Goal: Check status: Check status

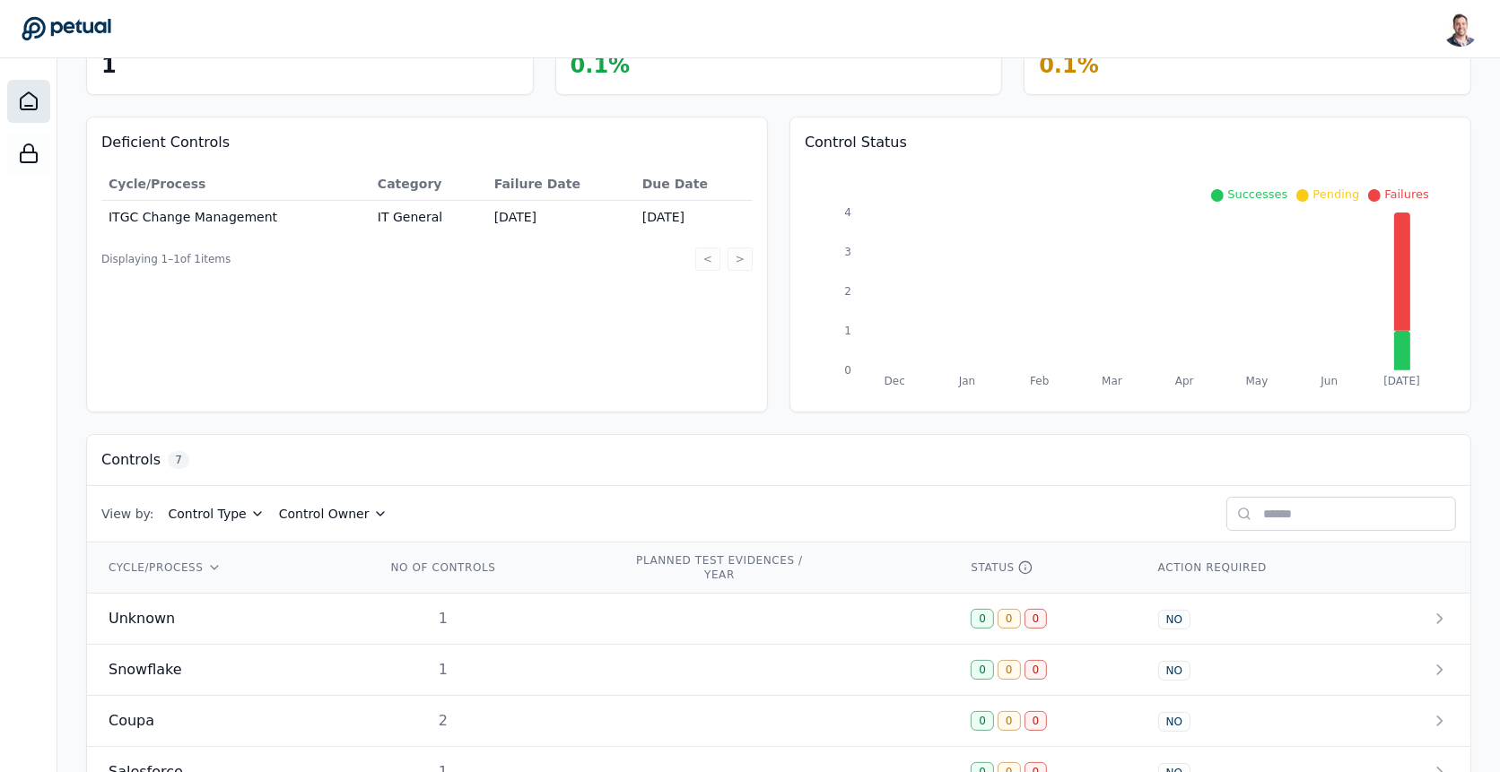
scroll to position [332, 0]
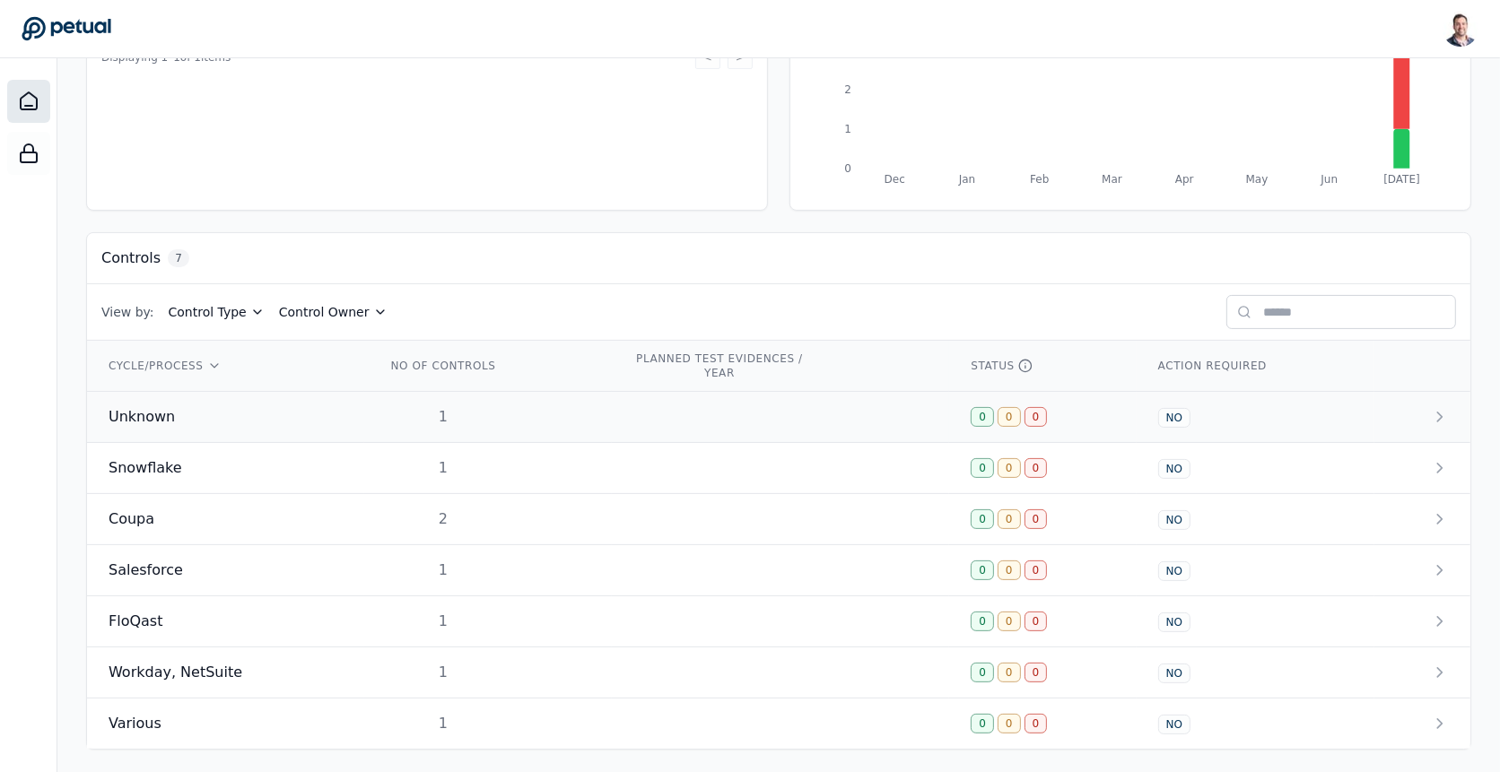
click at [382, 426] on td "1" at bounding box center [488, 417] width 248 height 51
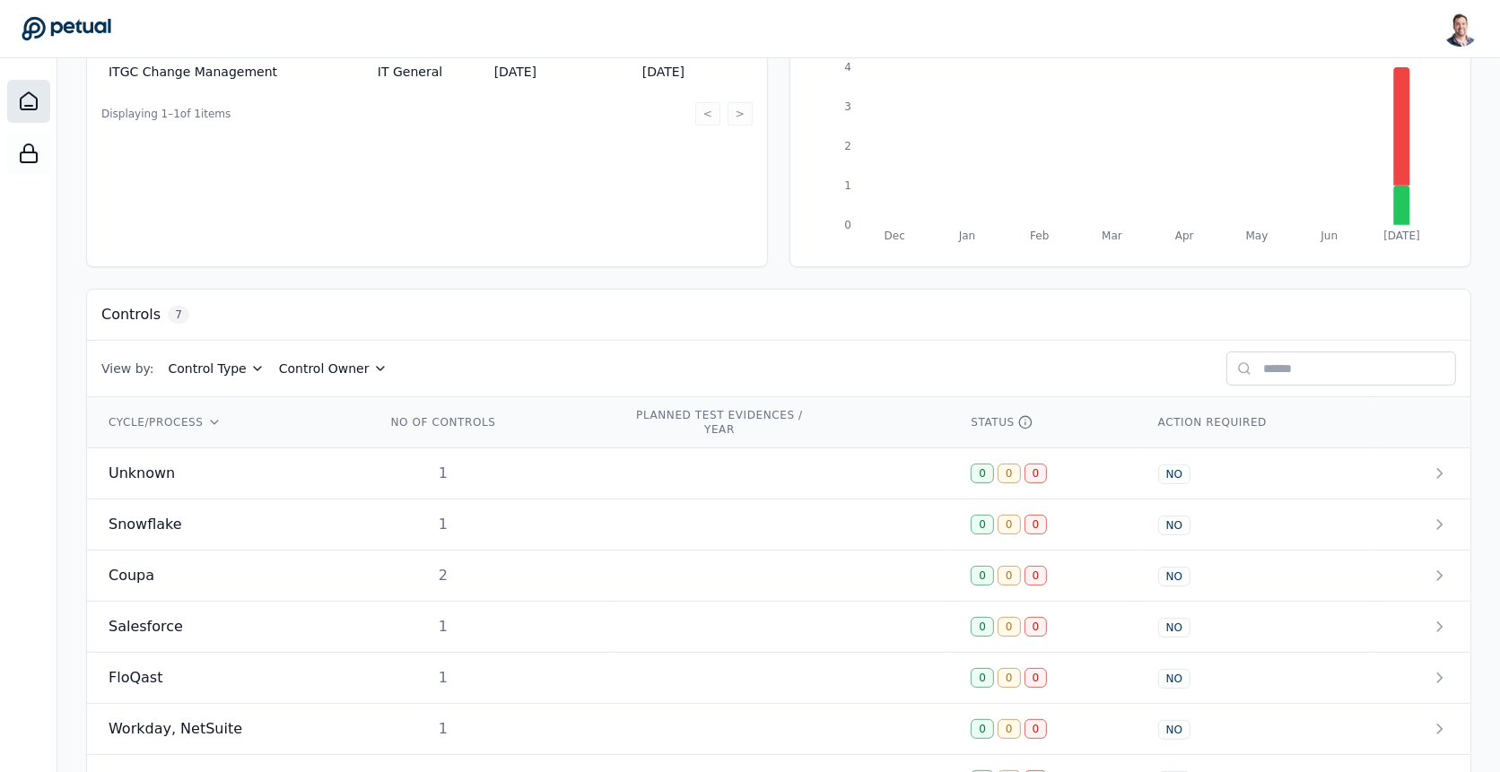
scroll to position [278, 0]
click at [324, 521] on div "Snowflake" at bounding box center [226, 522] width 234 height 22
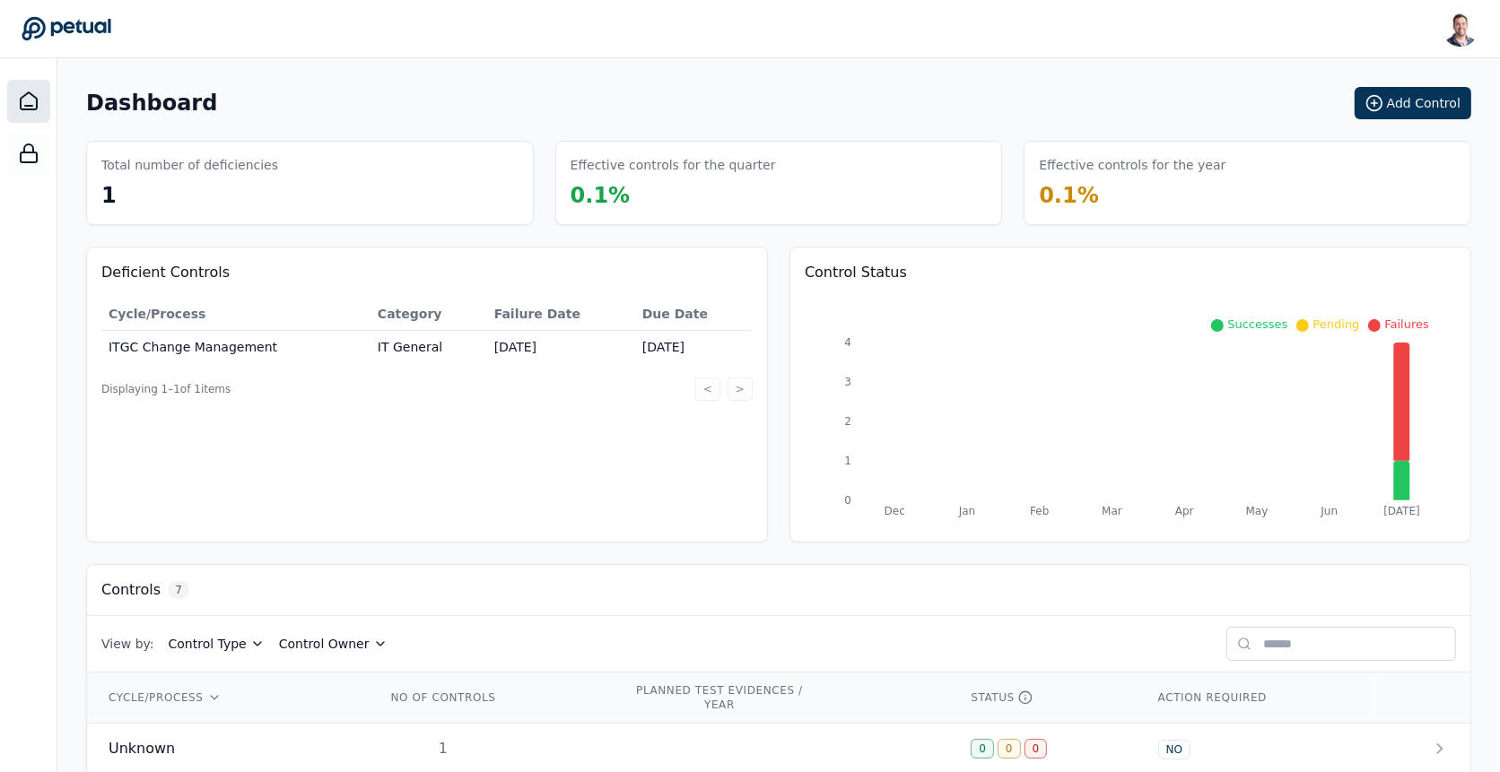
scroll to position [332, 0]
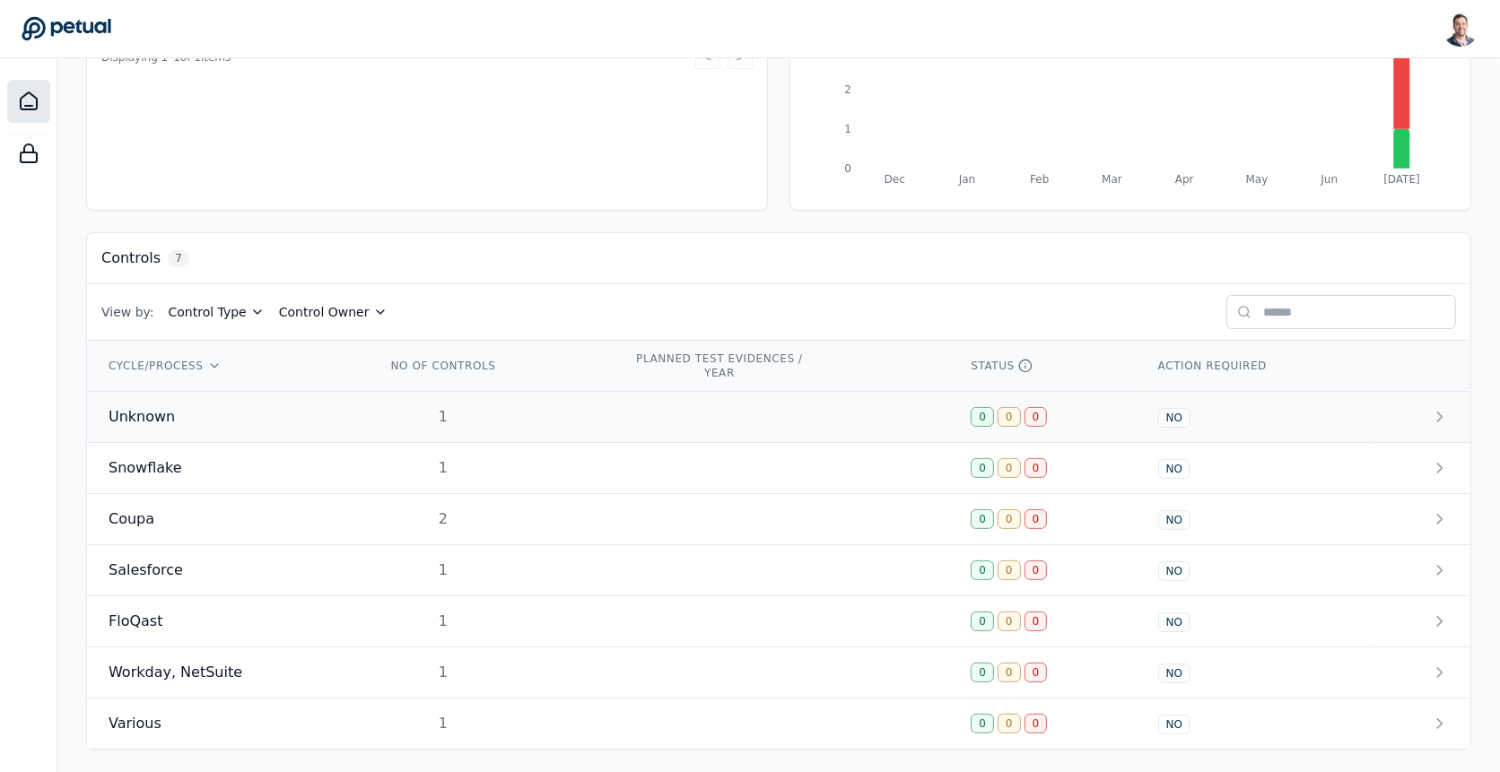
click at [815, 414] on td at bounding box center [780, 417] width 337 height 51
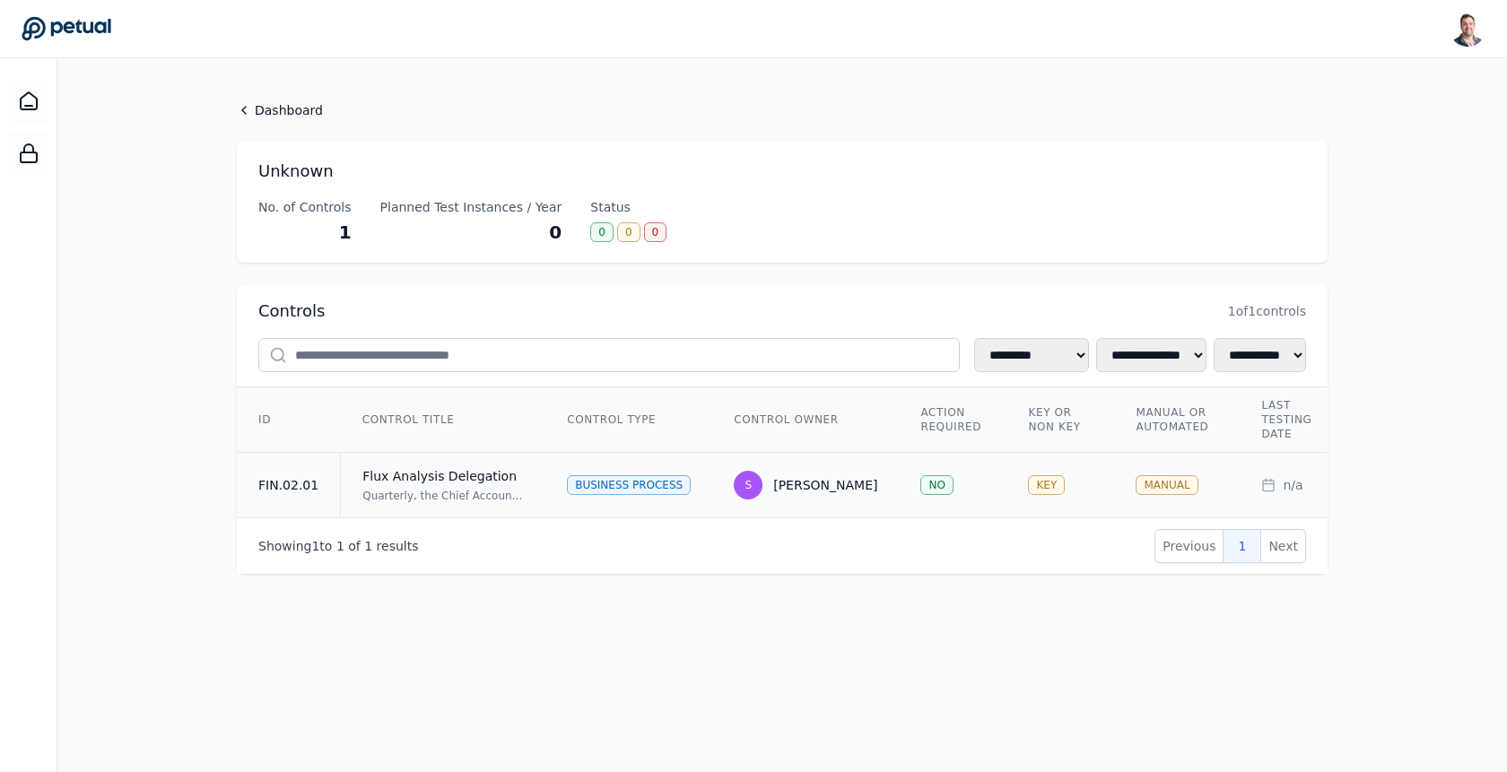
click at [1010, 487] on td "KEY" at bounding box center [1061, 485] width 108 height 65
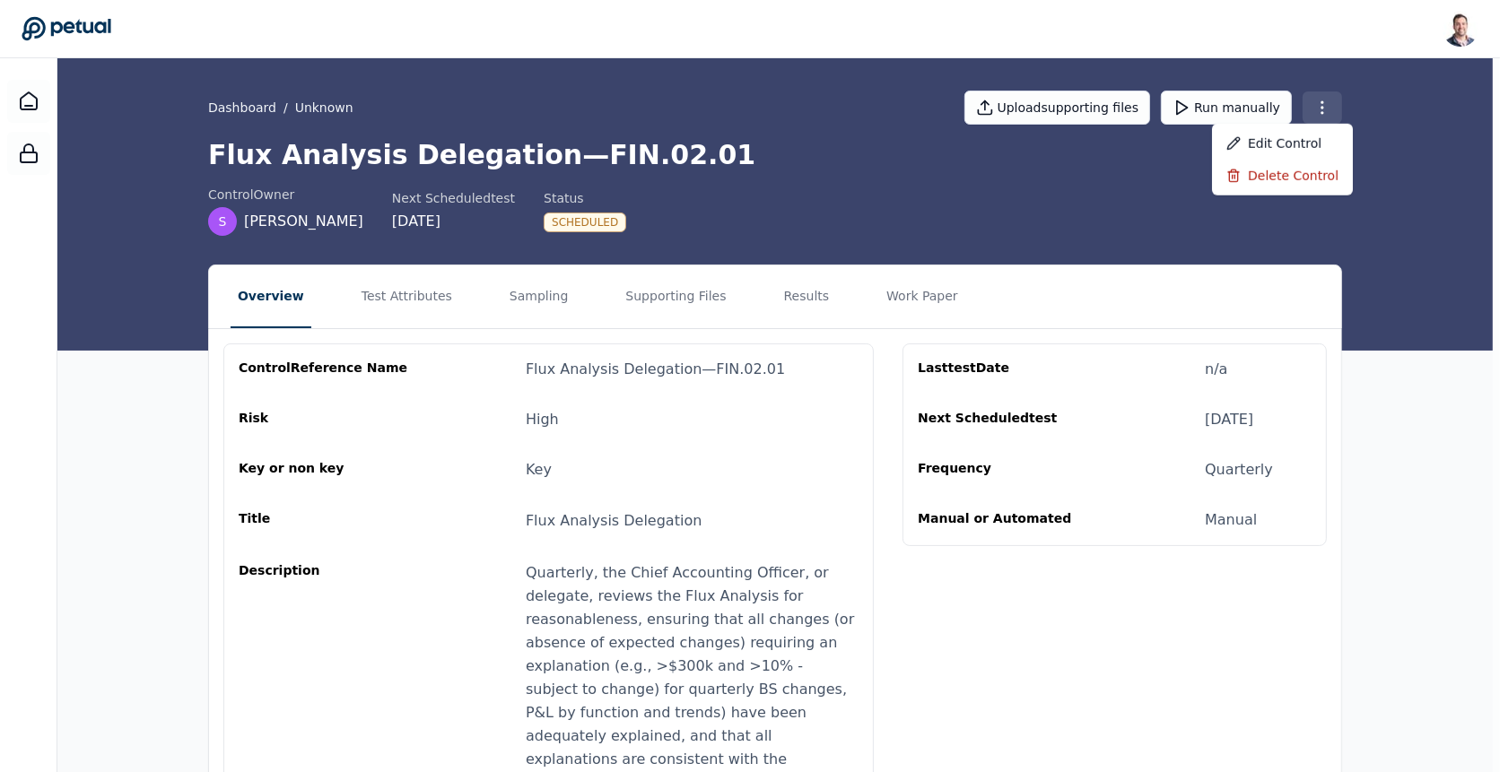
click at [1322, 105] on html "Snir Kodesh snir@petual.ai Sign out Dashboard / Unknown Upload supporting files…" at bounding box center [750, 642] width 1500 height 1285
click at [1292, 178] on div "Delete control" at bounding box center [1282, 176] width 141 height 32
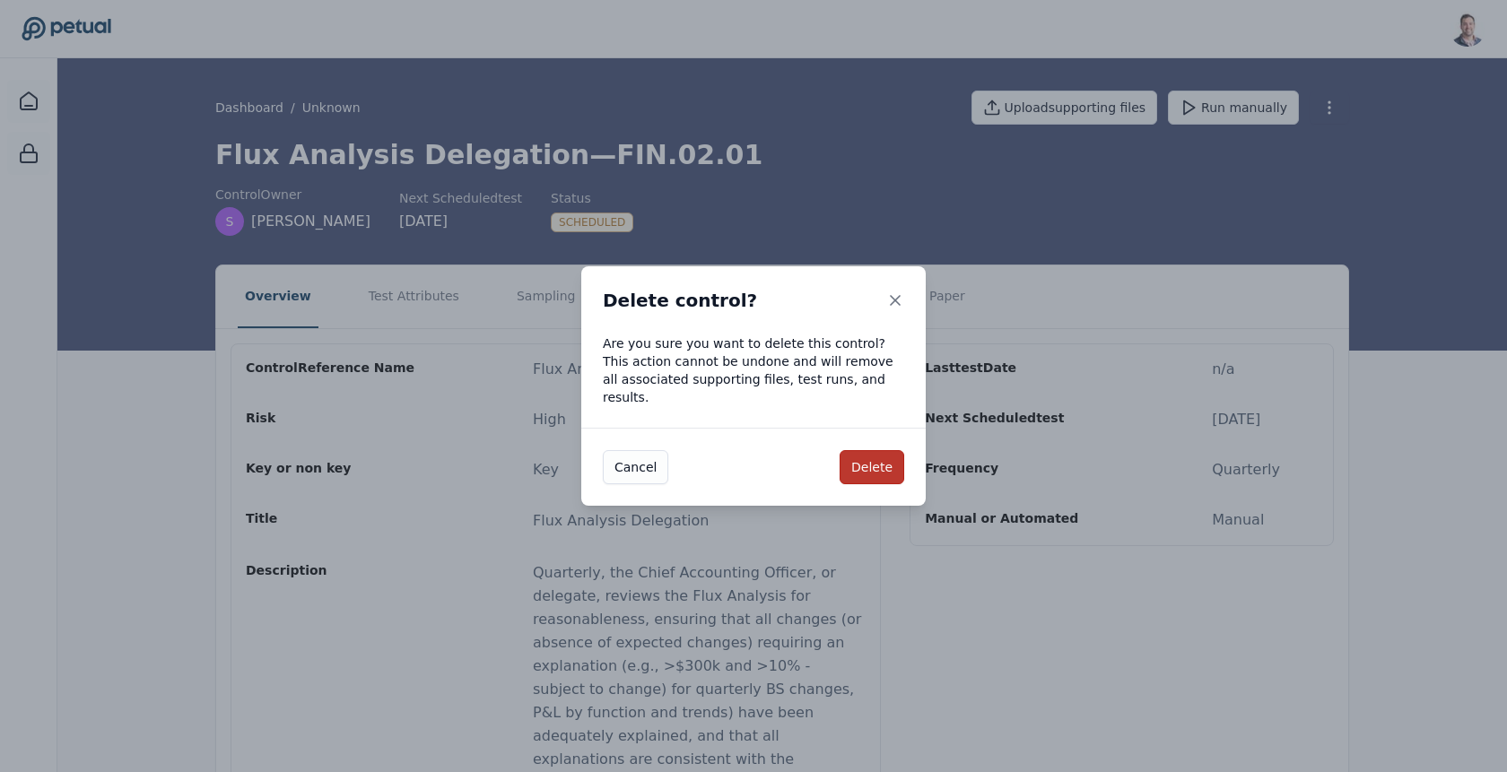
click at [884, 456] on button "Delete" at bounding box center [872, 467] width 65 height 34
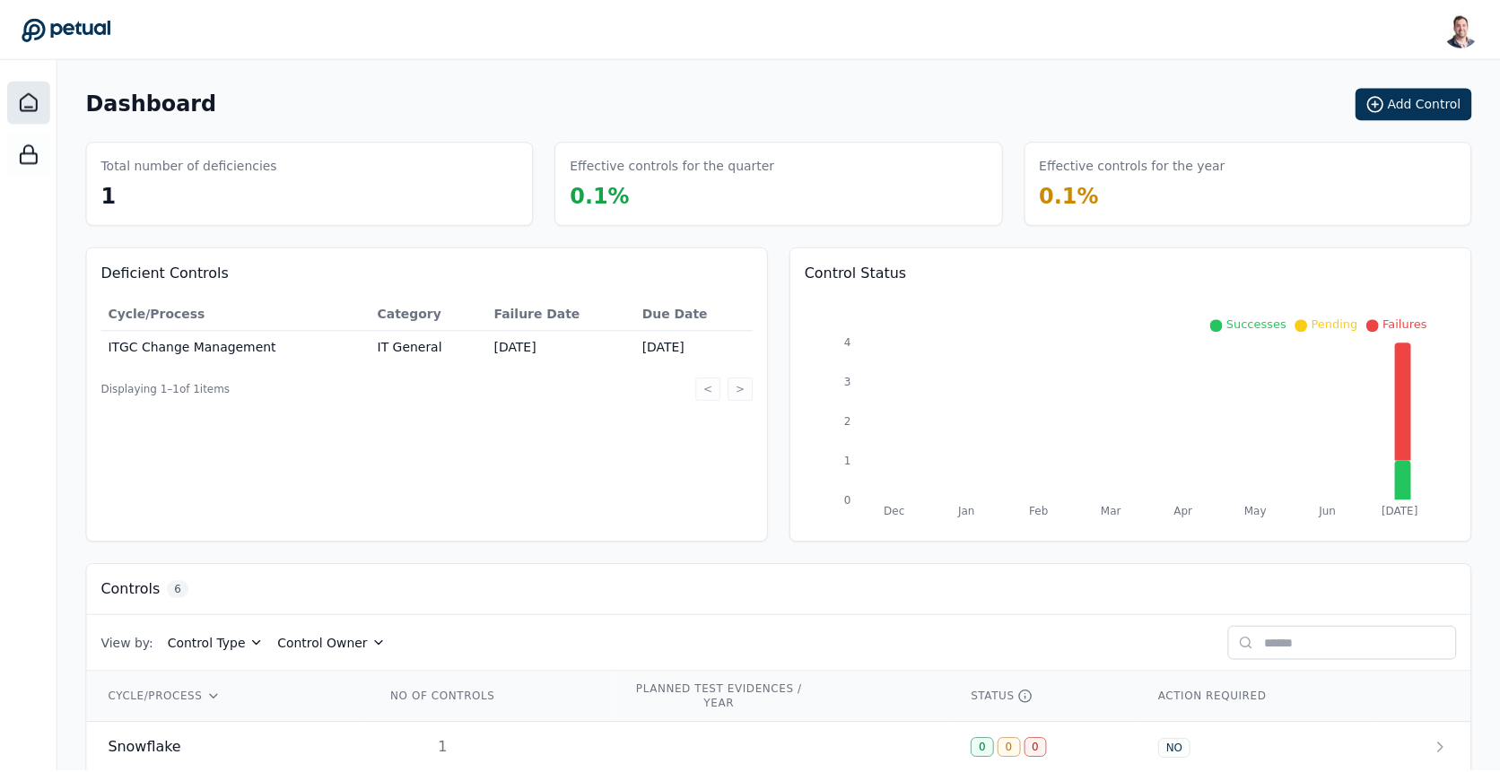
scroll to position [281, 0]
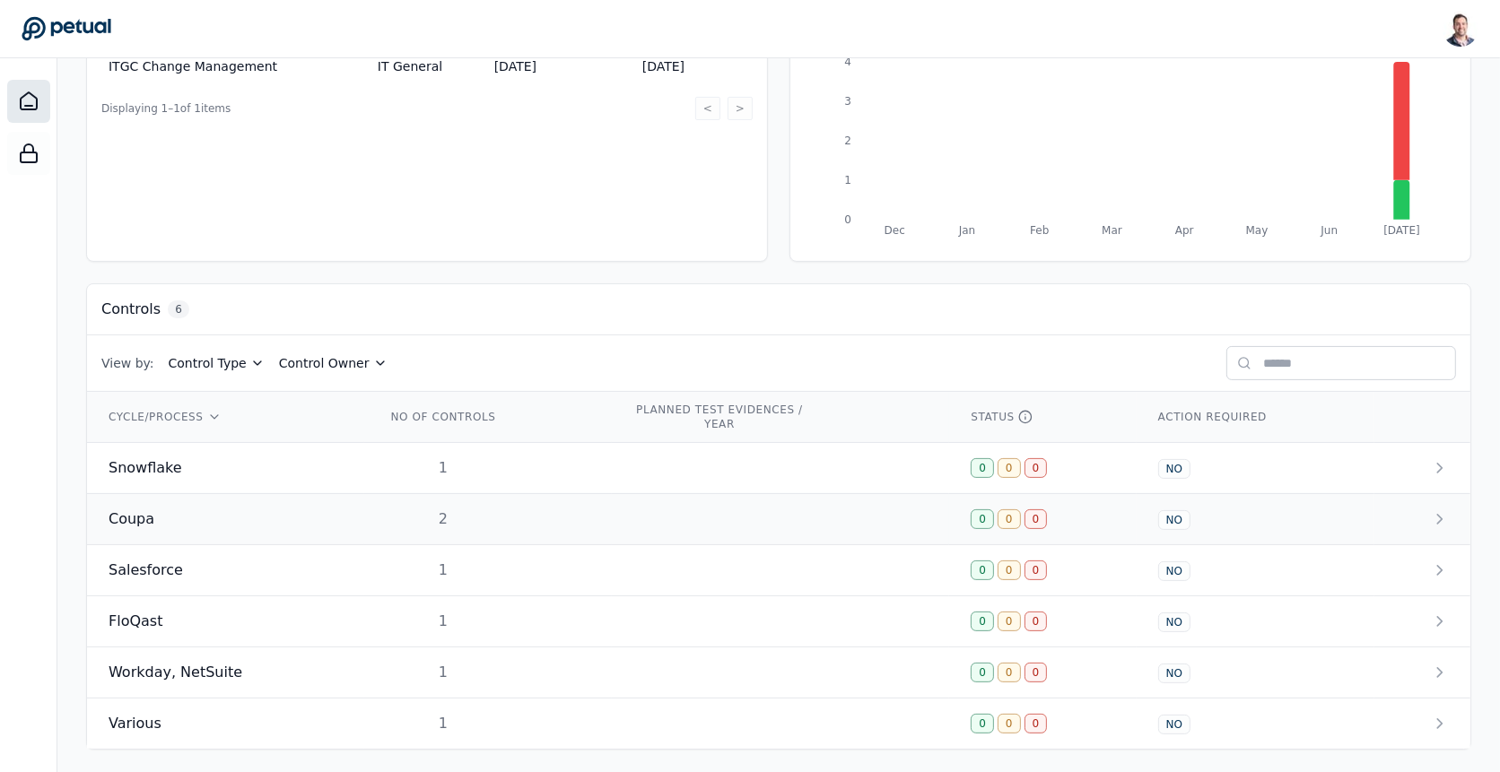
click at [364, 518] on td "2" at bounding box center [488, 519] width 248 height 51
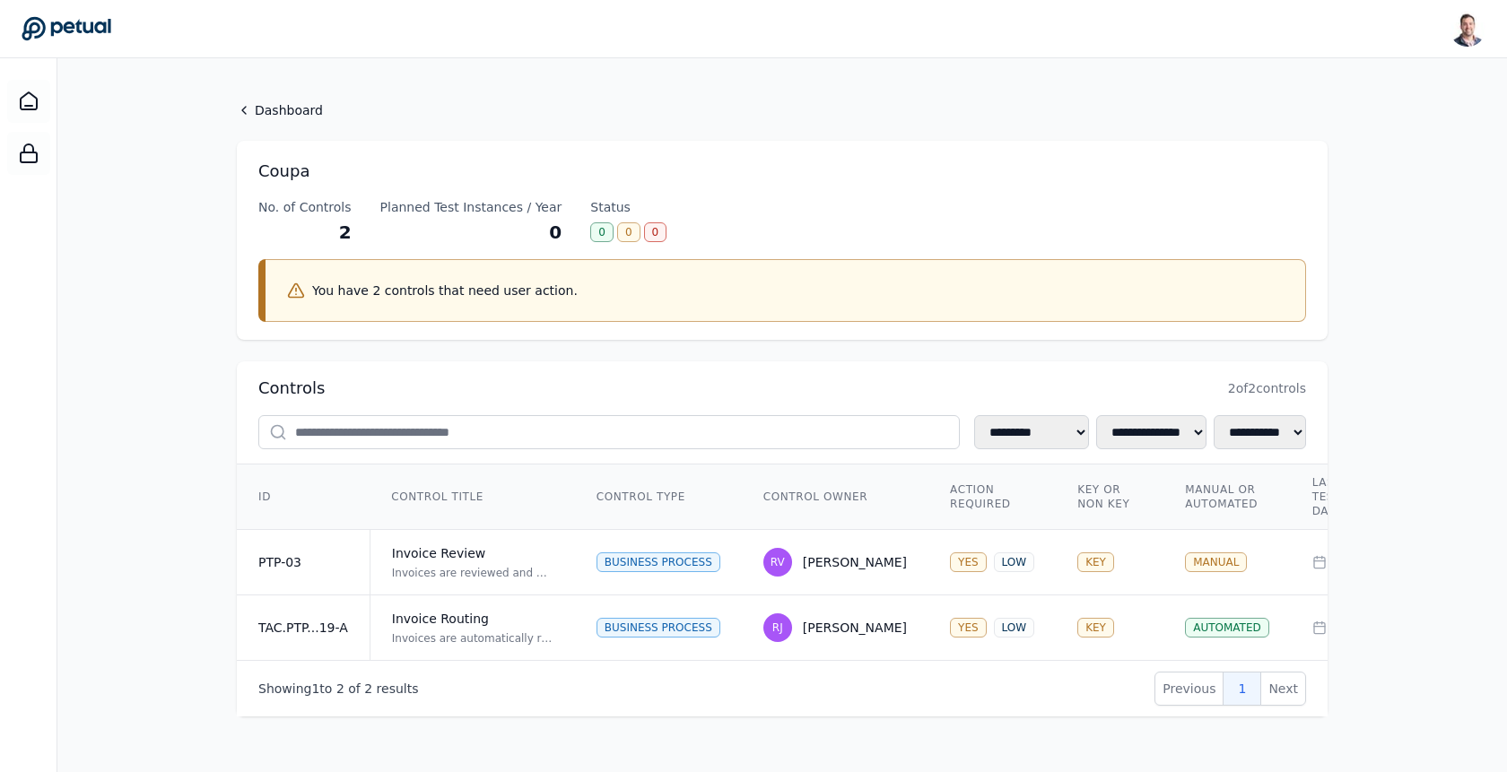
click at [62, 3] on header "Snir Kodesh snir@petual.ai Sign out" at bounding box center [753, 29] width 1507 height 58
click at [66, 18] on icon at bounding box center [67, 28] width 90 height 25
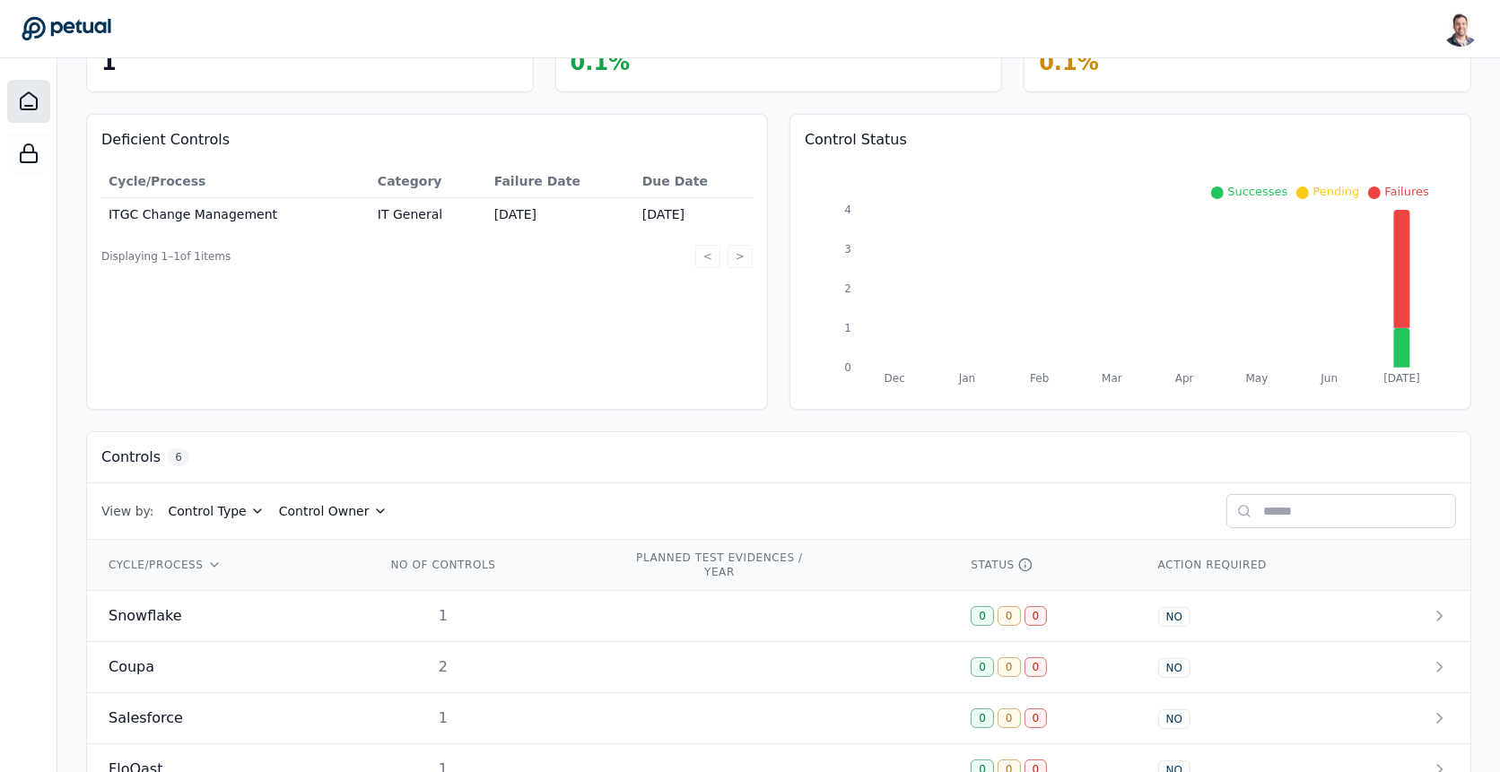
scroll to position [281, 0]
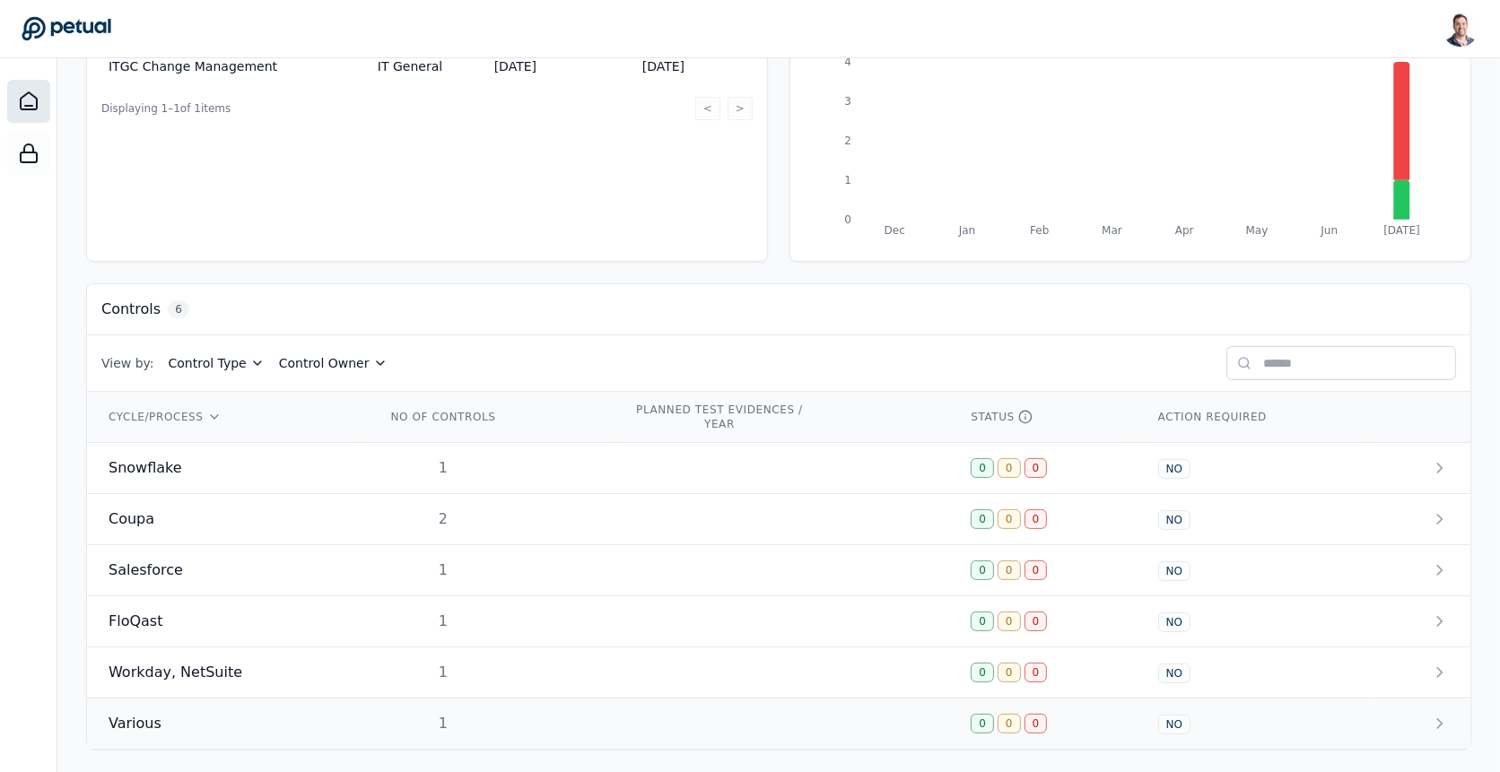
click at [322, 737] on td "Various" at bounding box center [225, 724] width 277 height 51
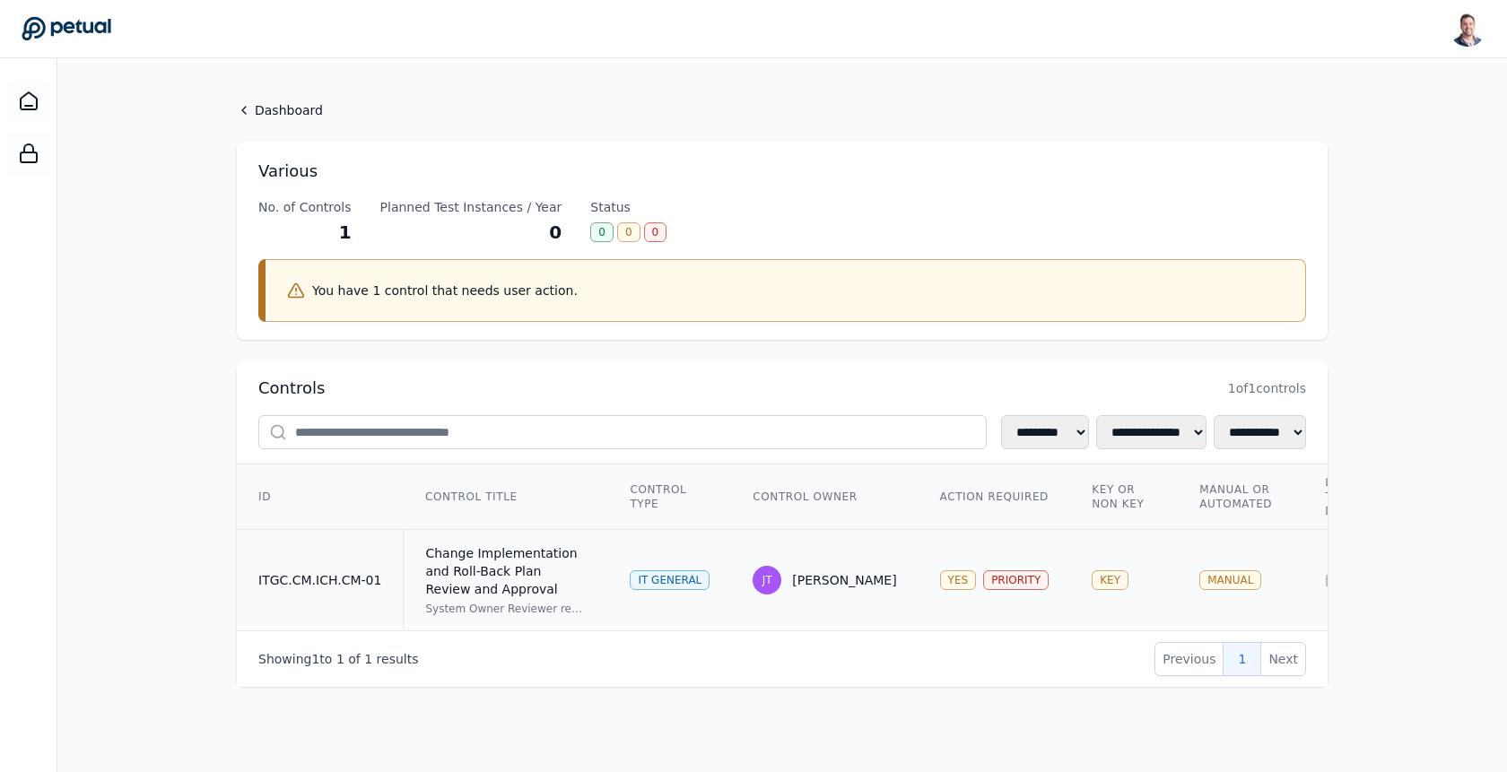
click at [548, 553] on div "Change Implementation and Roll-Back Plan Review and Approval" at bounding box center [505, 572] width 161 height 54
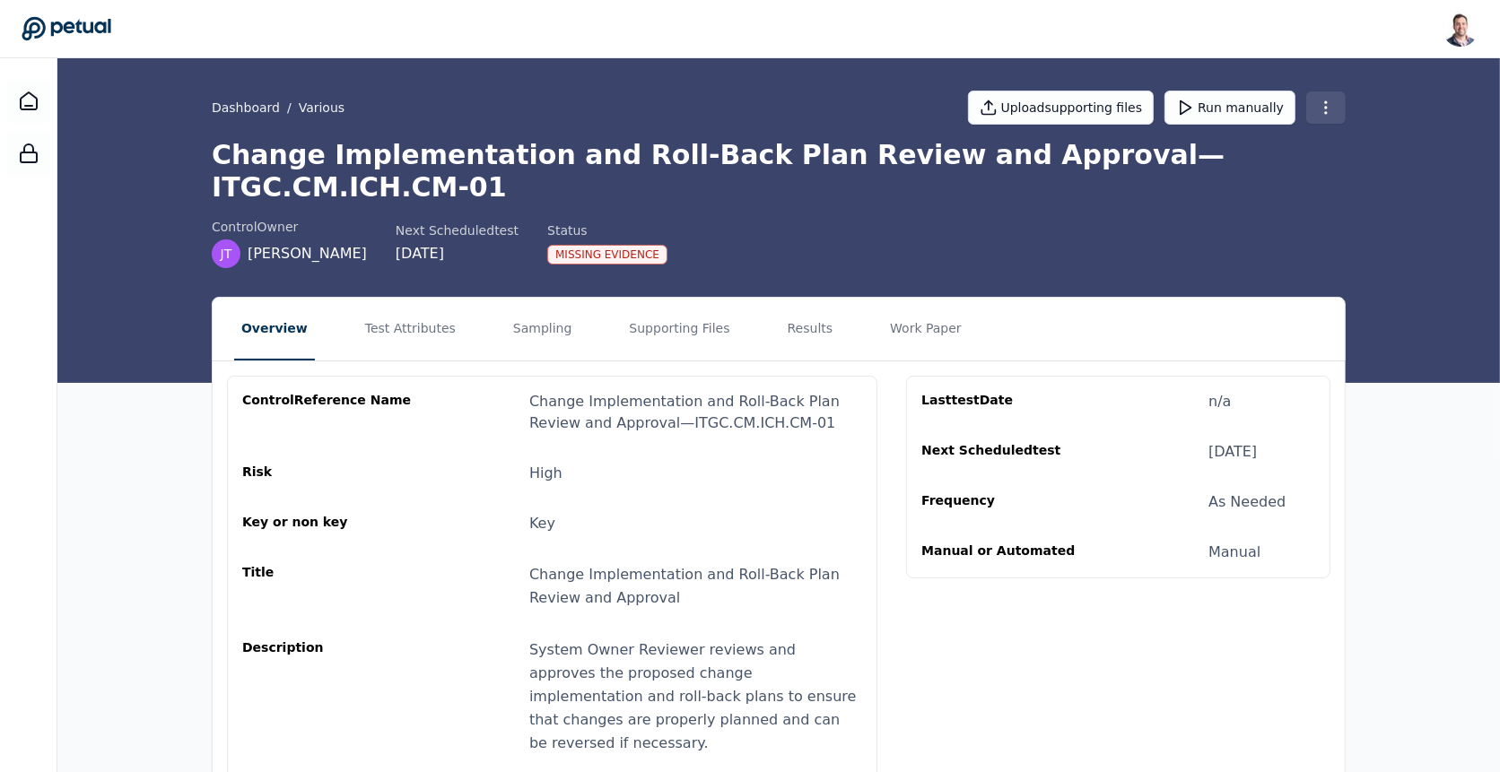
click at [1319, 112] on html "Snir Kodesh snir@petual.ai Sign out Dashboard / Various Upload supporting files…" at bounding box center [750, 506] width 1500 height 1012
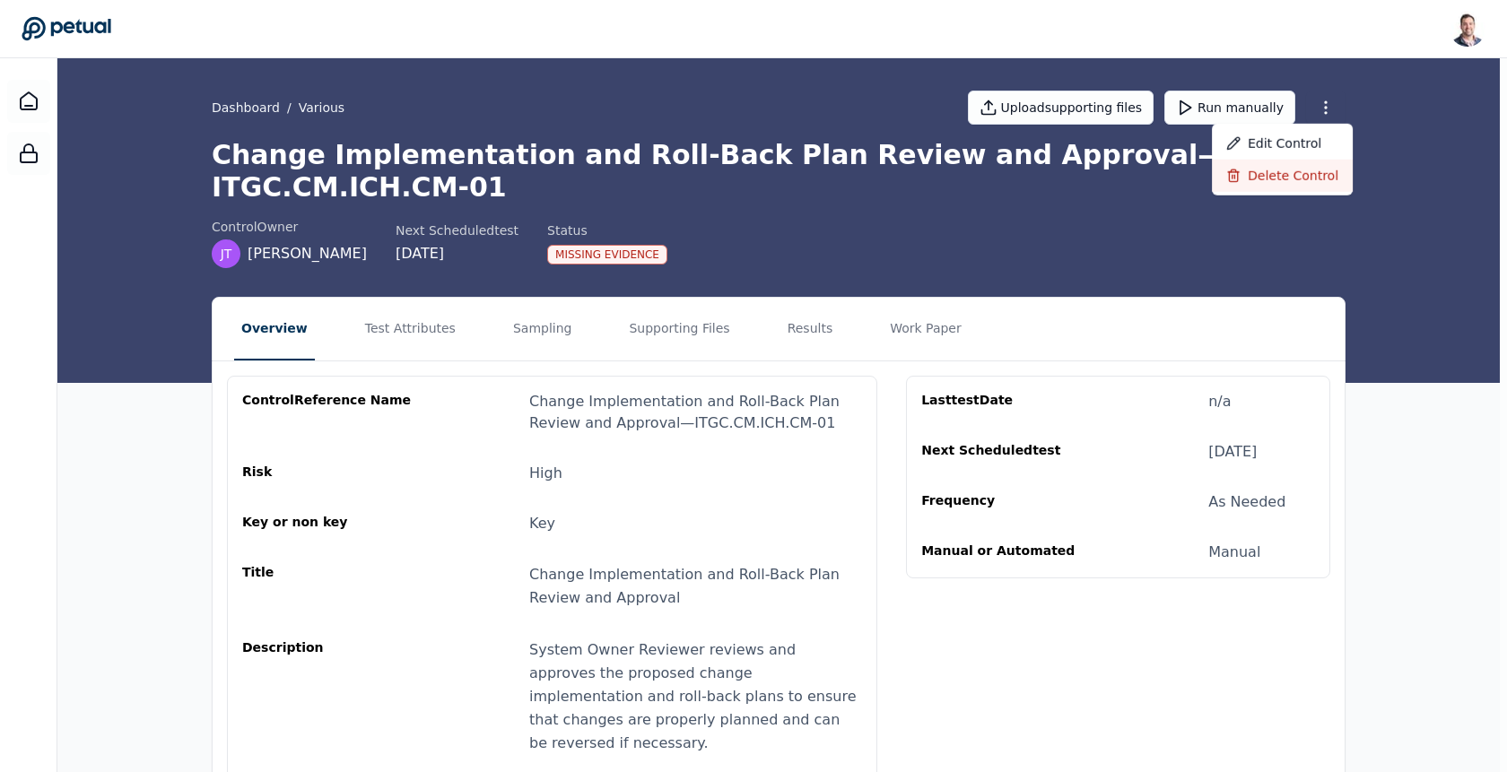
click at [1312, 176] on div "Delete control" at bounding box center [1282, 176] width 141 height 32
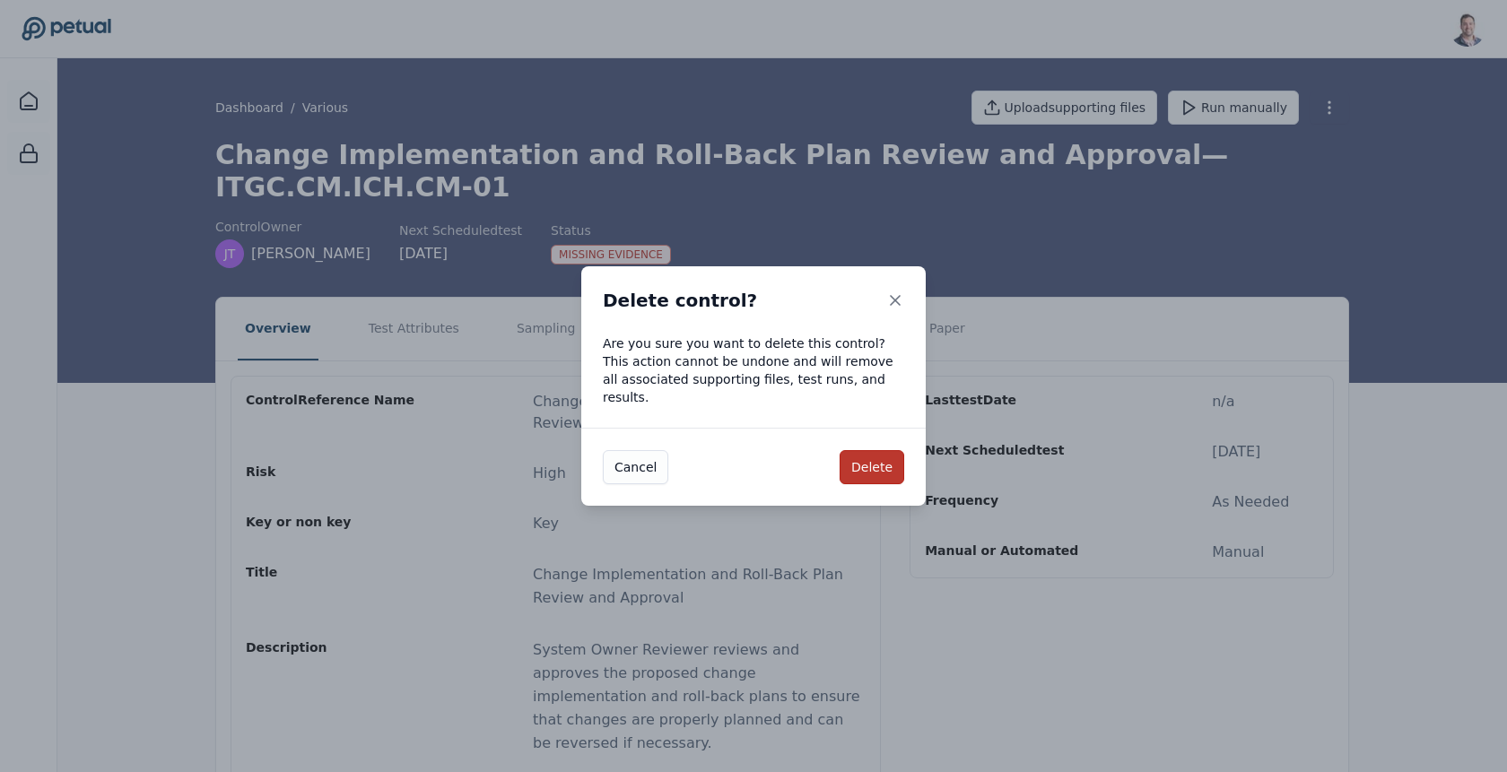
click at [870, 453] on button "Delete" at bounding box center [872, 467] width 65 height 34
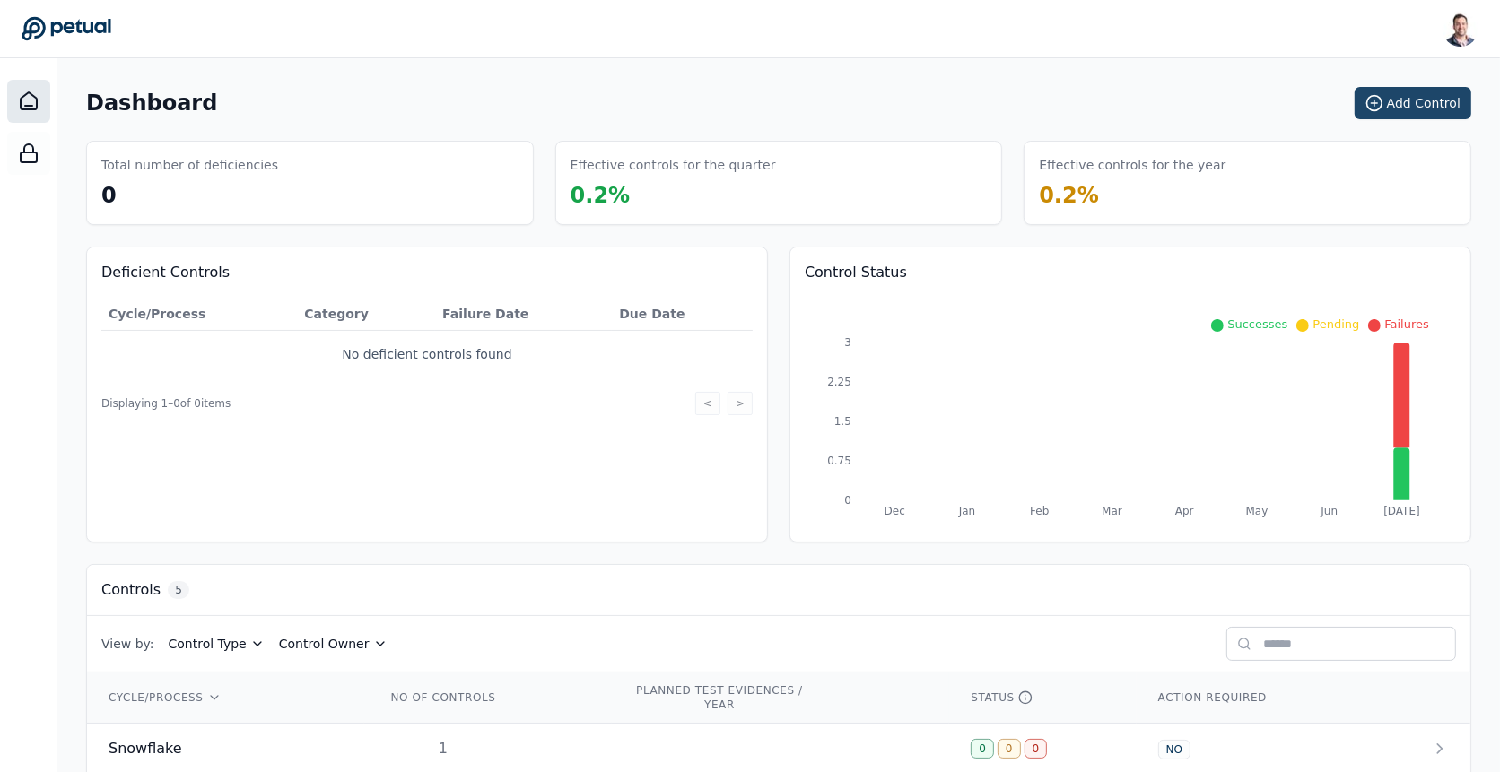
click at [1395, 113] on button "Add Control" at bounding box center [1413, 103] width 117 height 32
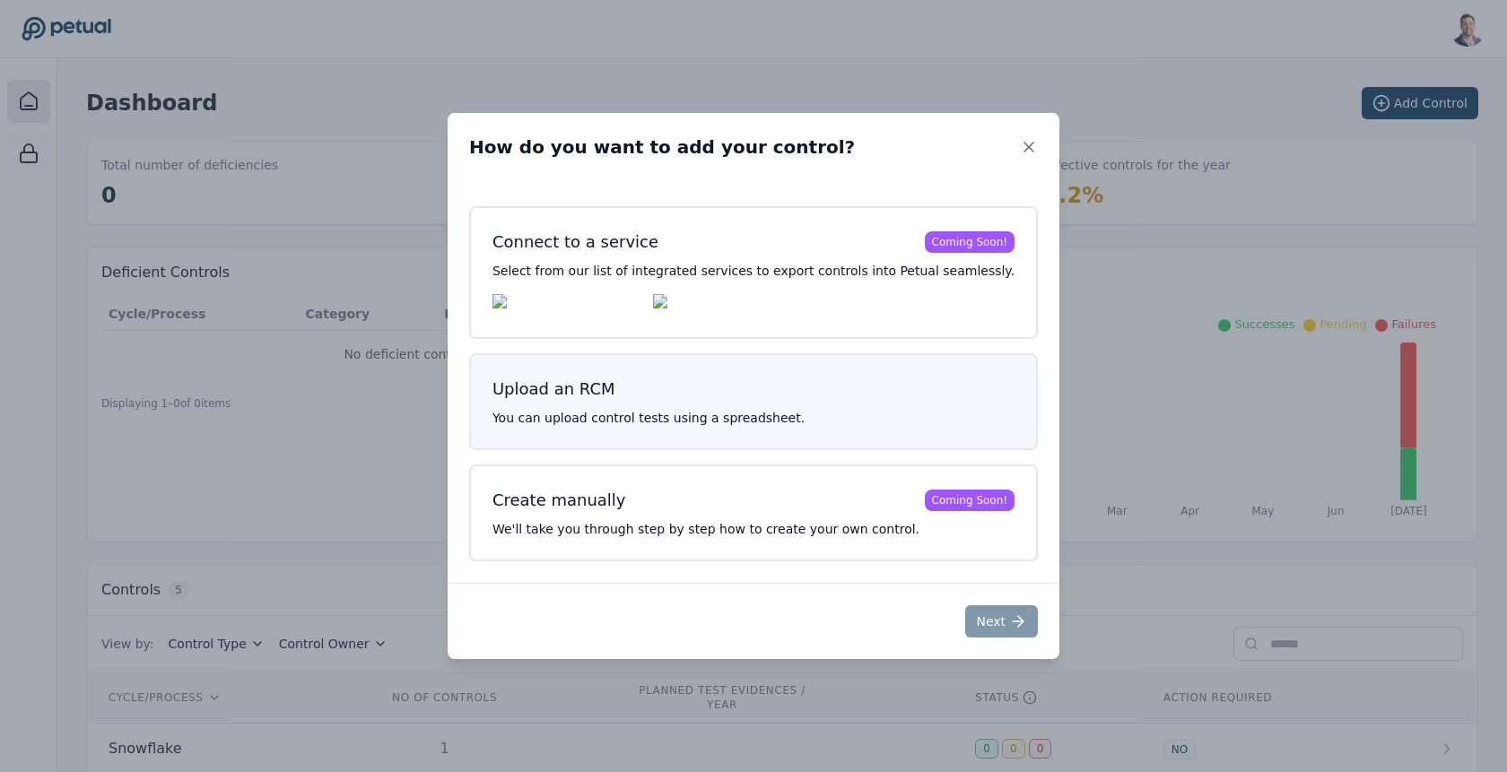
click at [831, 397] on h3 "Upload an RCM" at bounding box center [754, 389] width 522 height 25
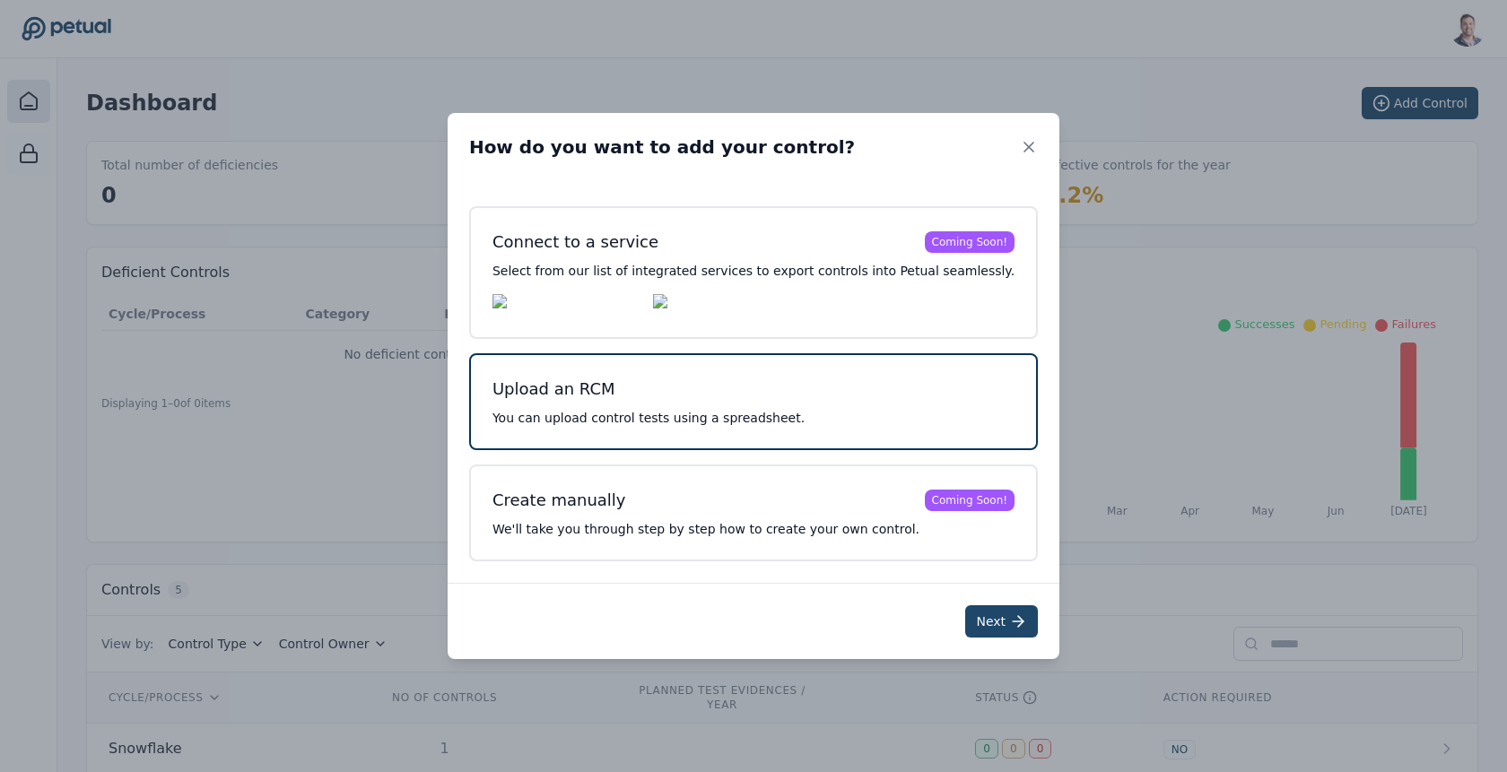
click at [967, 631] on button "Next" at bounding box center [1001, 622] width 73 height 32
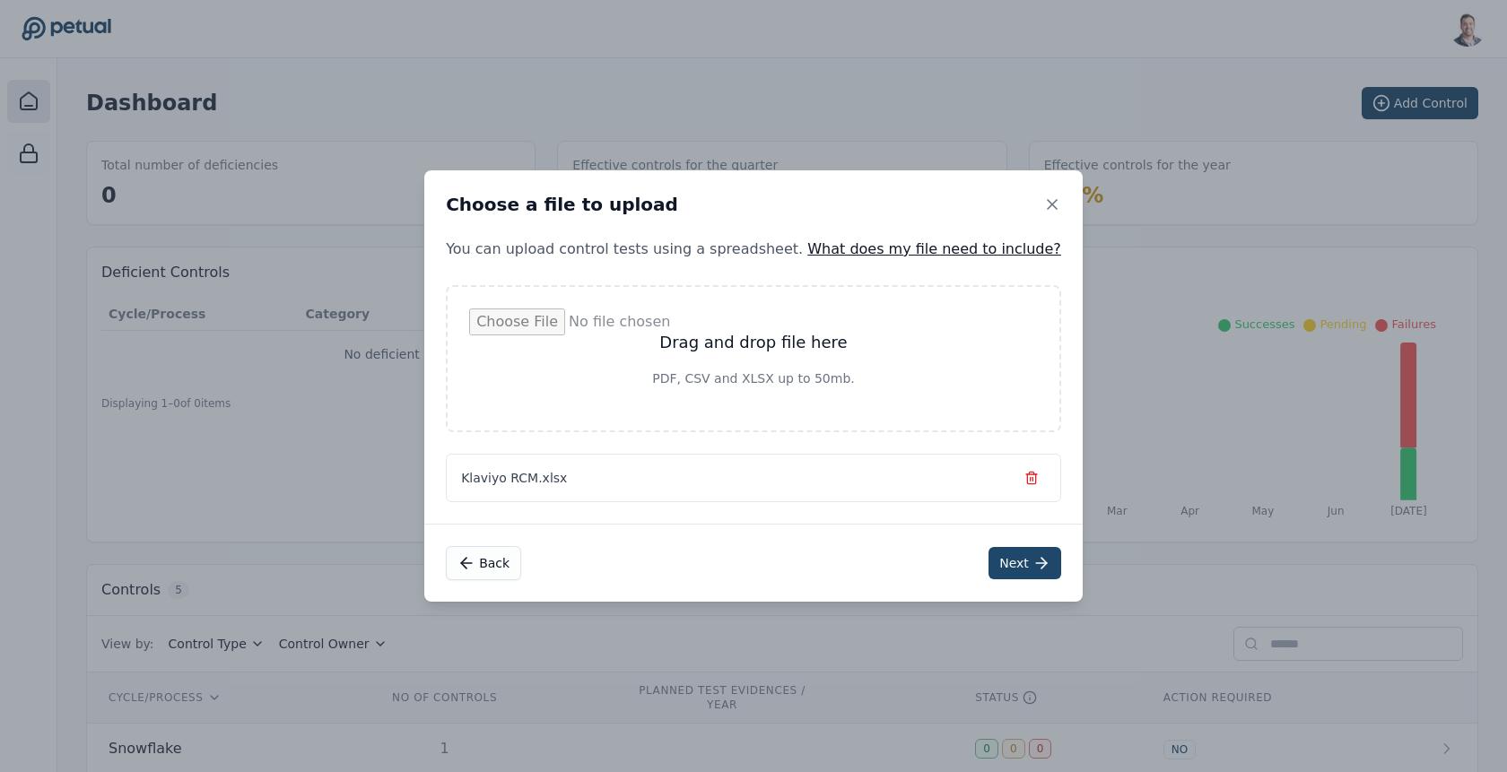
click at [989, 568] on button "Next" at bounding box center [1025, 563] width 73 height 32
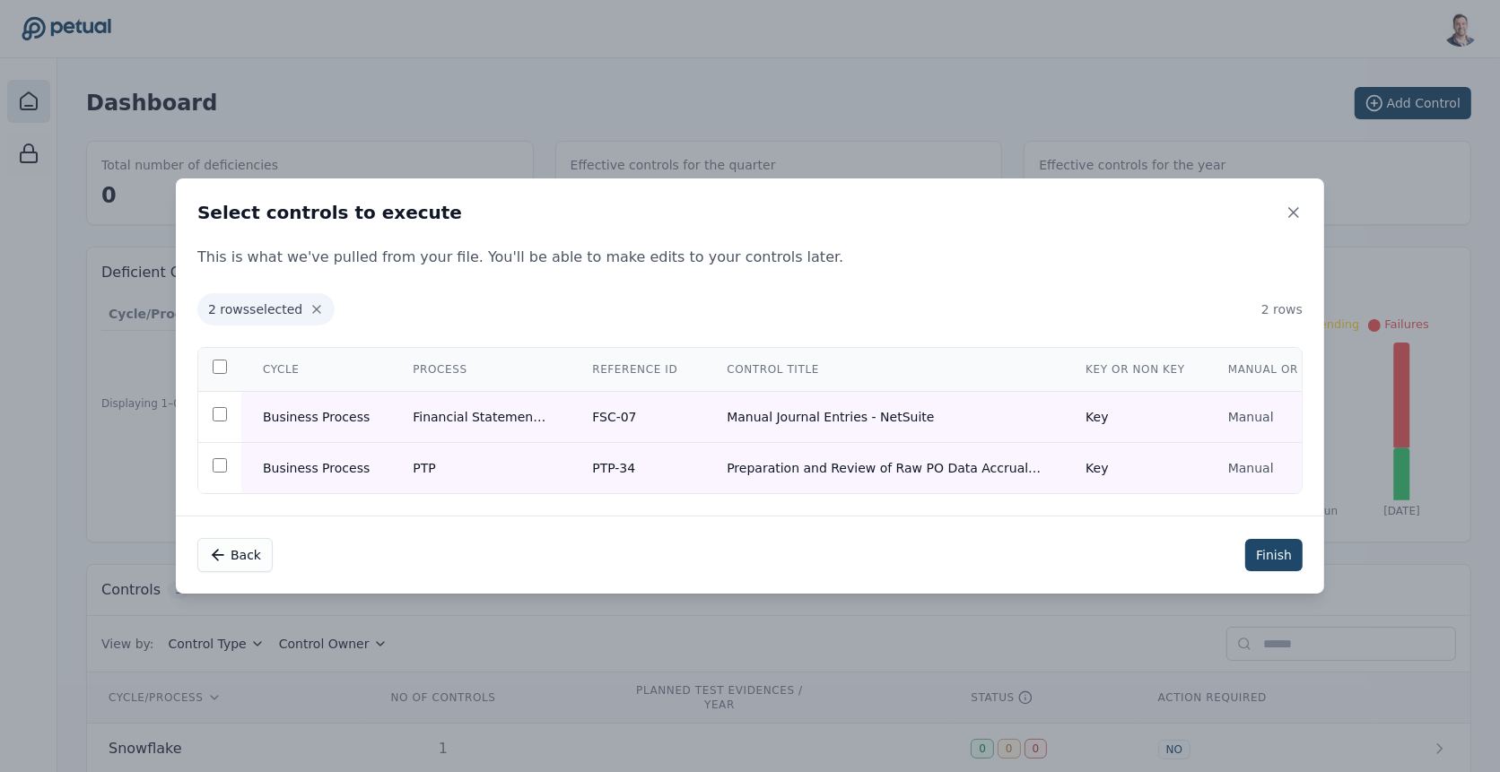
click at [1261, 554] on button "Finish" at bounding box center [1273, 555] width 57 height 32
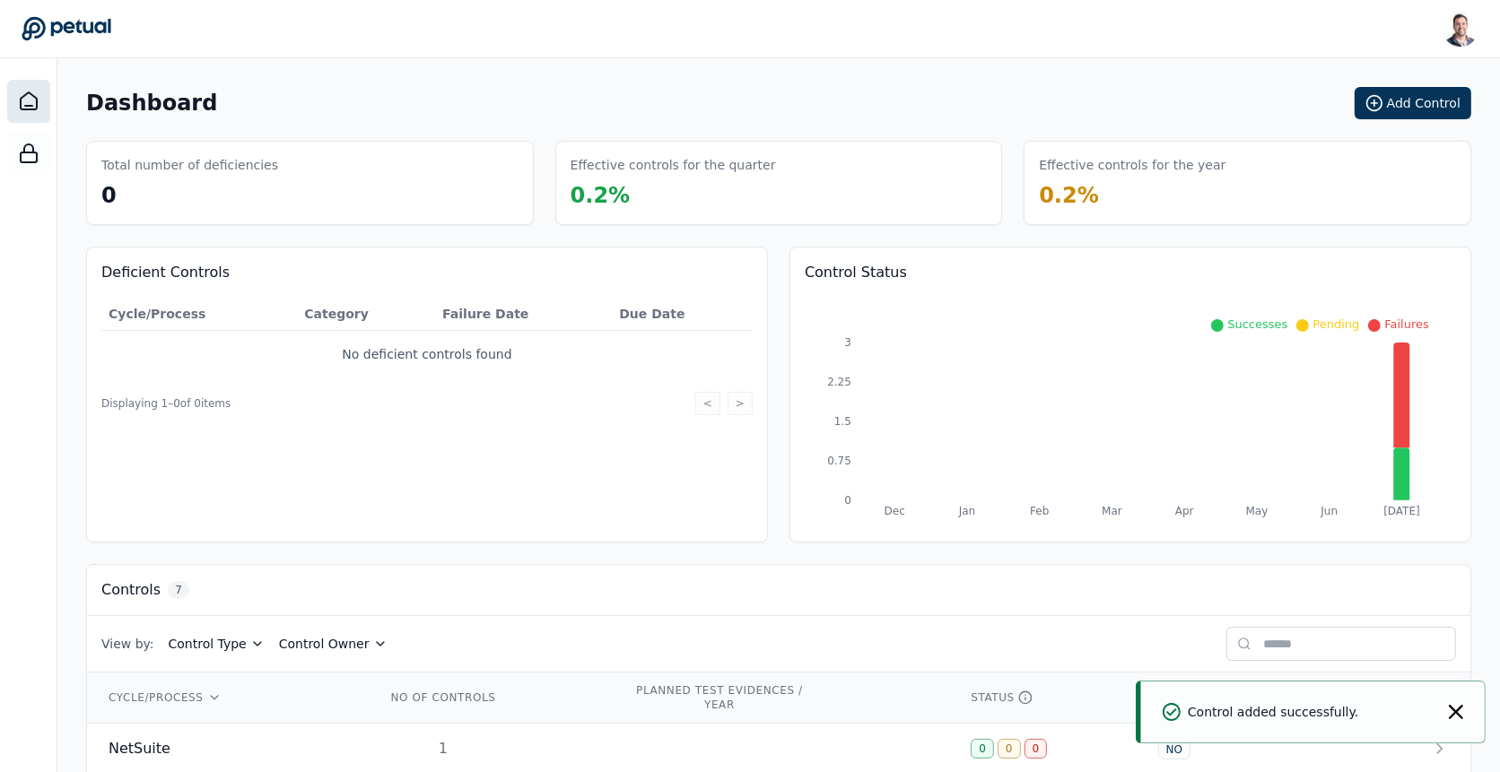
scroll to position [332, 0]
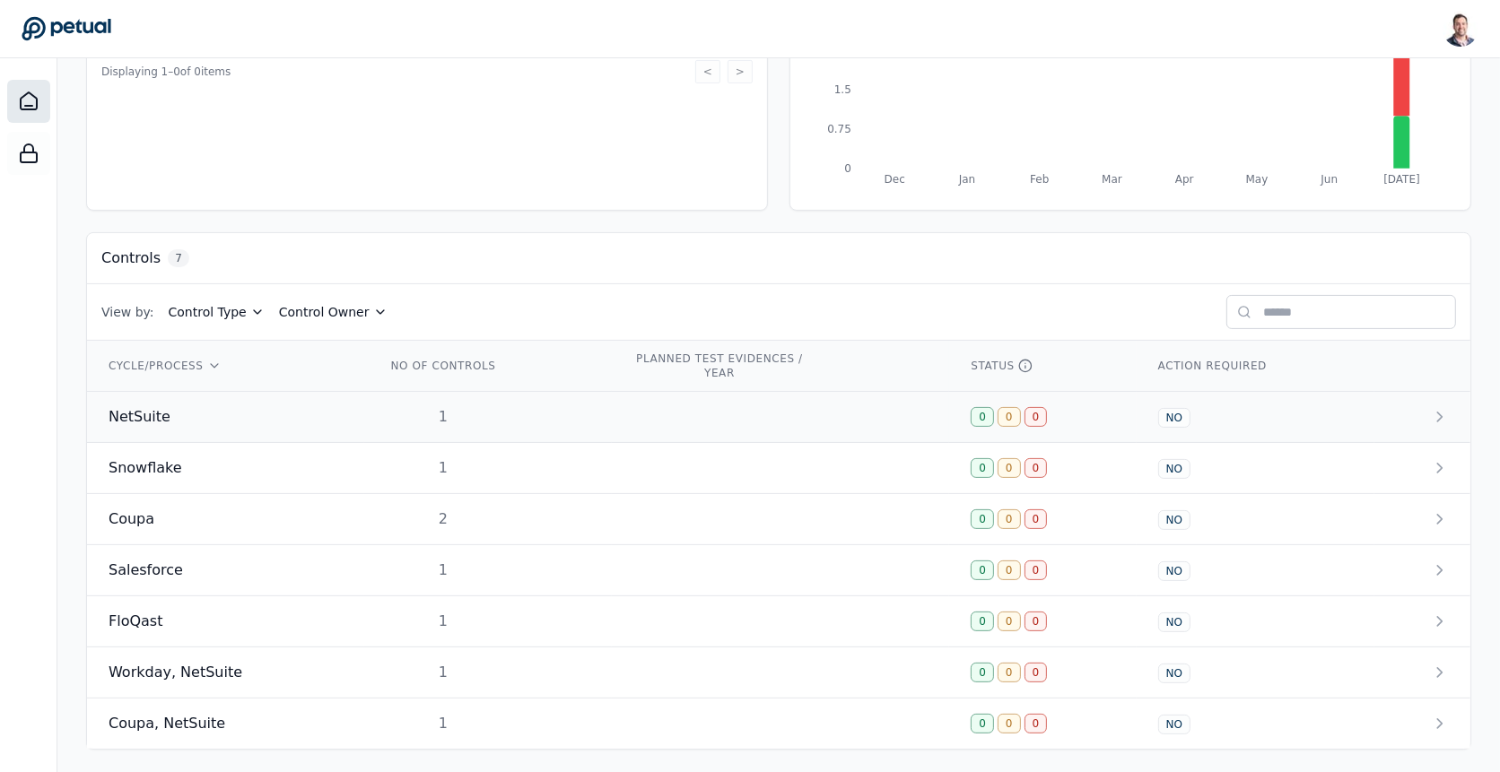
click at [364, 423] on td "1" at bounding box center [488, 417] width 248 height 51
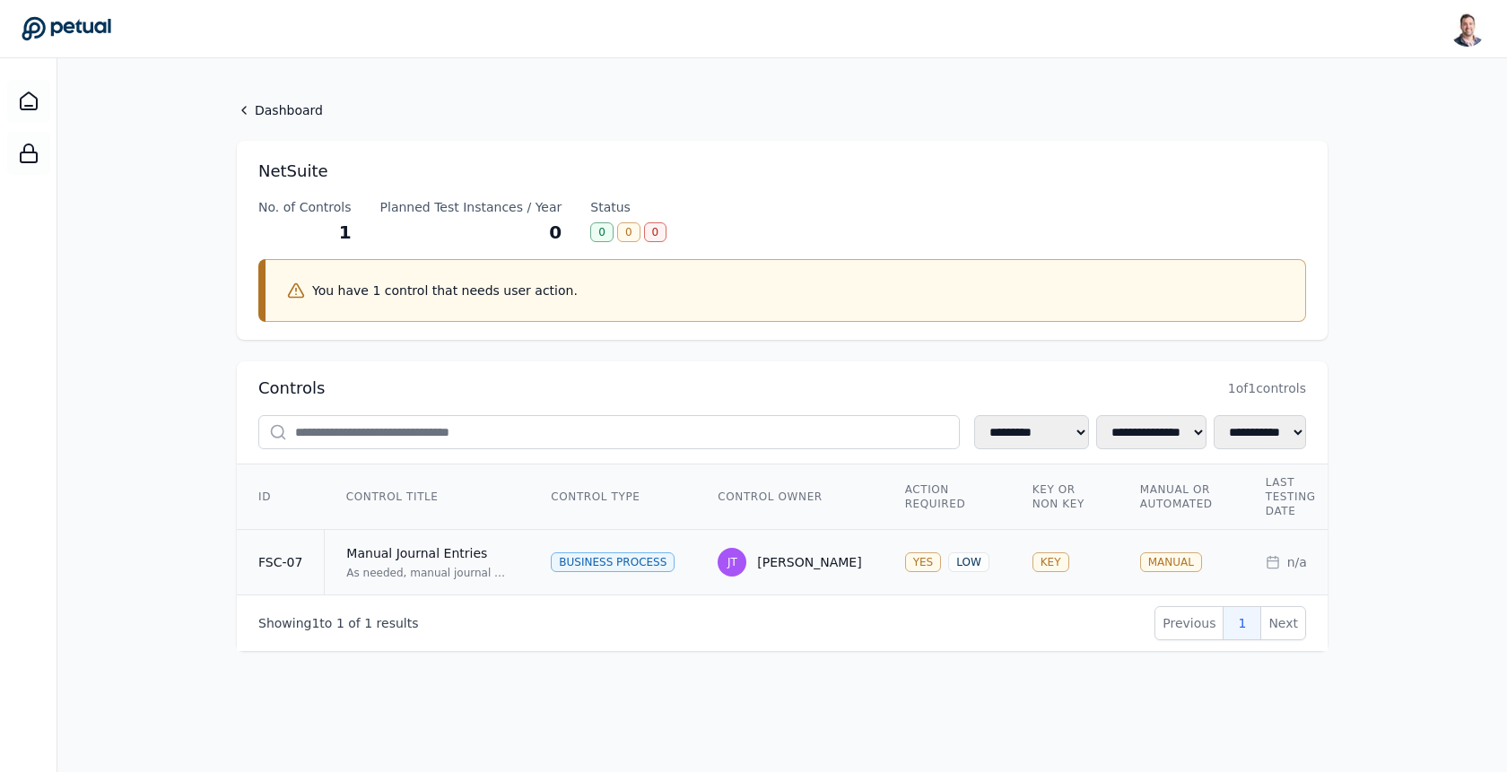
click at [455, 551] on div "Manual Journal Entries" at bounding box center [426, 554] width 161 height 18
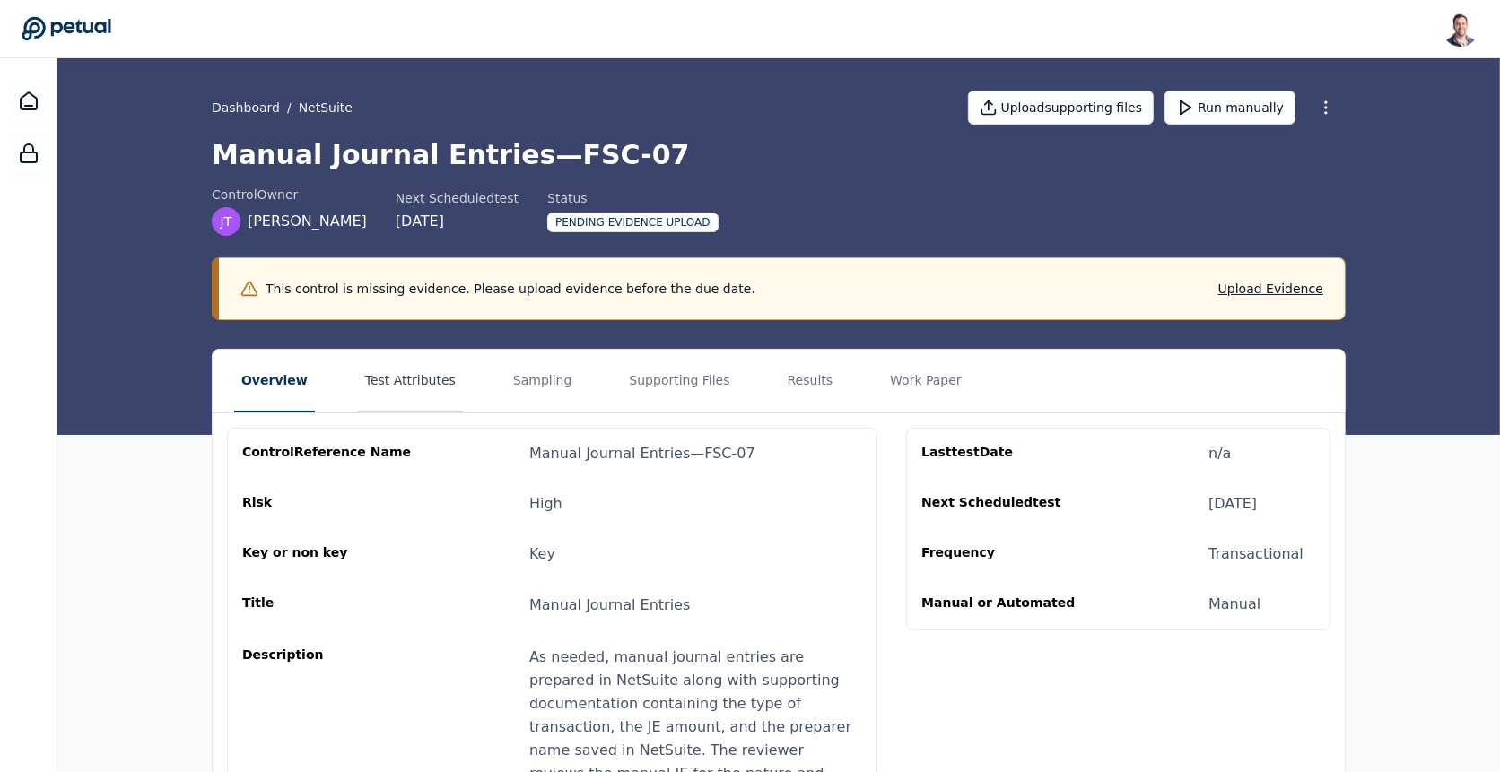
click at [402, 378] on button "Test Attributes" at bounding box center [410, 381] width 105 height 63
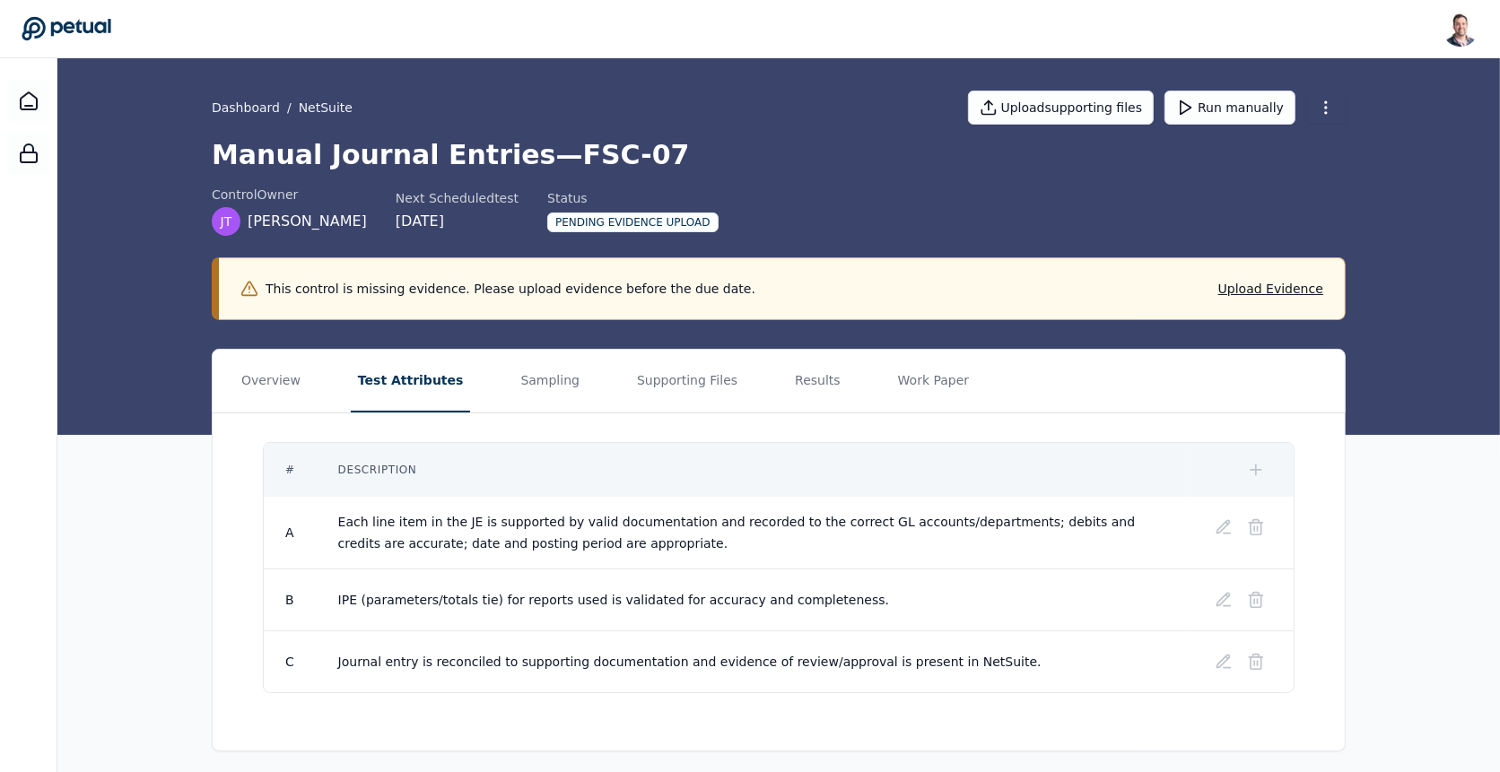
scroll to position [3, 0]
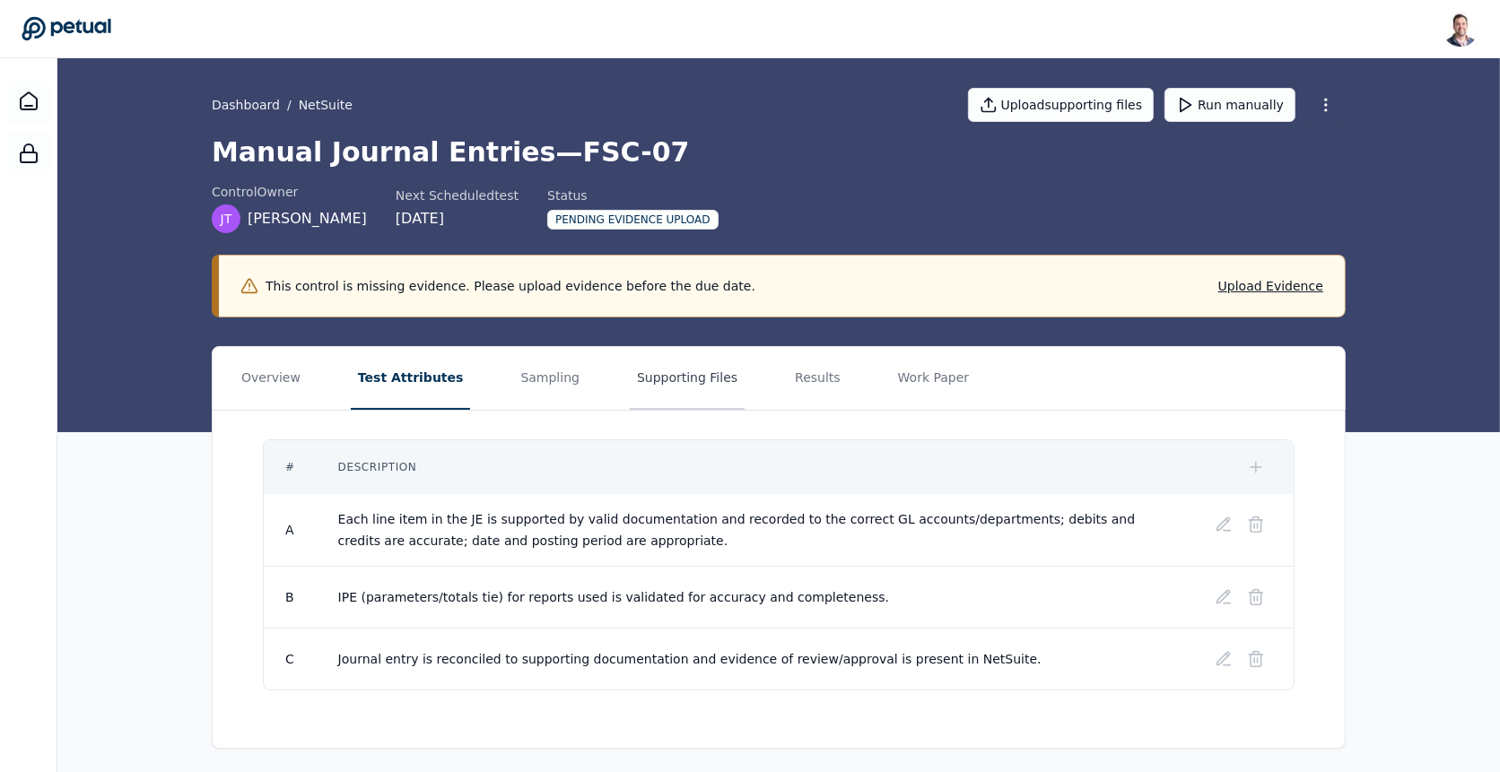
click at [631, 383] on button "Supporting Files" at bounding box center [687, 378] width 115 height 63
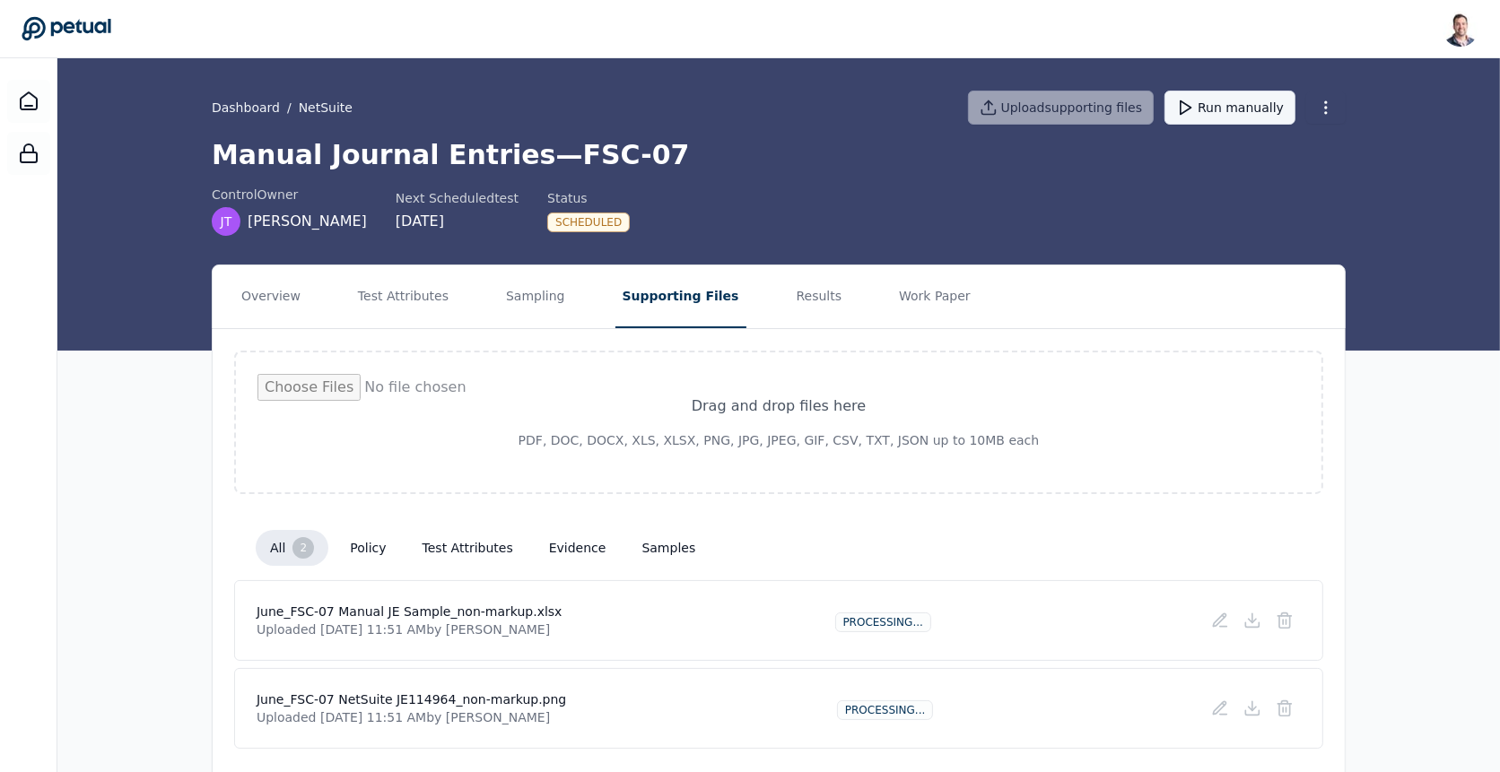
click at [1214, 92] on button "Run manually" at bounding box center [1229, 108] width 131 height 34
click at [836, 165] on h1 "Manual Journal Entries — FSC-07" at bounding box center [779, 155] width 1134 height 32
click at [254, 121] on div "Dashboard / NetSuite Upload supporting files Run manually" at bounding box center [779, 107] width 1134 height 63
click at [254, 119] on div "Dashboard / NetSuite Upload supporting files Run manually" at bounding box center [779, 107] width 1134 height 63
click at [256, 110] on link "Dashboard" at bounding box center [246, 108] width 68 height 18
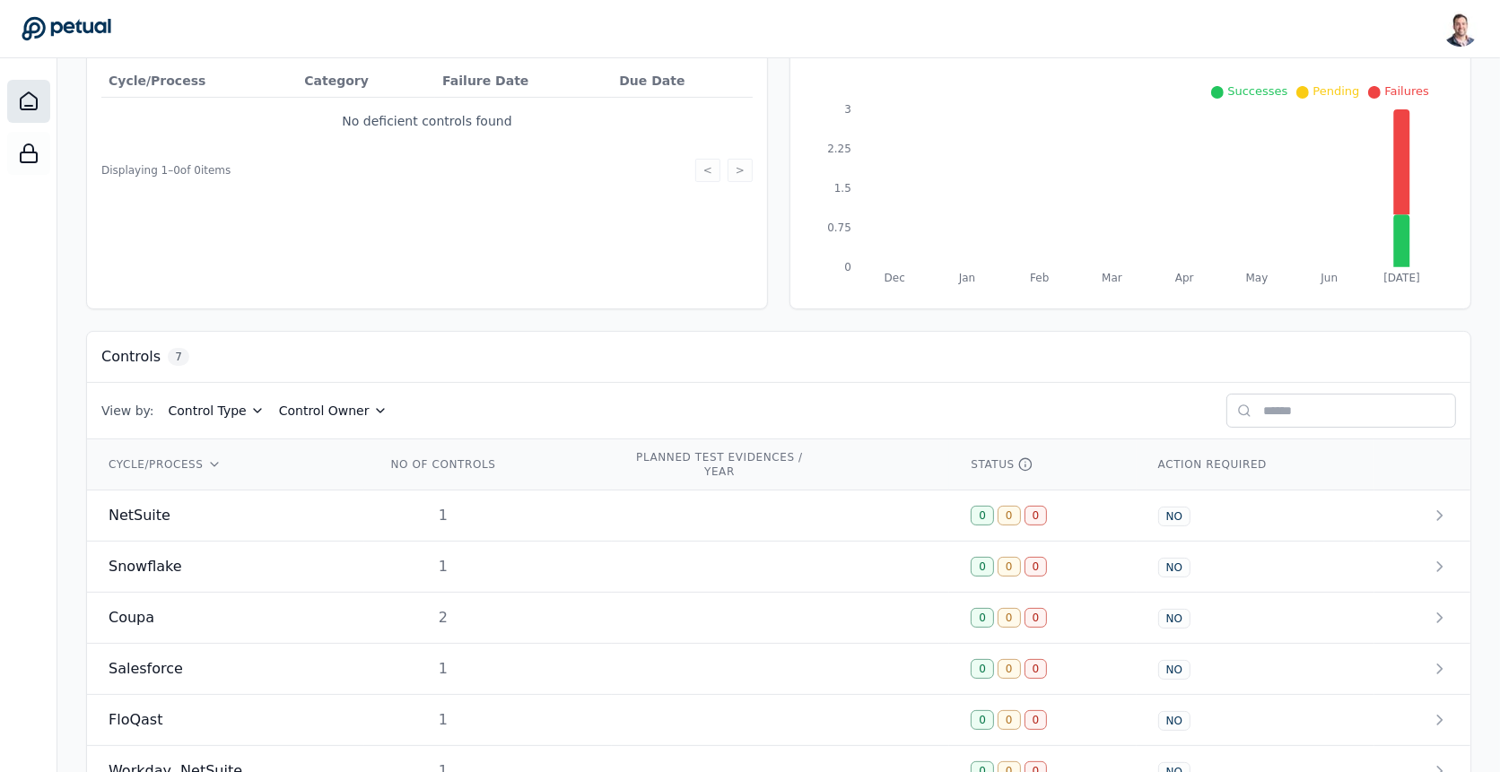
scroll to position [332, 0]
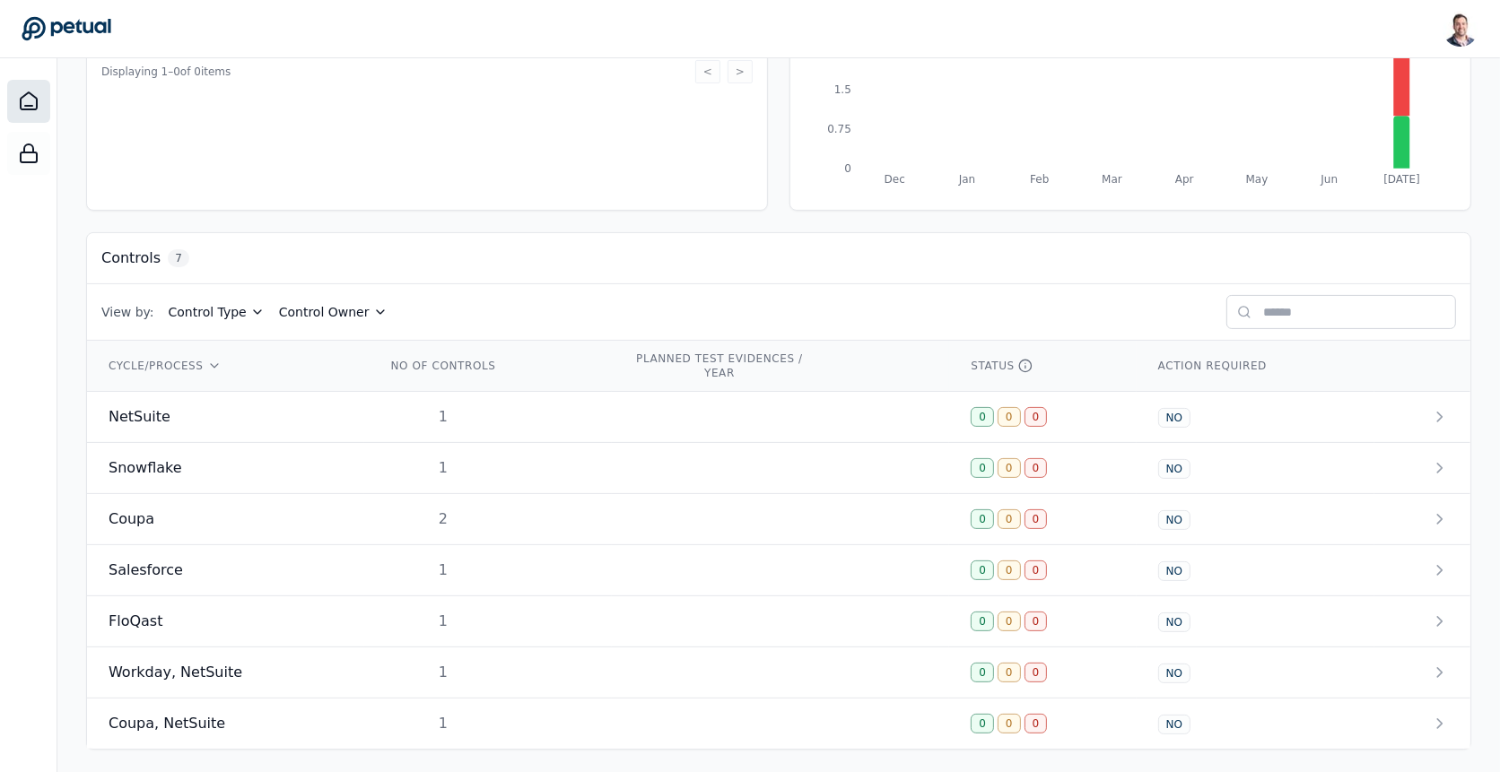
click at [1366, 314] on input "text" at bounding box center [1341, 312] width 230 height 34
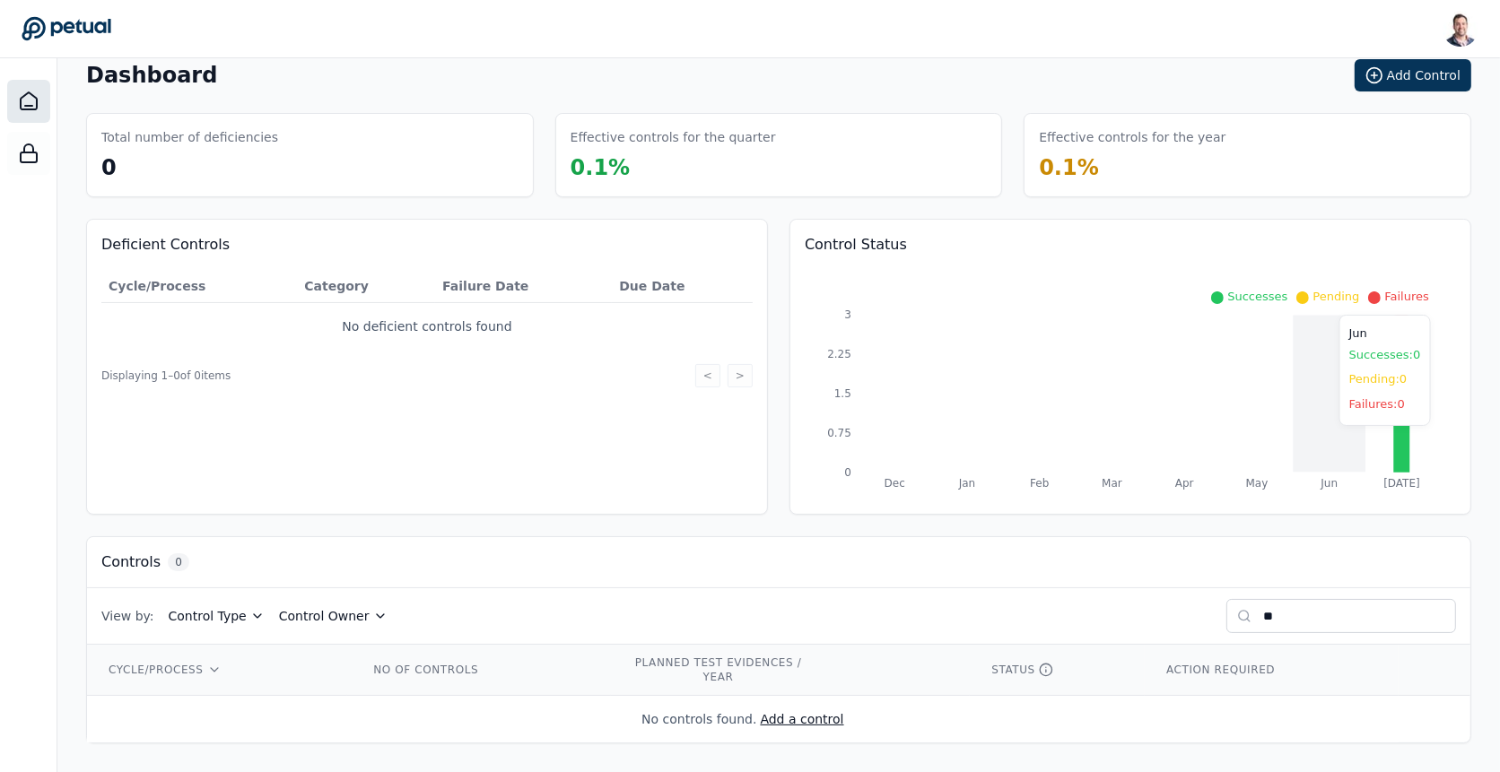
scroll to position [23, 0]
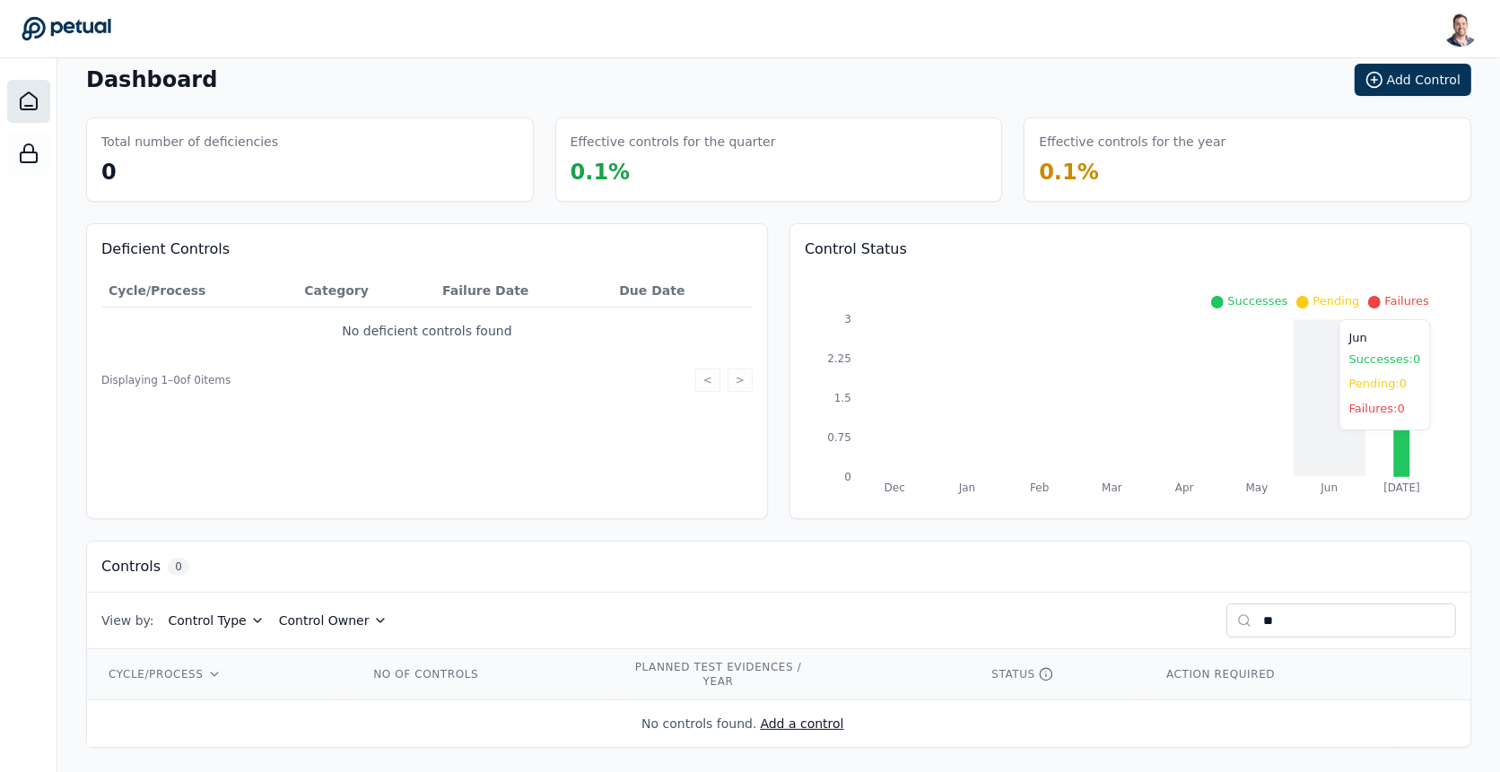
type input "***"
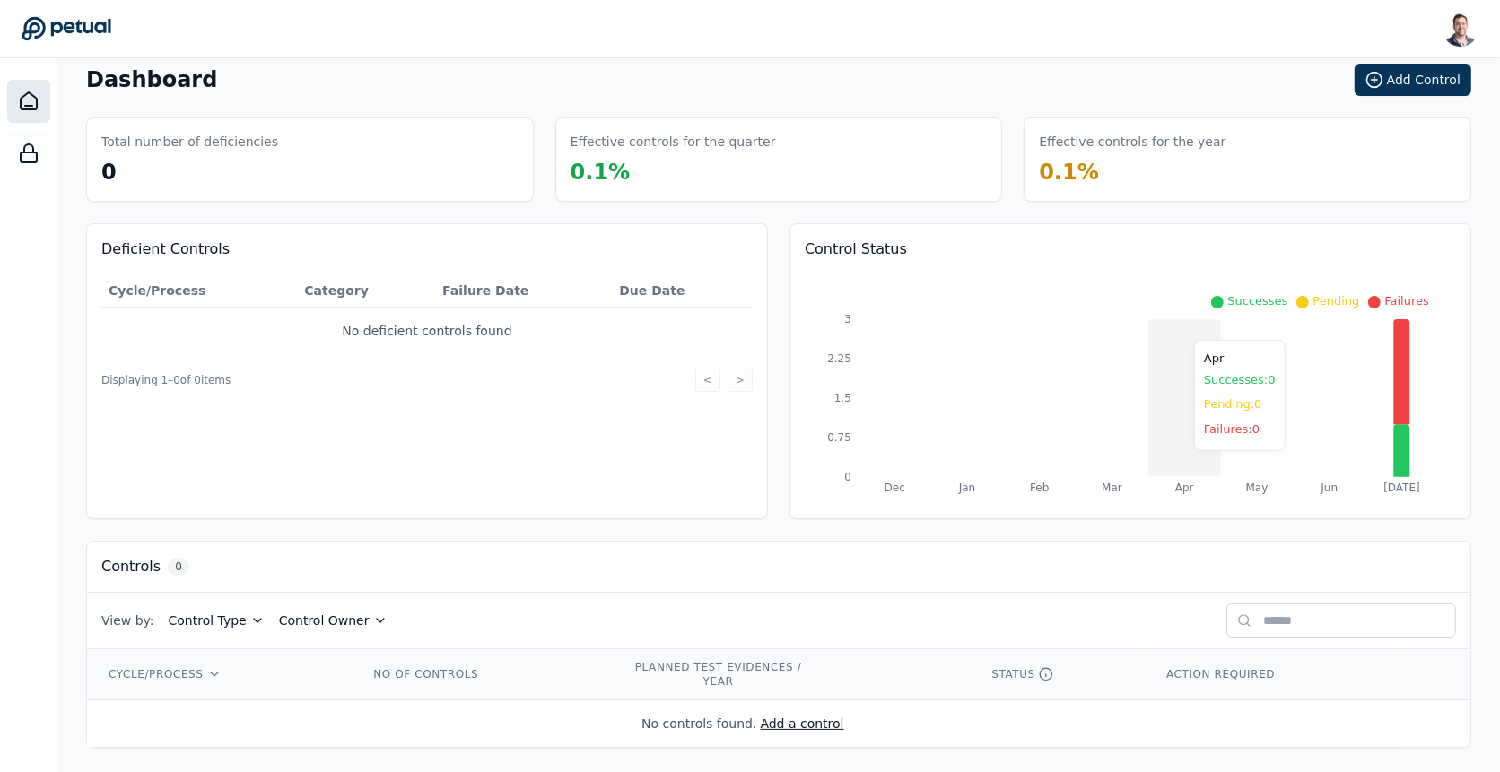
scroll to position [332, 0]
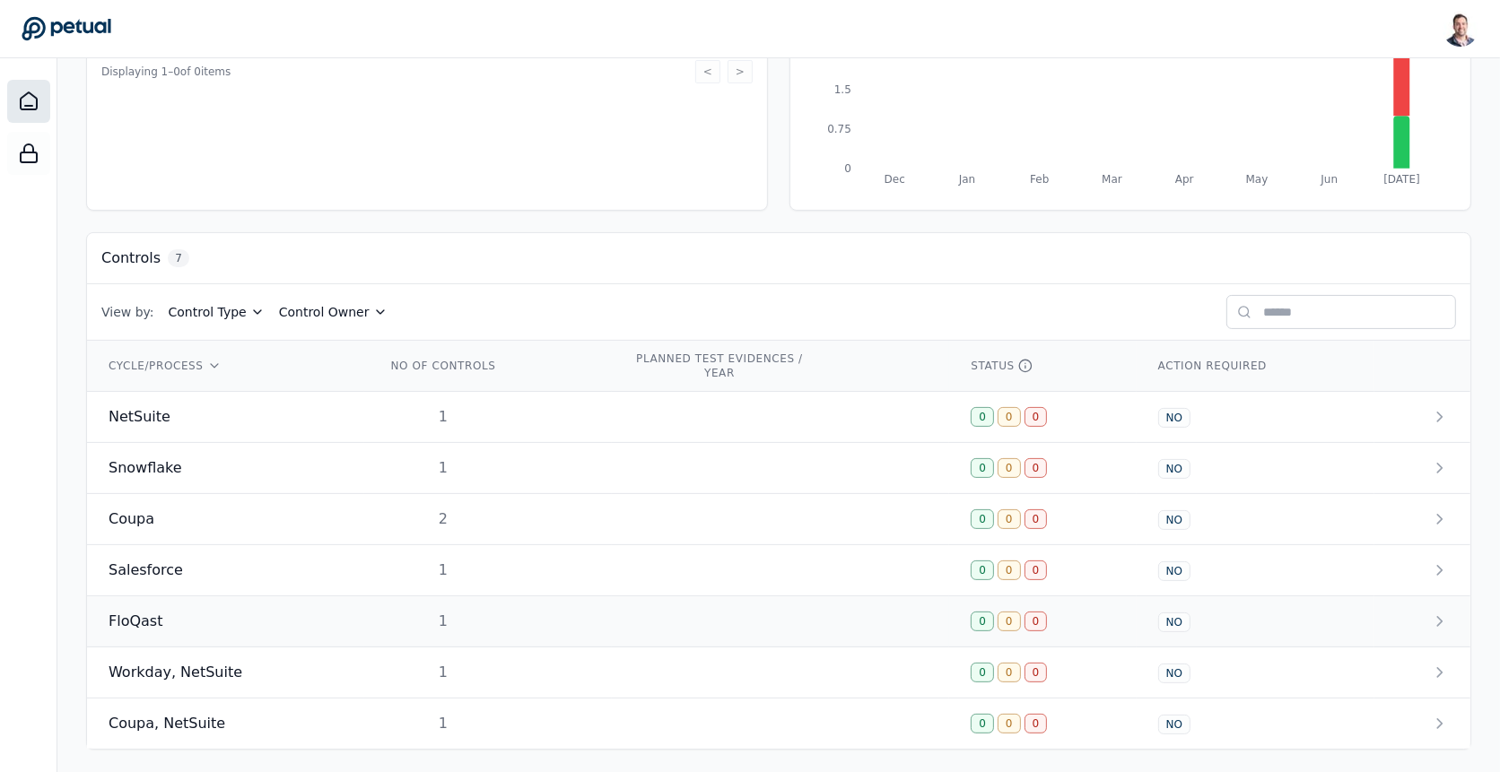
click at [626, 623] on td at bounding box center [780, 622] width 337 height 51
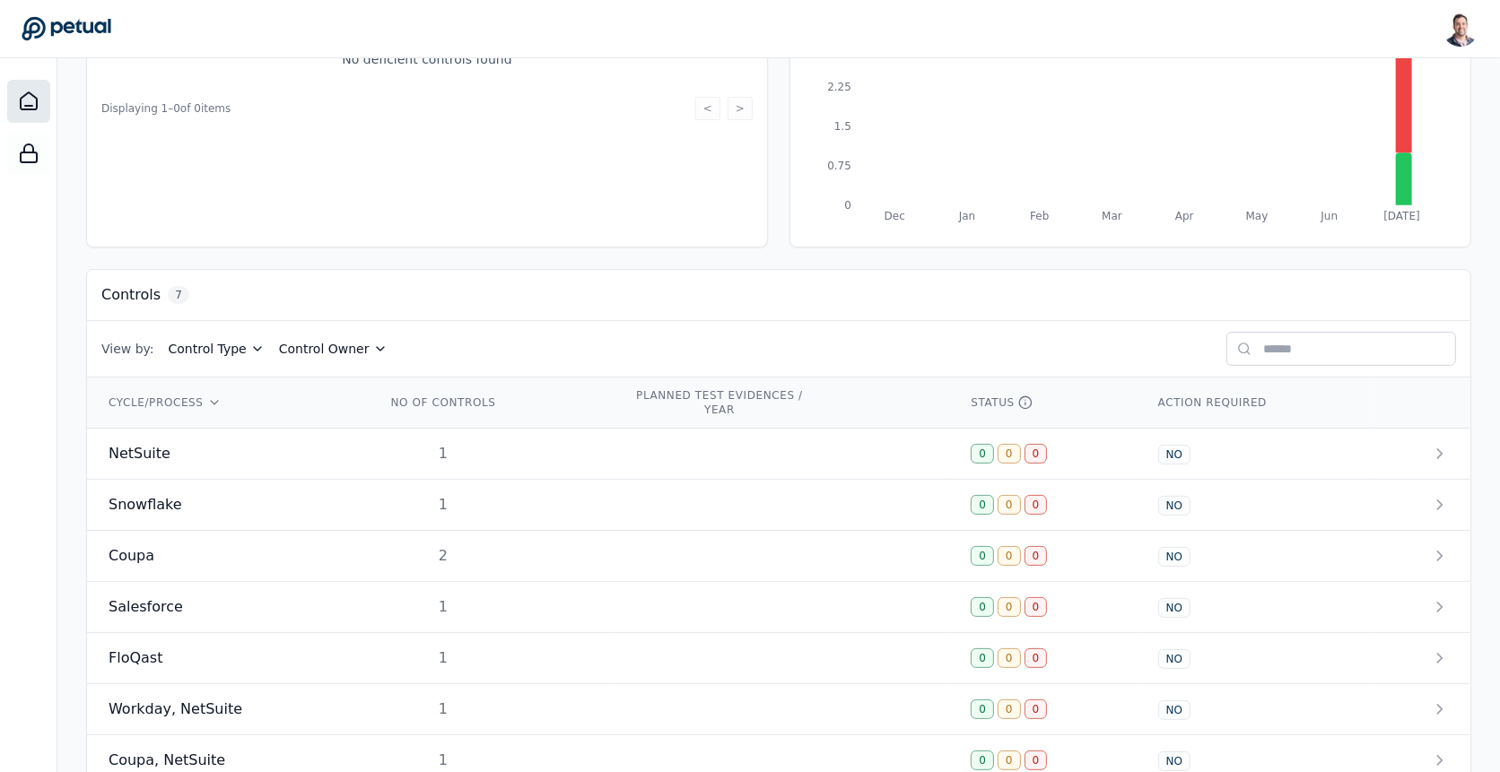
scroll to position [332, 0]
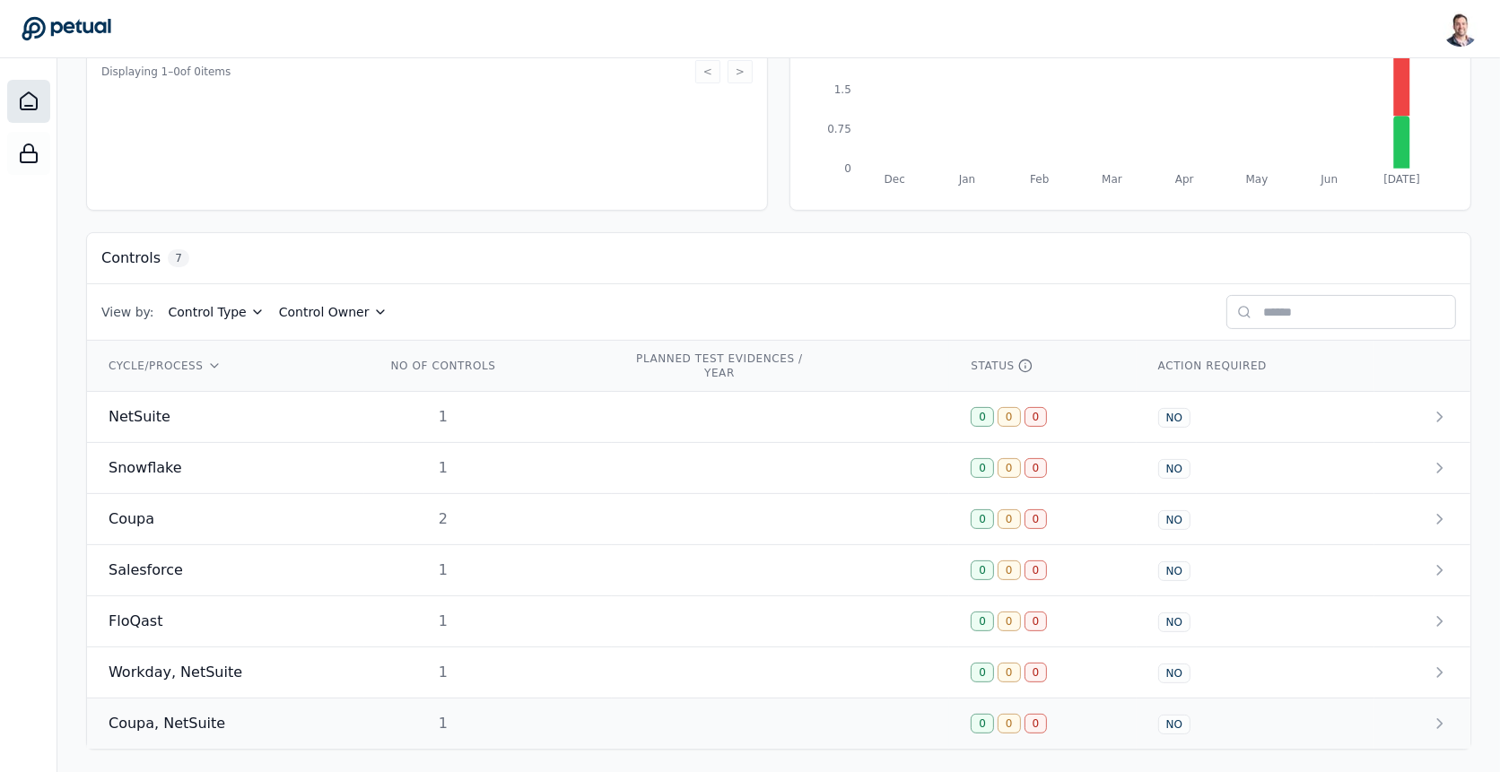
click at [482, 715] on div "1" at bounding box center [443, 724] width 115 height 22
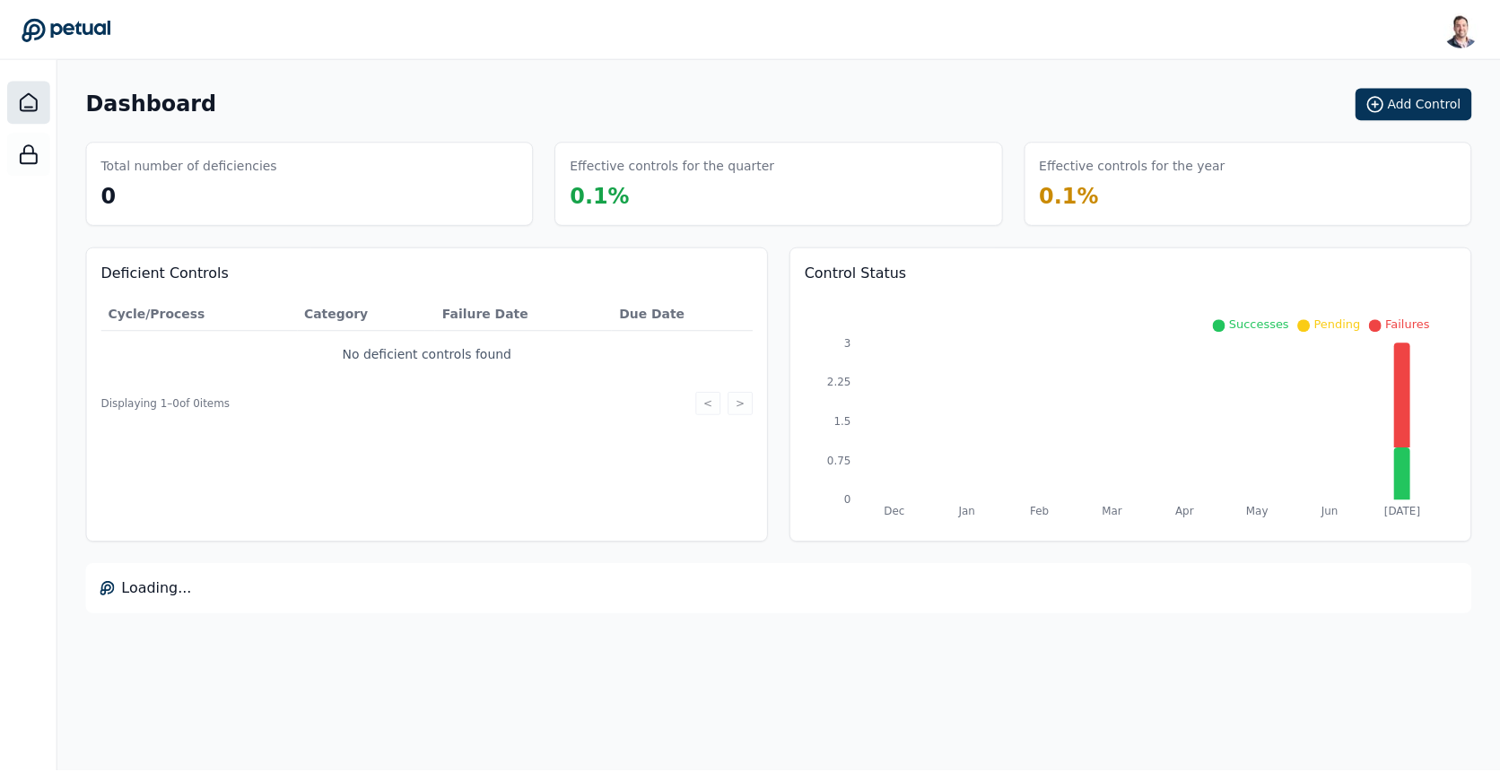
scroll to position [332, 0]
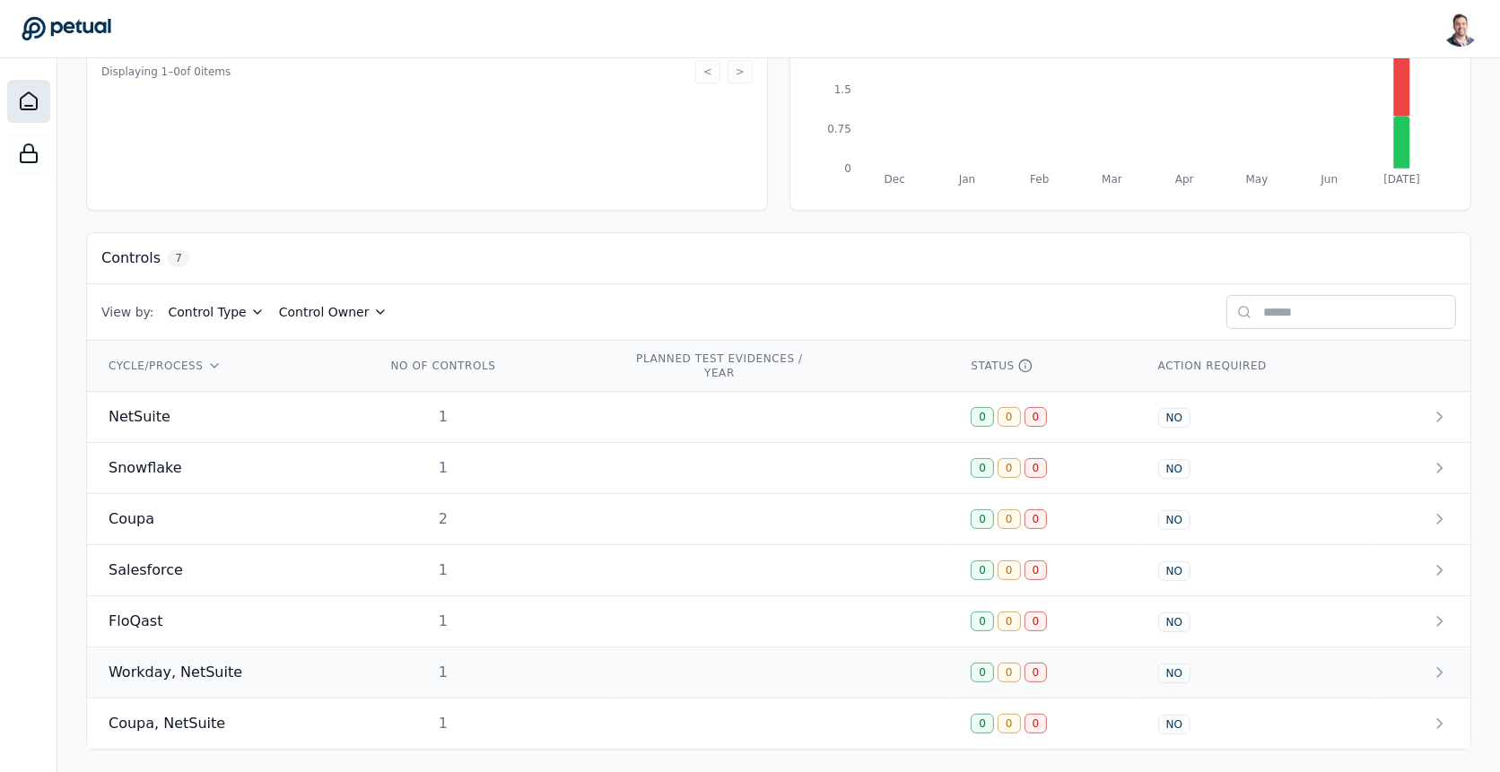
click at [477, 662] on div "1" at bounding box center [443, 673] width 115 height 22
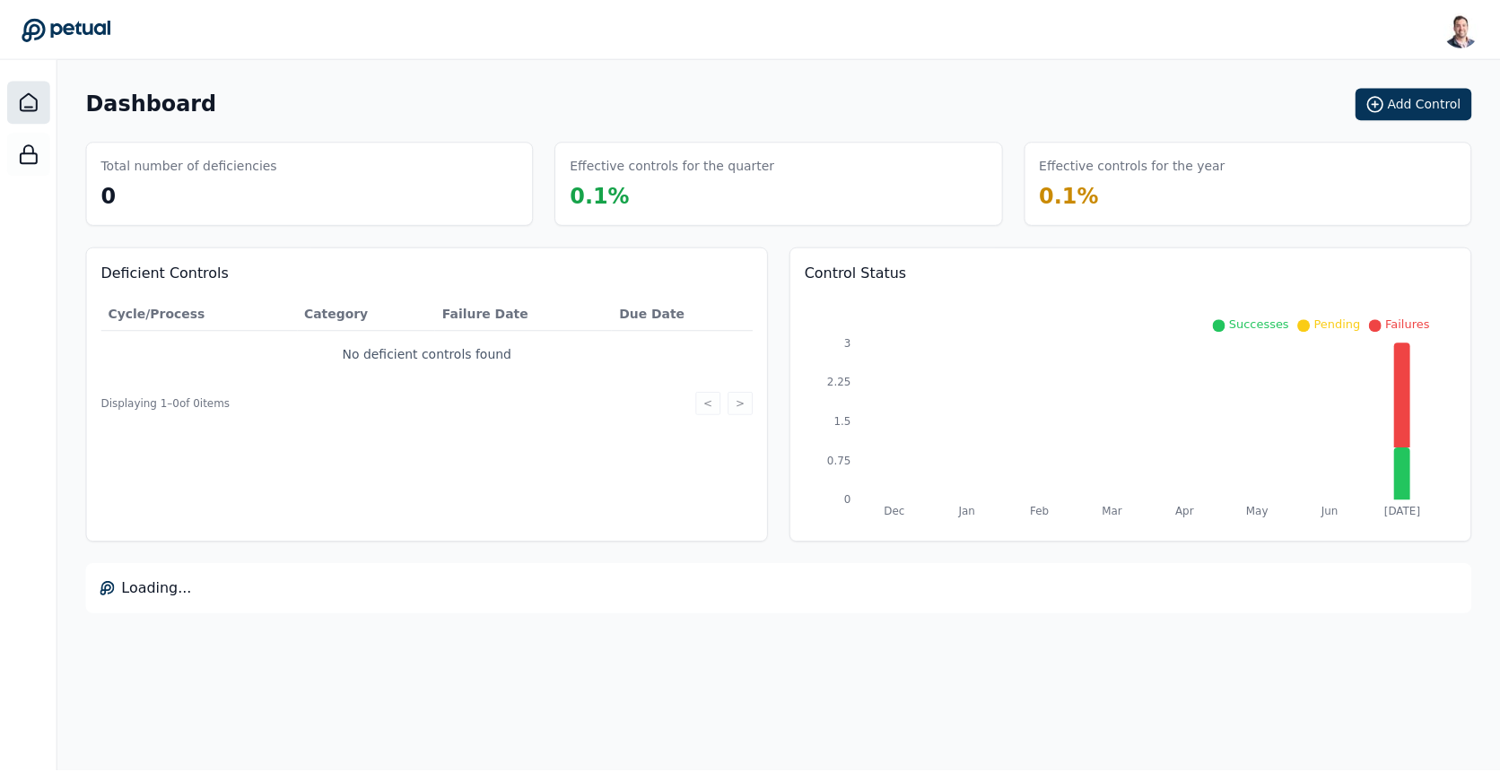
scroll to position [332, 0]
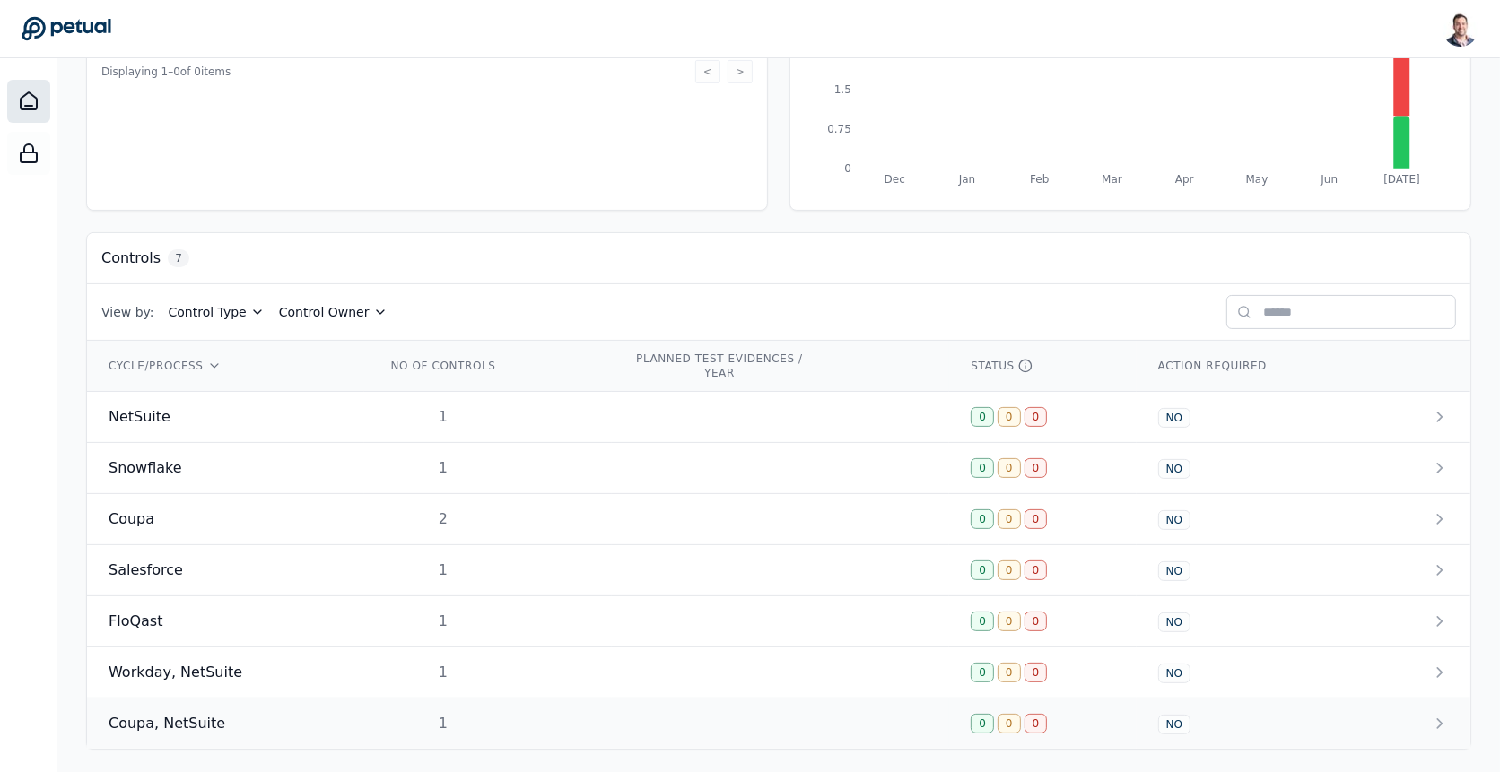
click at [469, 713] on div "1" at bounding box center [443, 724] width 115 height 22
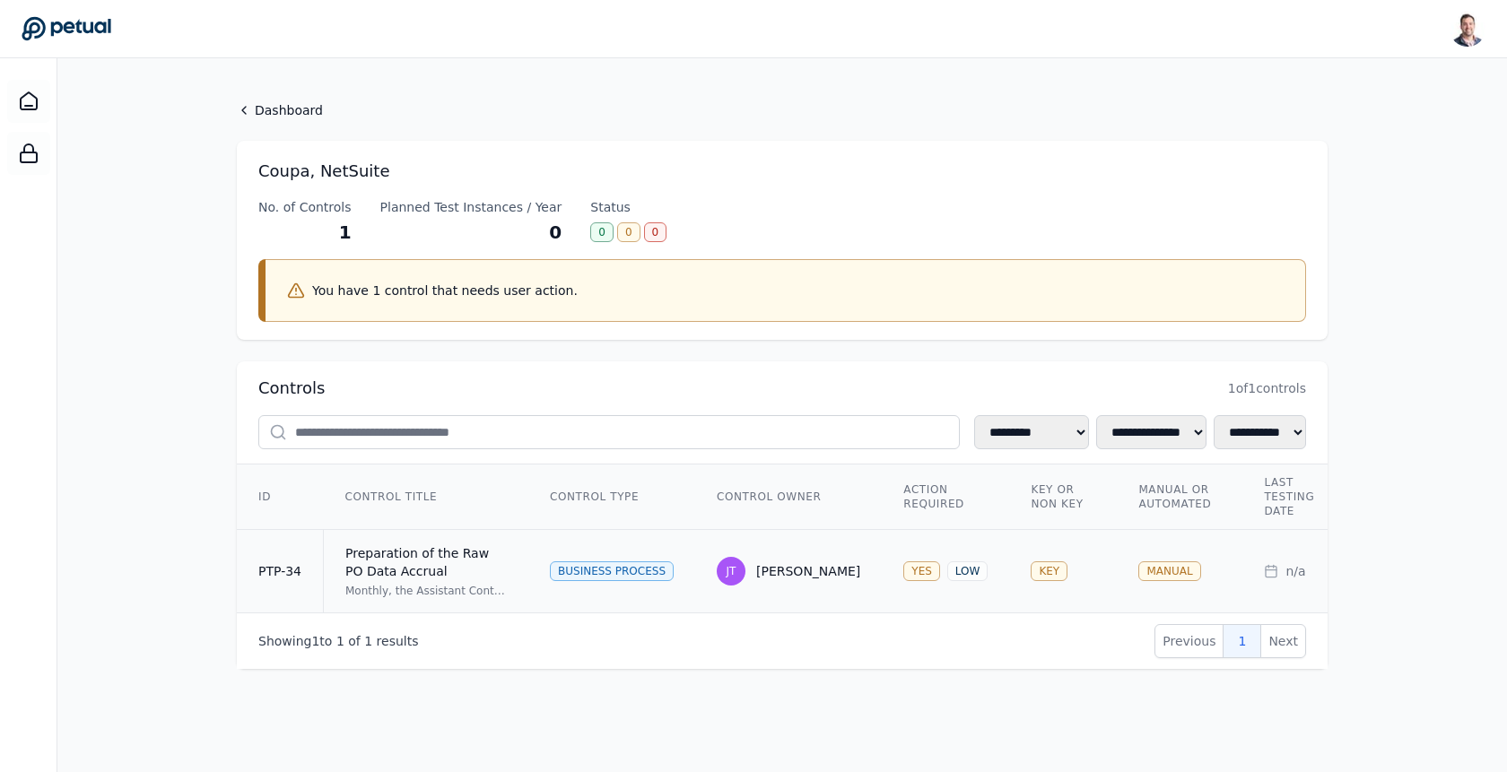
click at [475, 562] on div "Preparation of the Raw PO Data Accrual" at bounding box center [425, 563] width 161 height 36
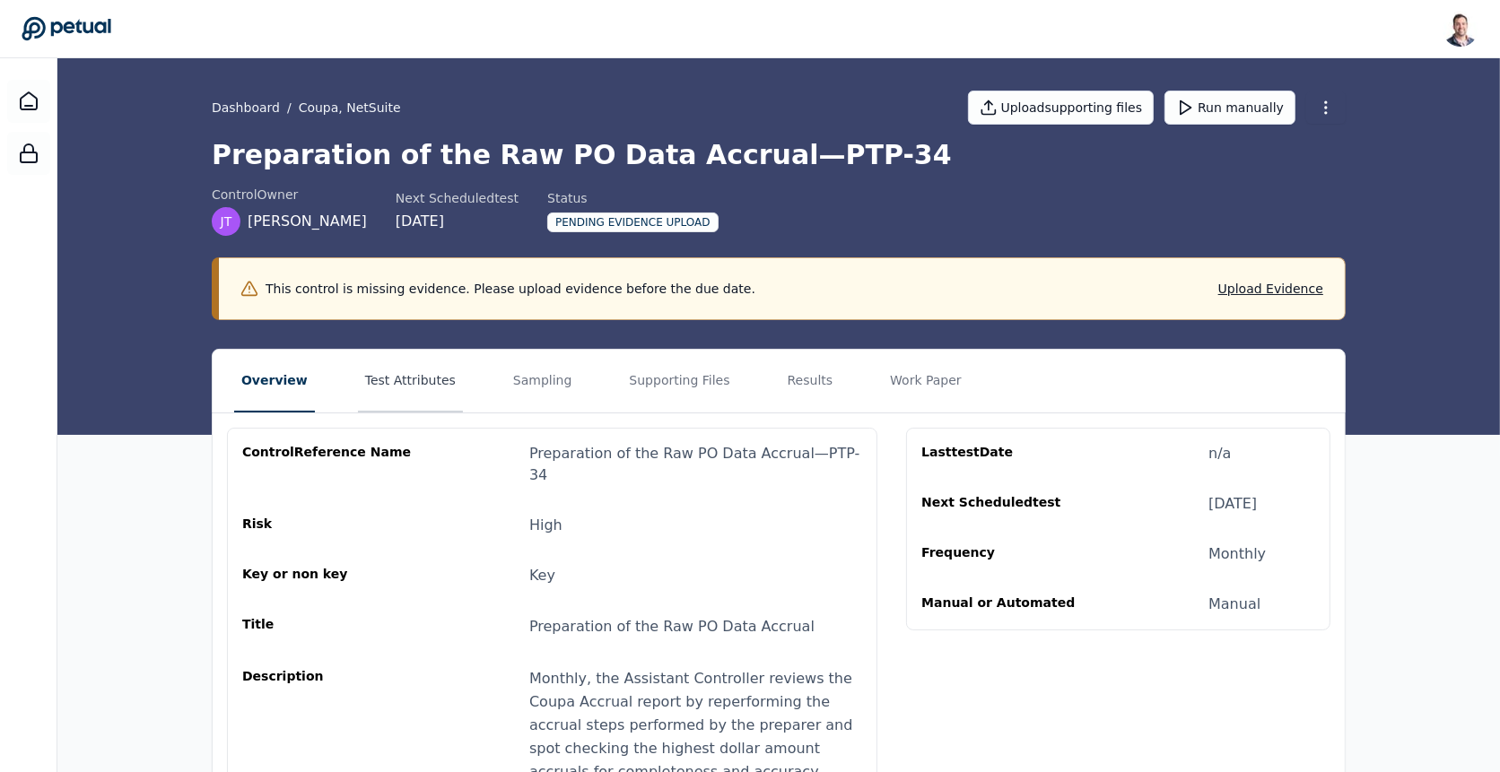
click at [399, 380] on button "Test Attributes" at bounding box center [410, 381] width 105 height 63
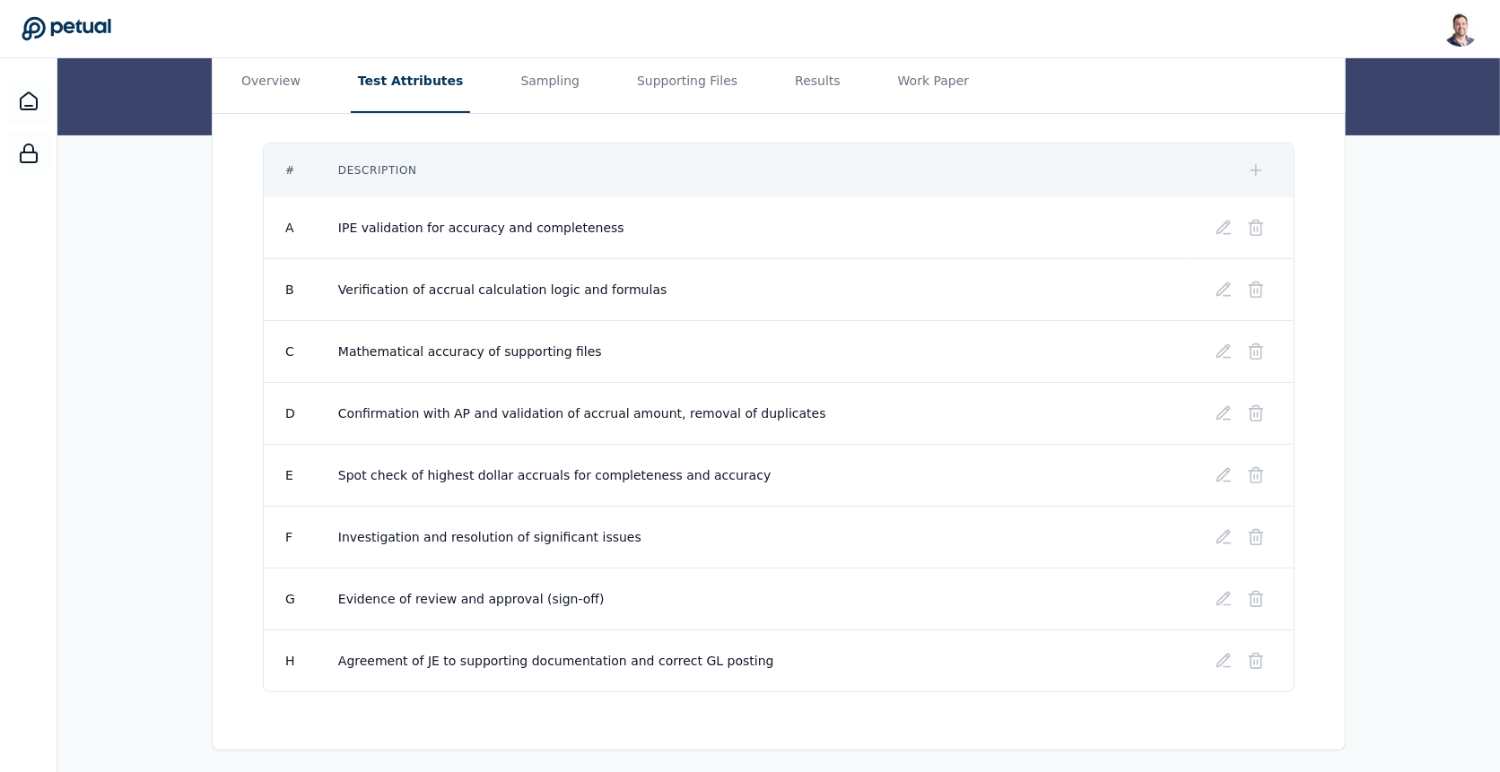
scroll to position [267, 0]
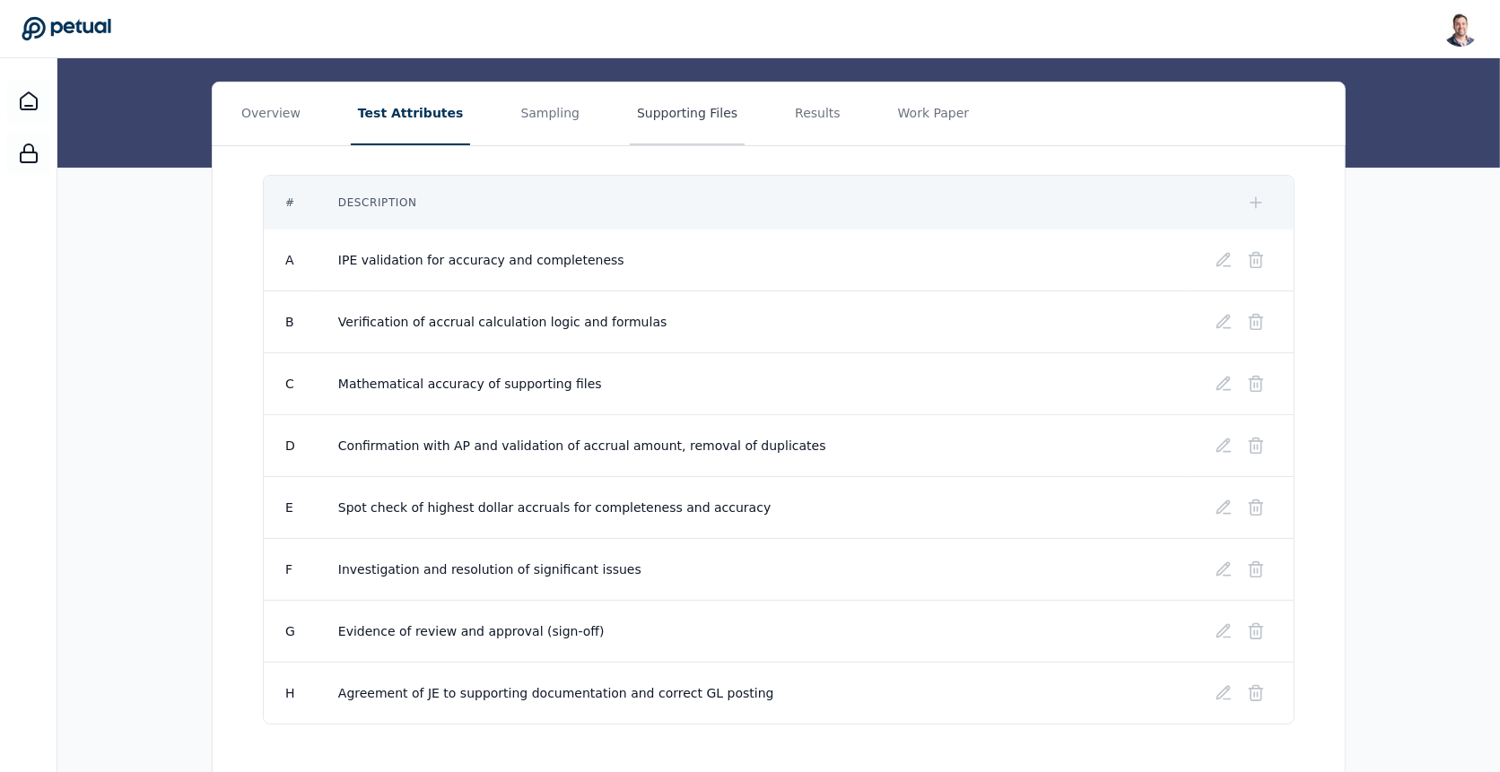
click at [643, 124] on button "Supporting Files" at bounding box center [687, 114] width 115 height 63
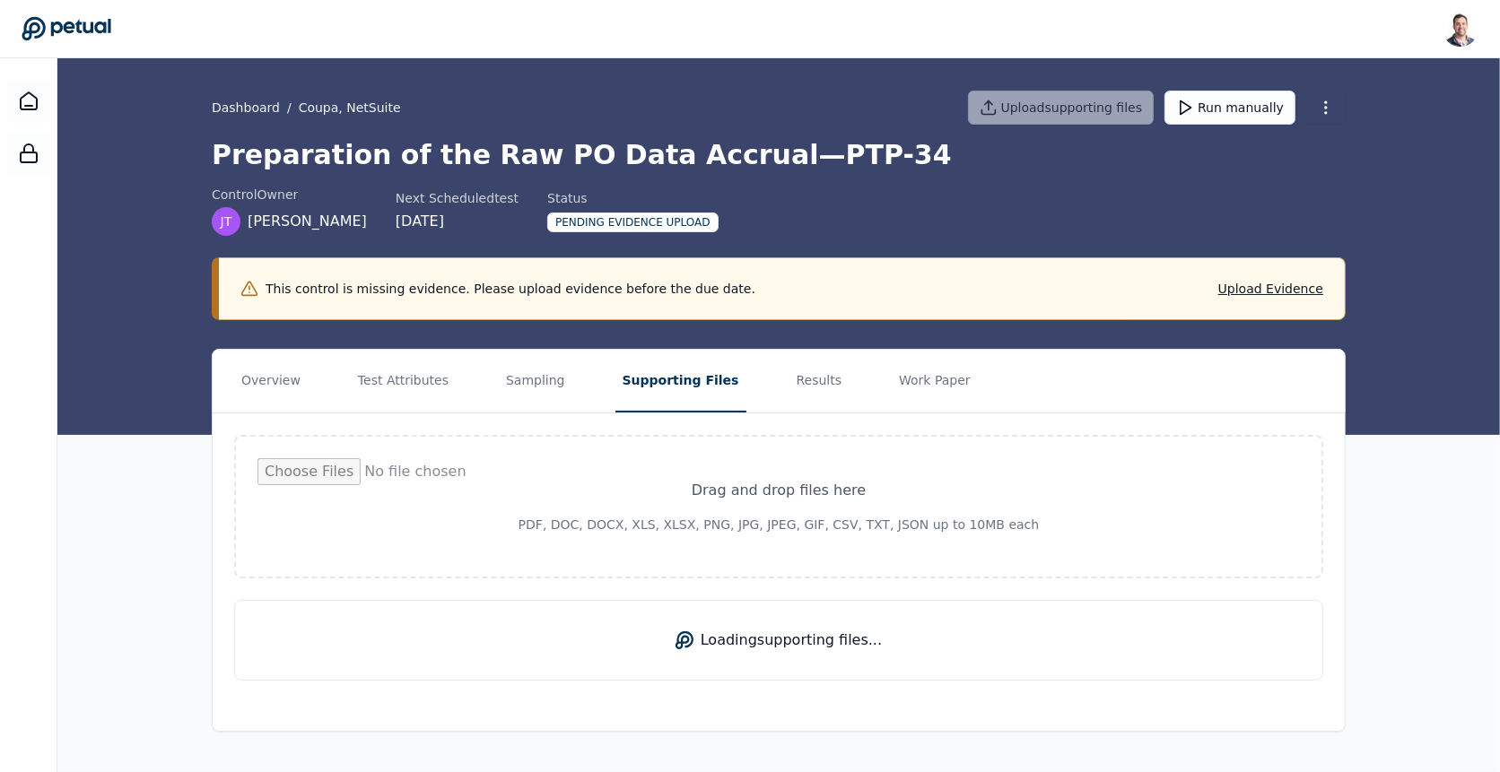
scroll to position [0, 0]
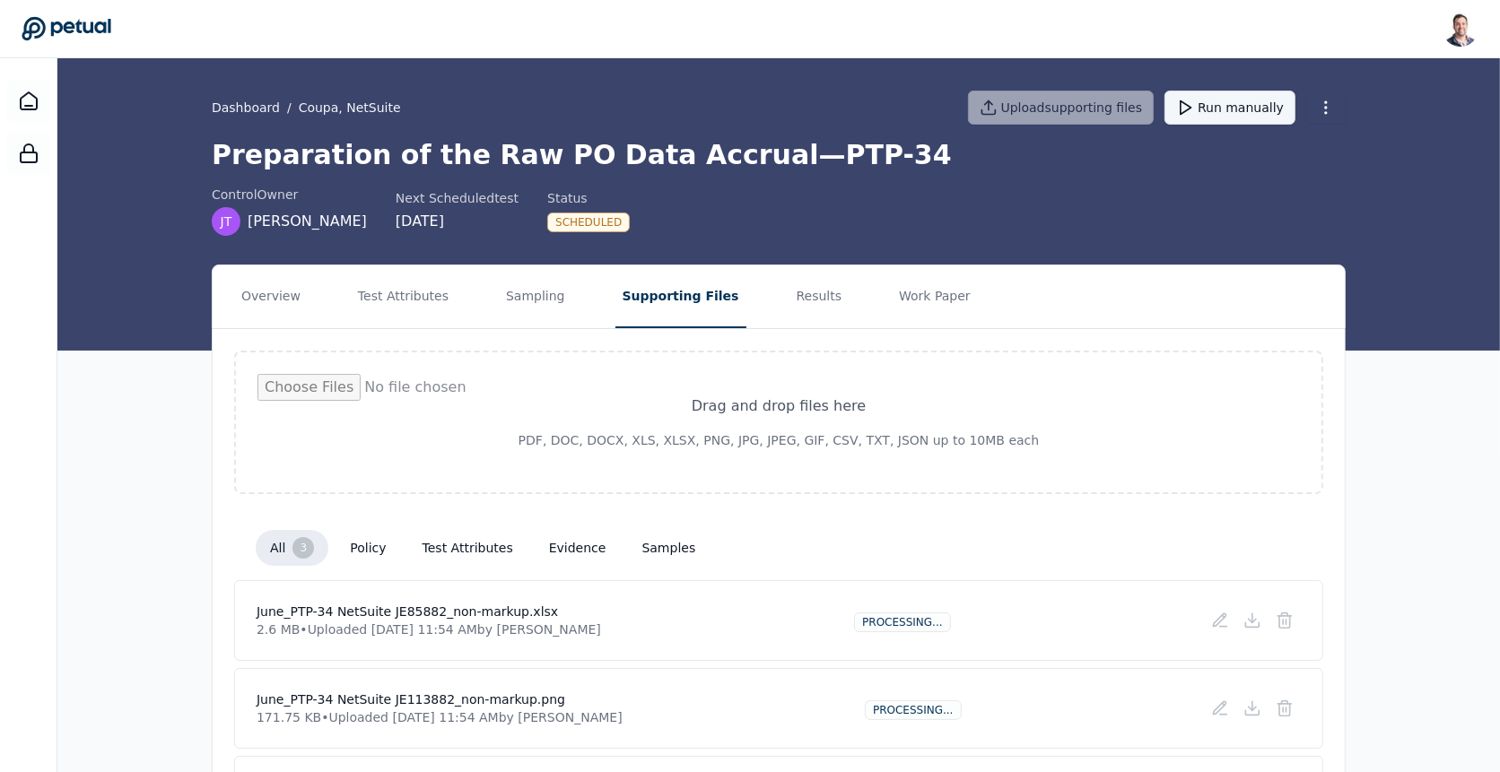
click at [1216, 110] on button "Run manually" at bounding box center [1229, 108] width 131 height 34
click at [254, 109] on link "Dashboard" at bounding box center [246, 108] width 68 height 18
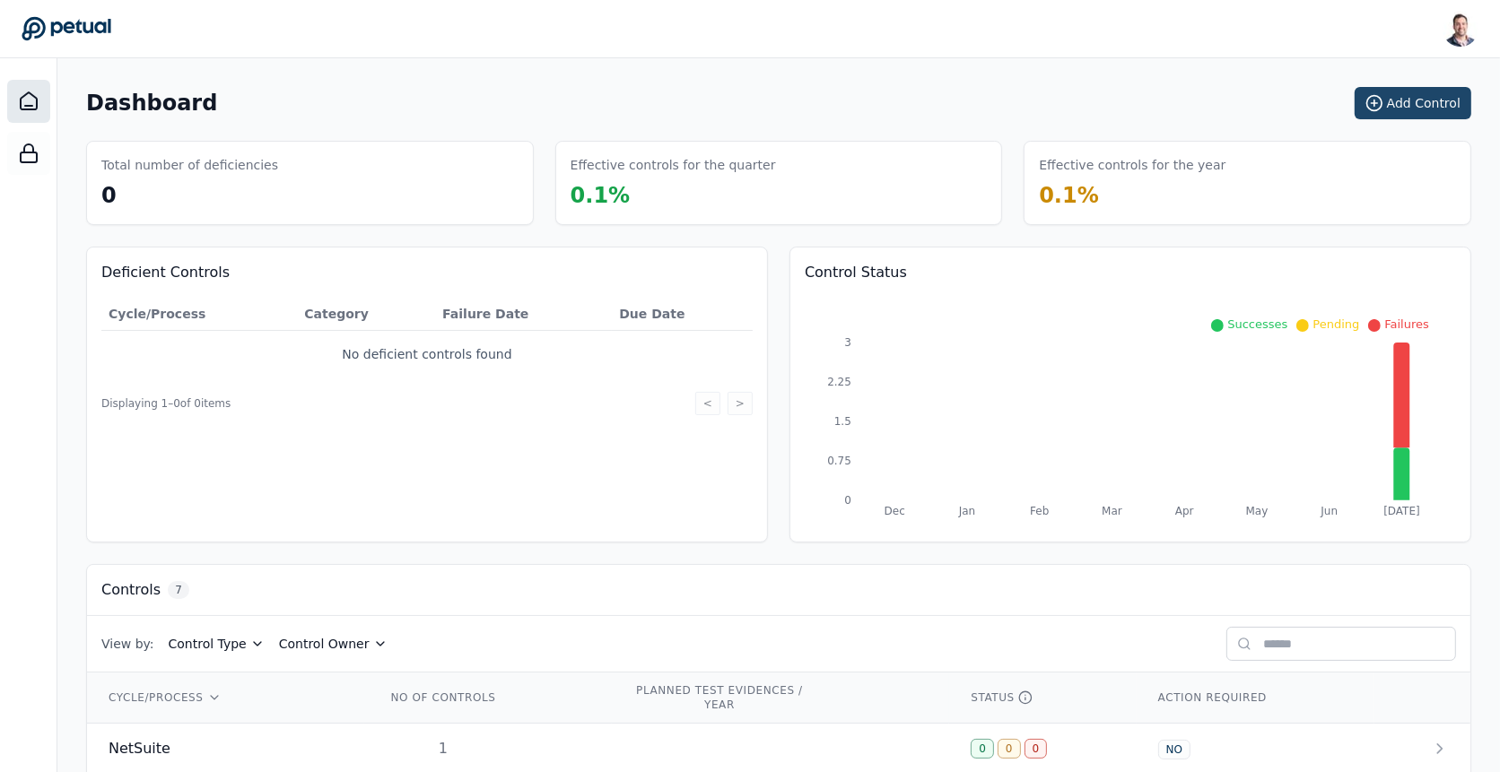
click at [1417, 109] on button "Add Control" at bounding box center [1413, 103] width 117 height 32
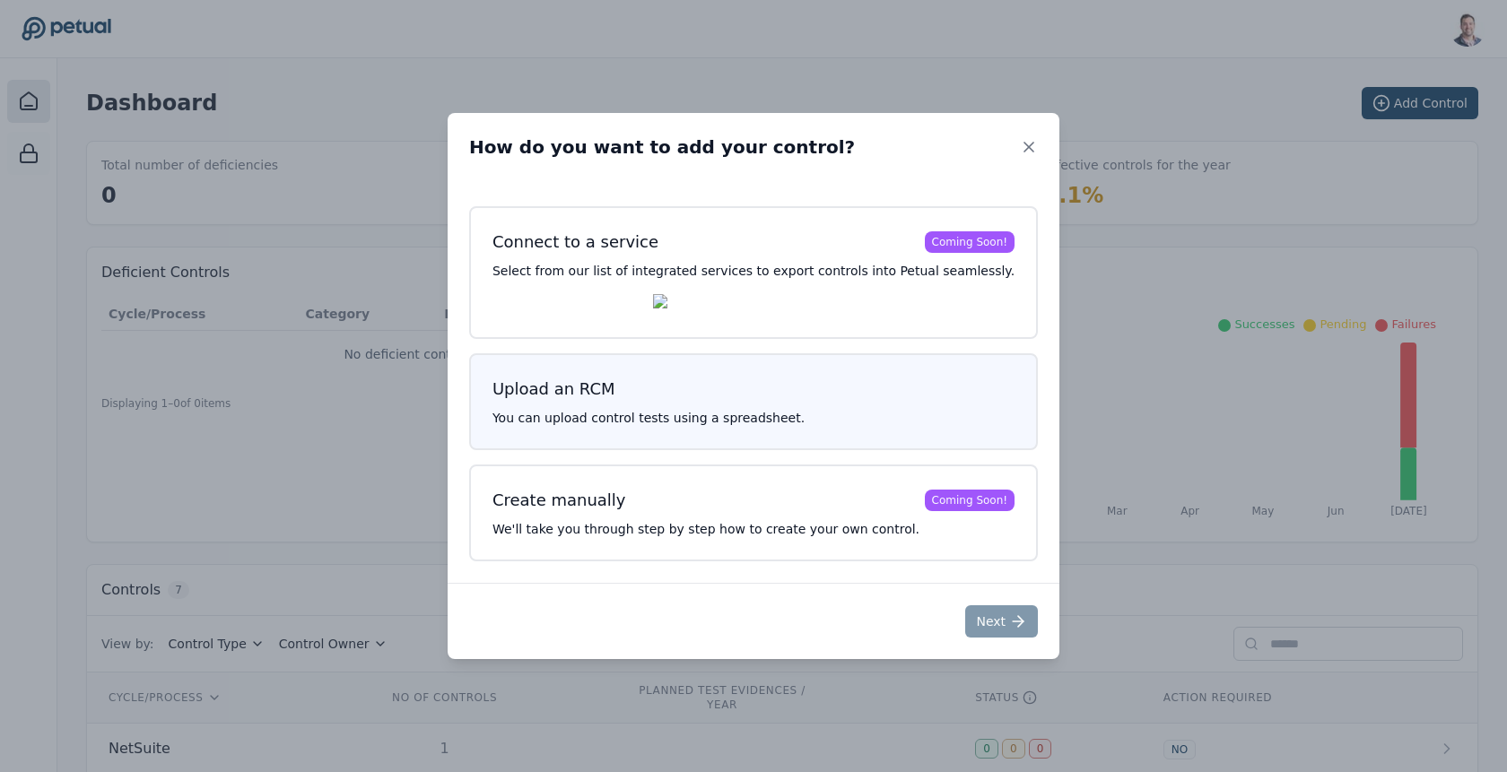
click at [933, 396] on h3 "Upload an RCM" at bounding box center [754, 389] width 522 height 25
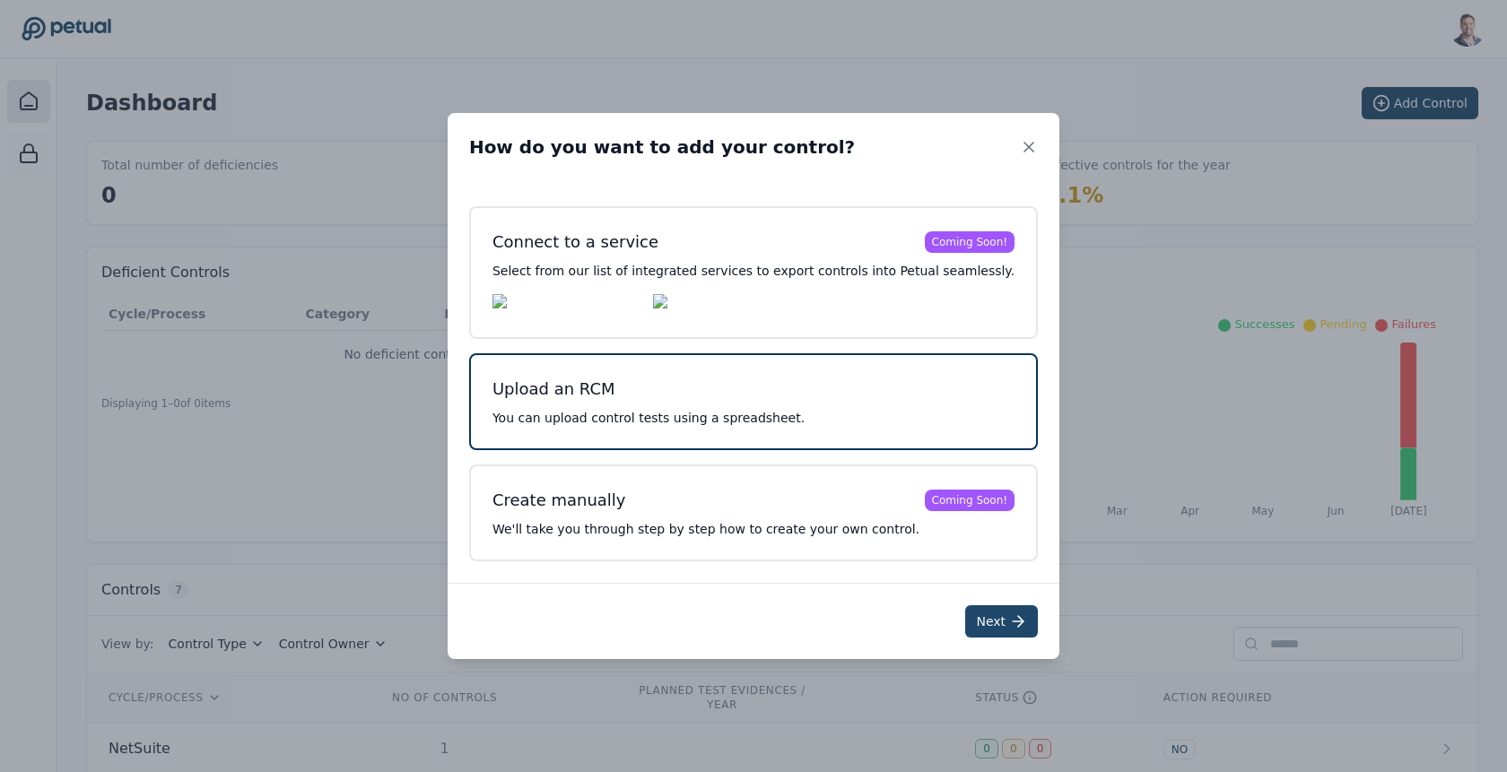
click at [1009, 629] on icon at bounding box center [1018, 622] width 18 height 18
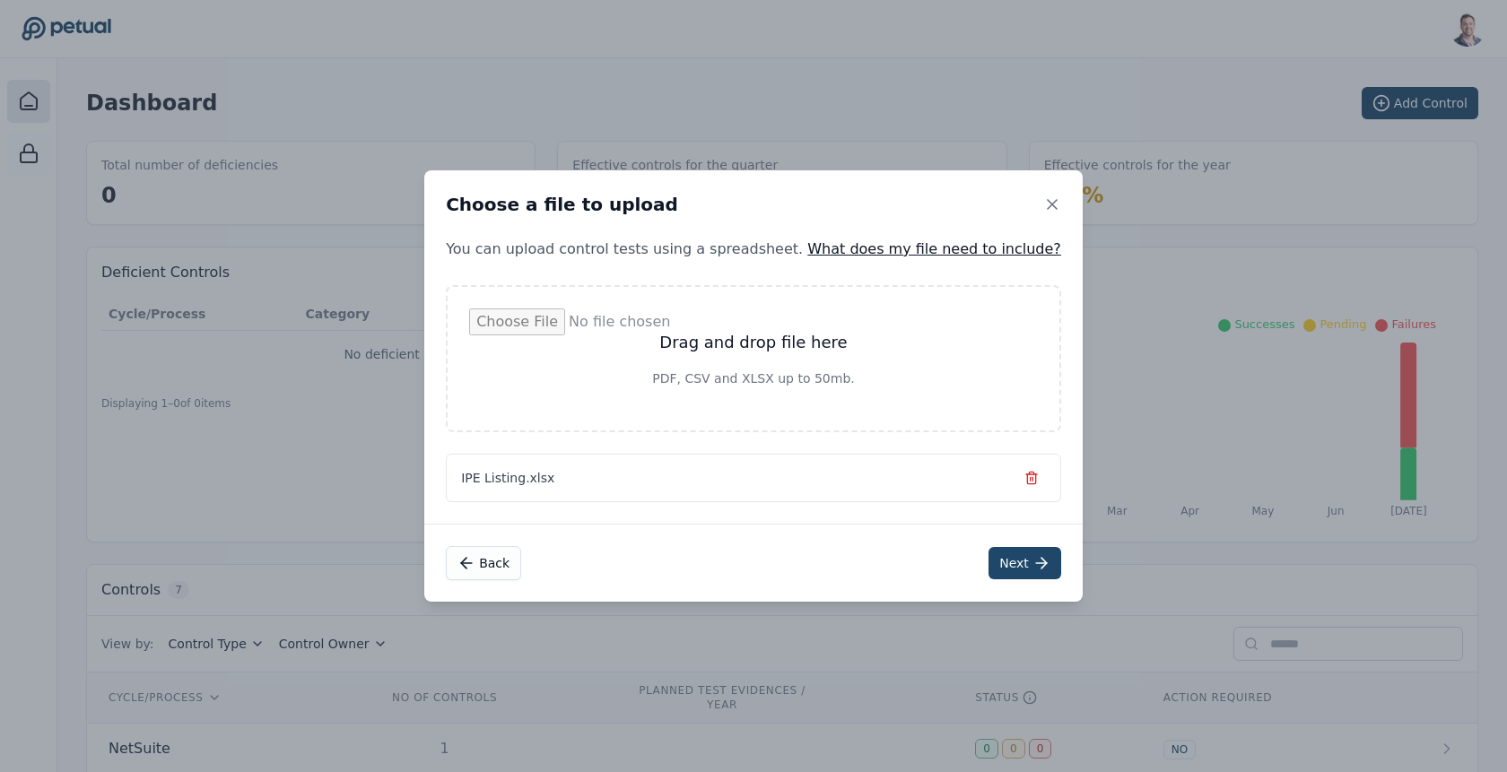
click at [989, 568] on button "Next" at bounding box center [1025, 563] width 73 height 32
click at [990, 562] on button "Next" at bounding box center [1021, 563] width 73 height 32
click at [991, 551] on button "Next" at bounding box center [1021, 563] width 73 height 32
click at [1023, 475] on icon "button" at bounding box center [1028, 475] width 11 height 0
click at [985, 568] on button "Next" at bounding box center [1021, 563] width 73 height 32
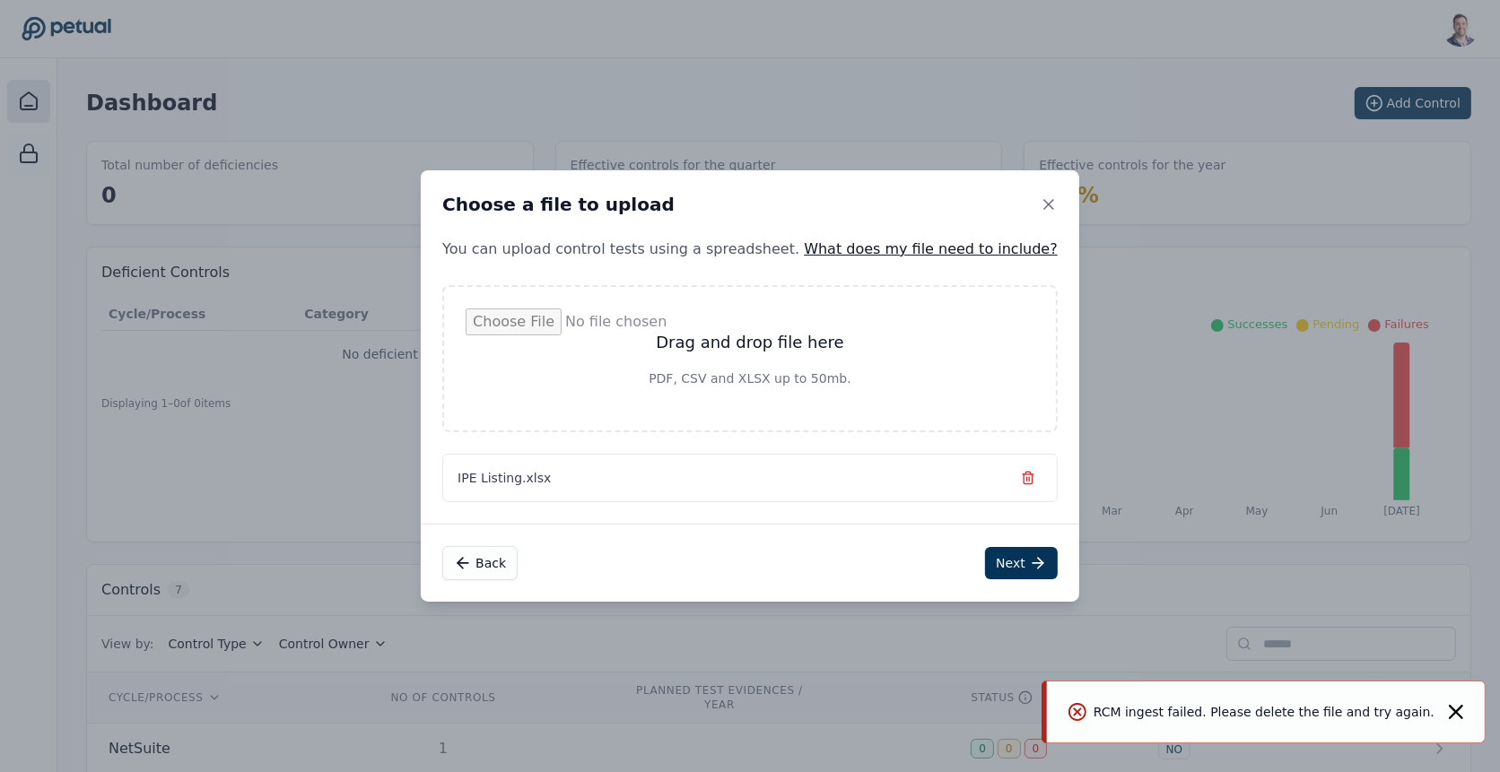
click at [1024, 478] on icon "button" at bounding box center [1028, 480] width 8 height 10
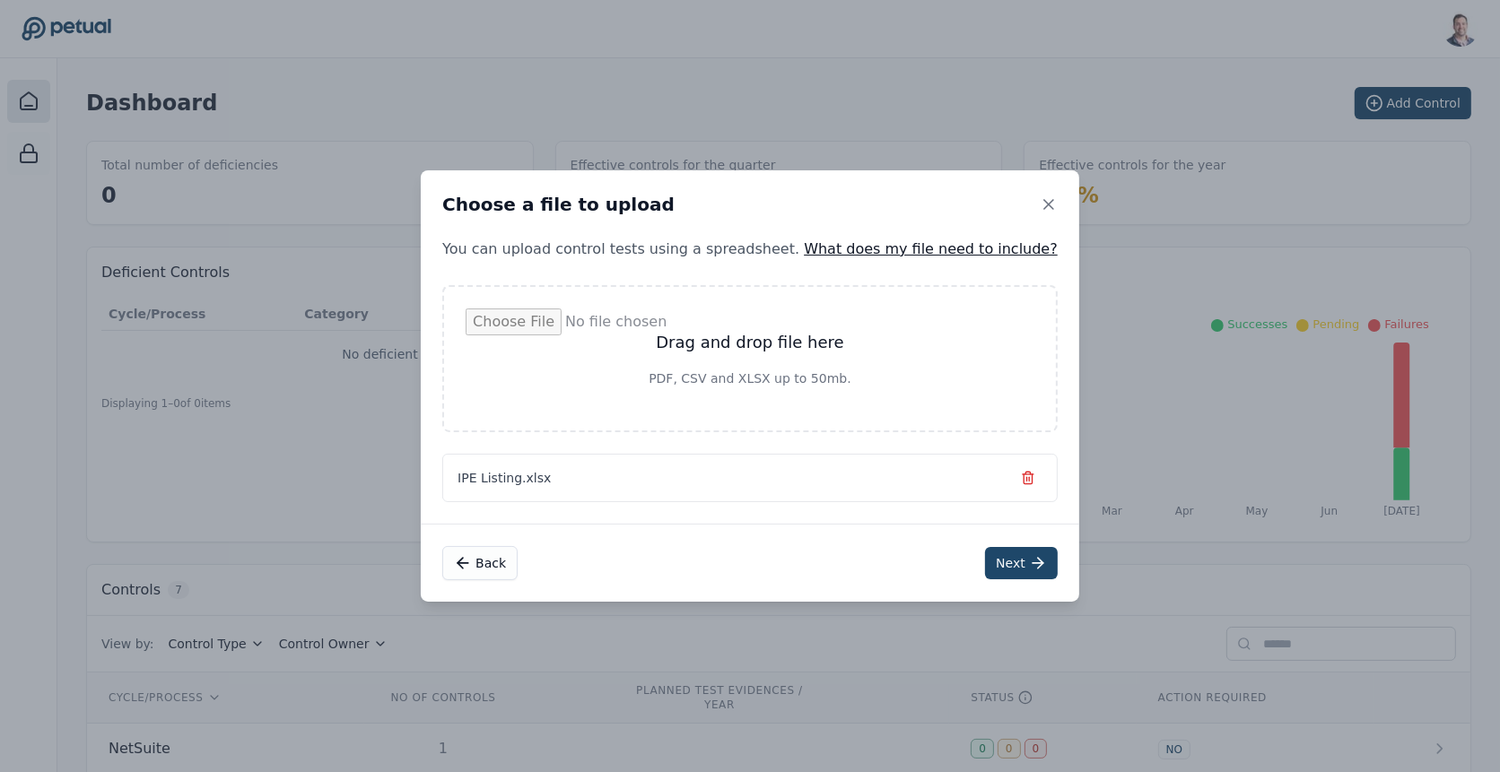
click at [993, 572] on button "Next" at bounding box center [1021, 563] width 73 height 32
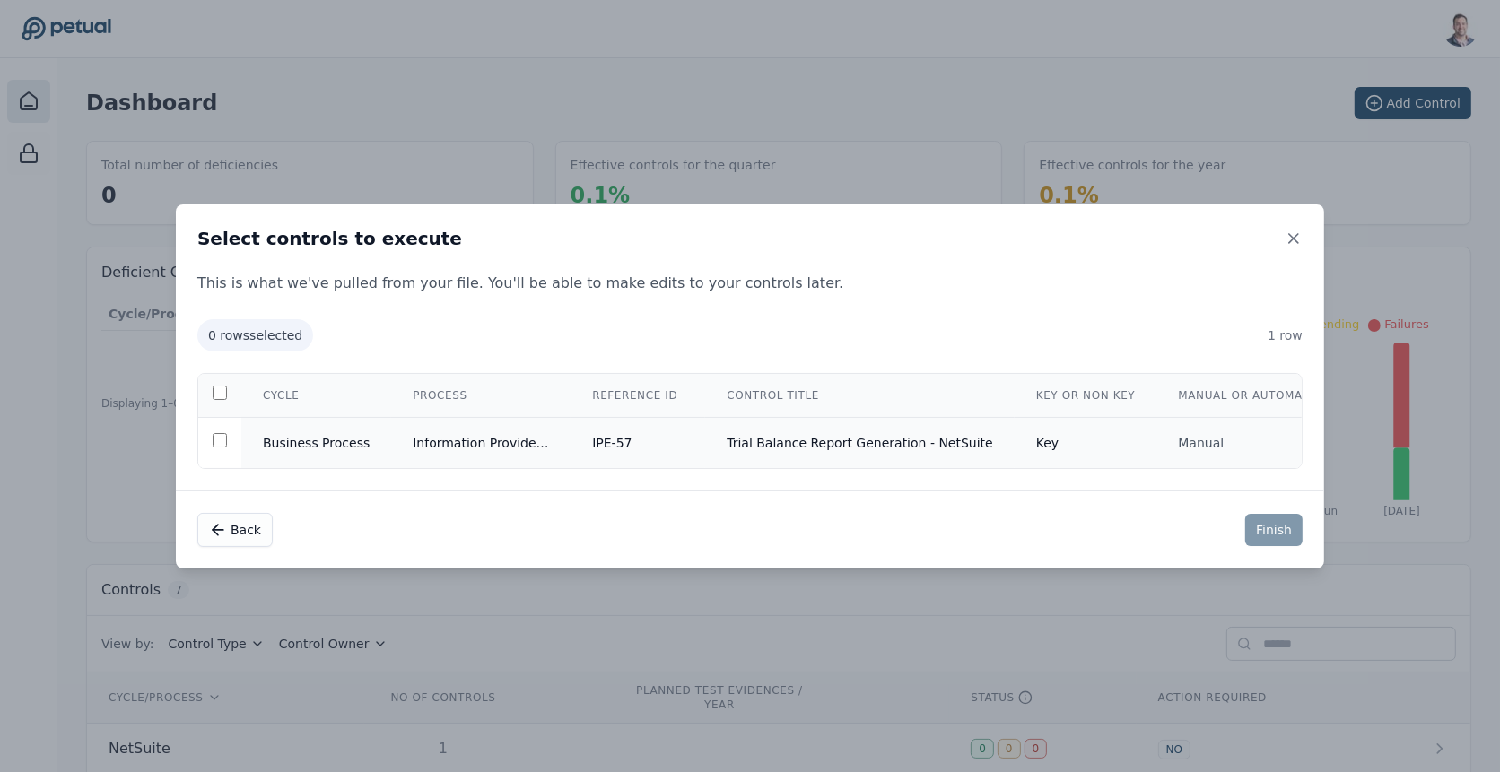
click at [612, 448] on td "IPE-57" at bounding box center [638, 442] width 135 height 51
click at [1264, 541] on button "Finish" at bounding box center [1273, 530] width 57 height 32
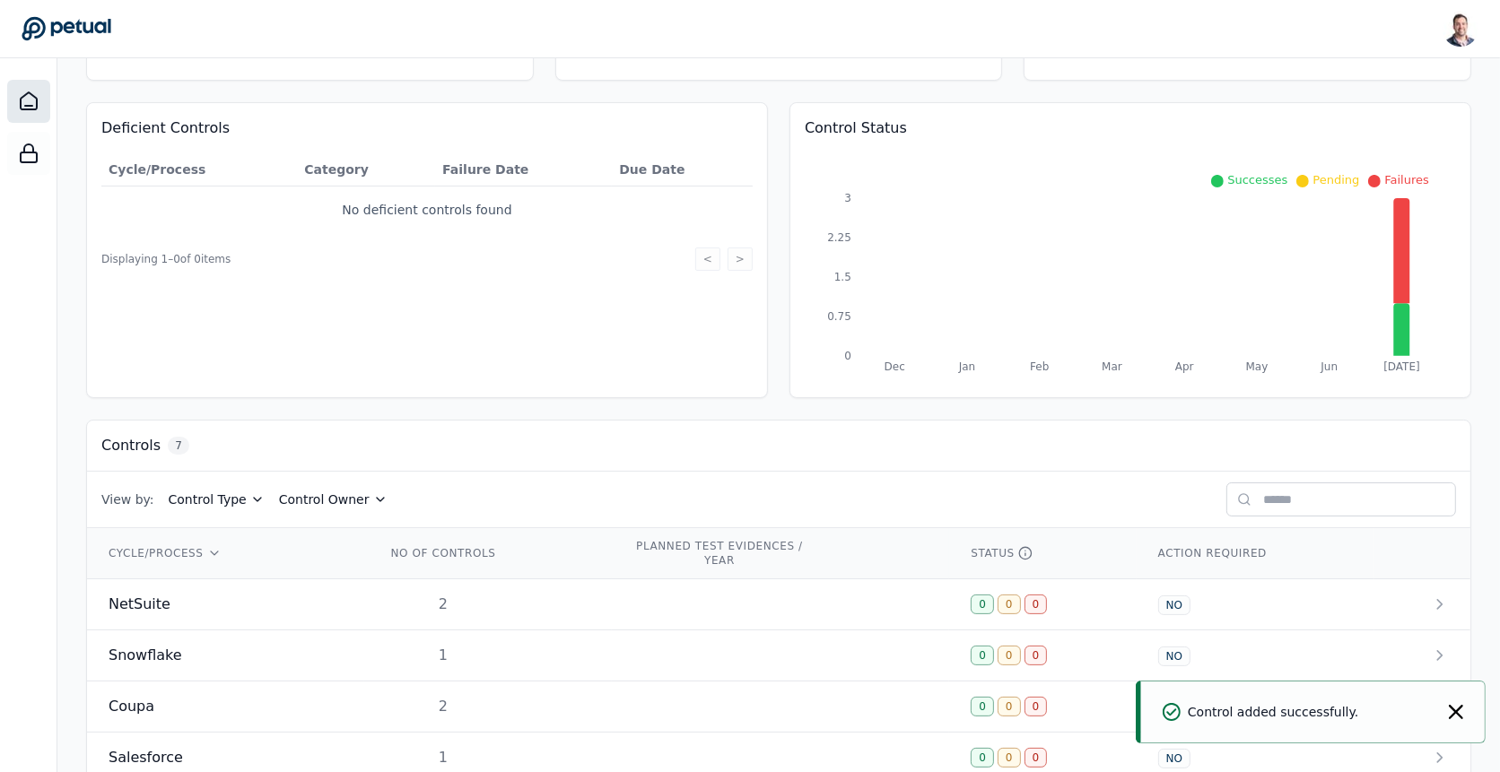
scroll to position [332, 0]
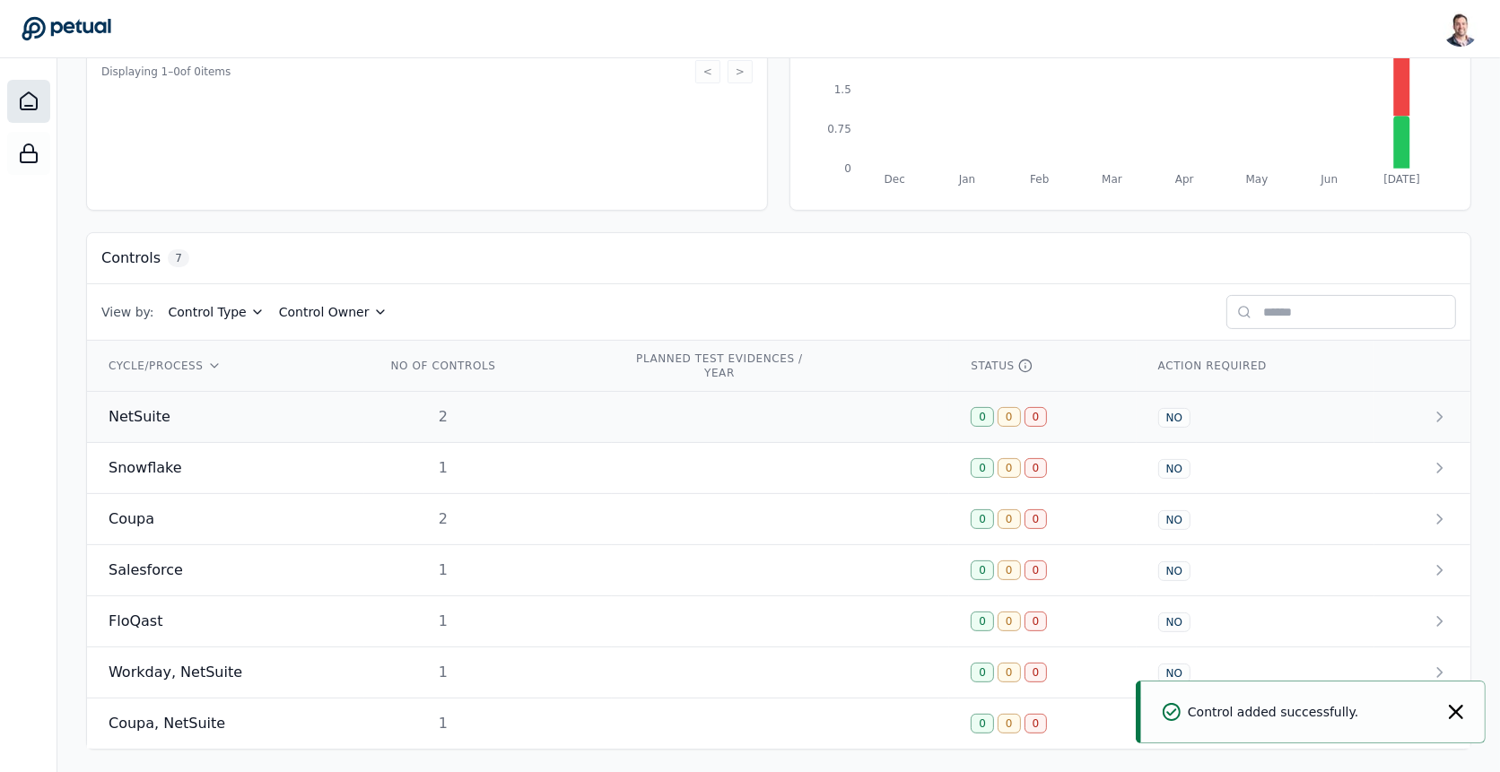
click at [572, 427] on td "2" at bounding box center [488, 417] width 248 height 51
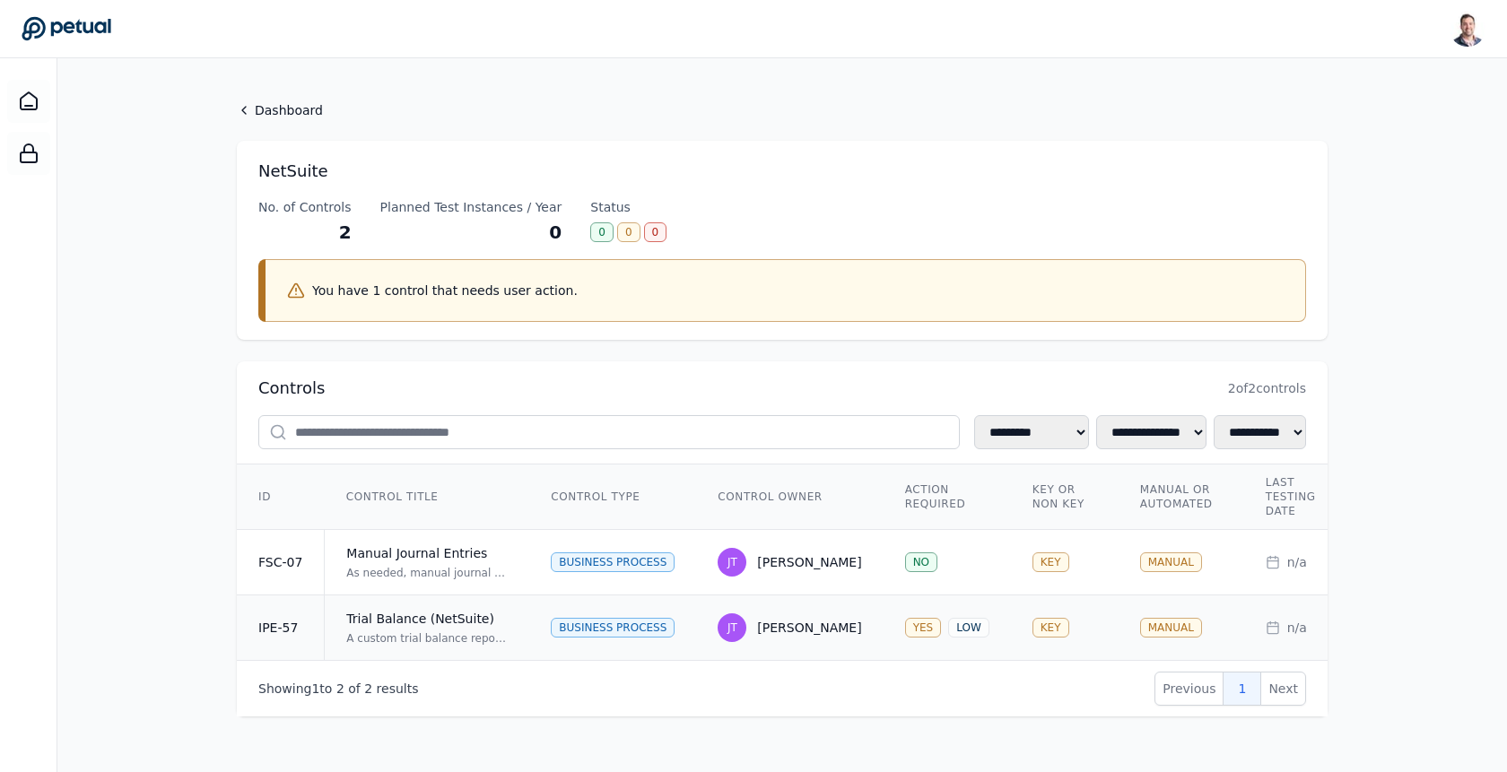
click at [458, 648] on td "Trial Balance (NetSuite) A custom trial balance report is generated from NetSui…" at bounding box center [427, 628] width 205 height 65
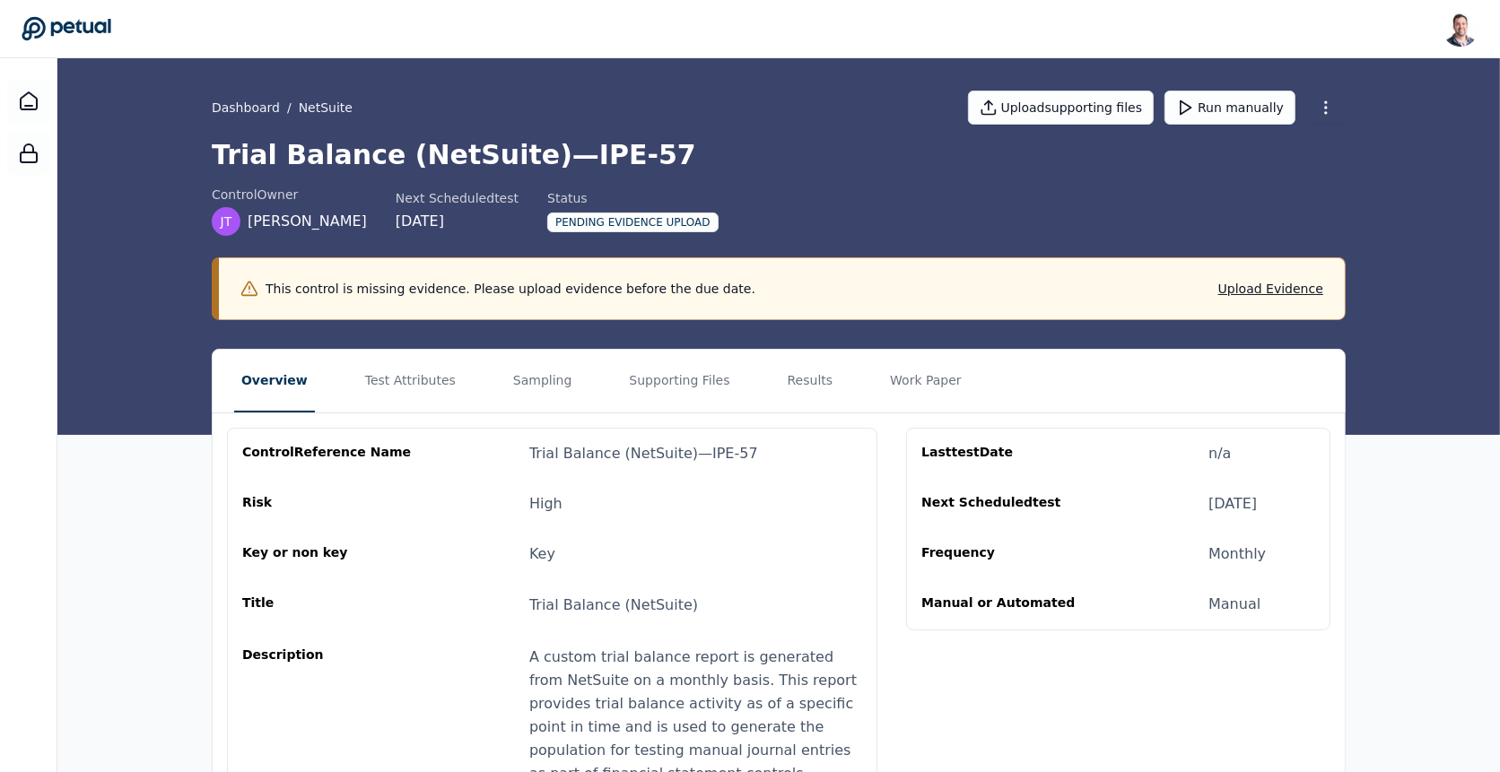
scroll to position [219, 0]
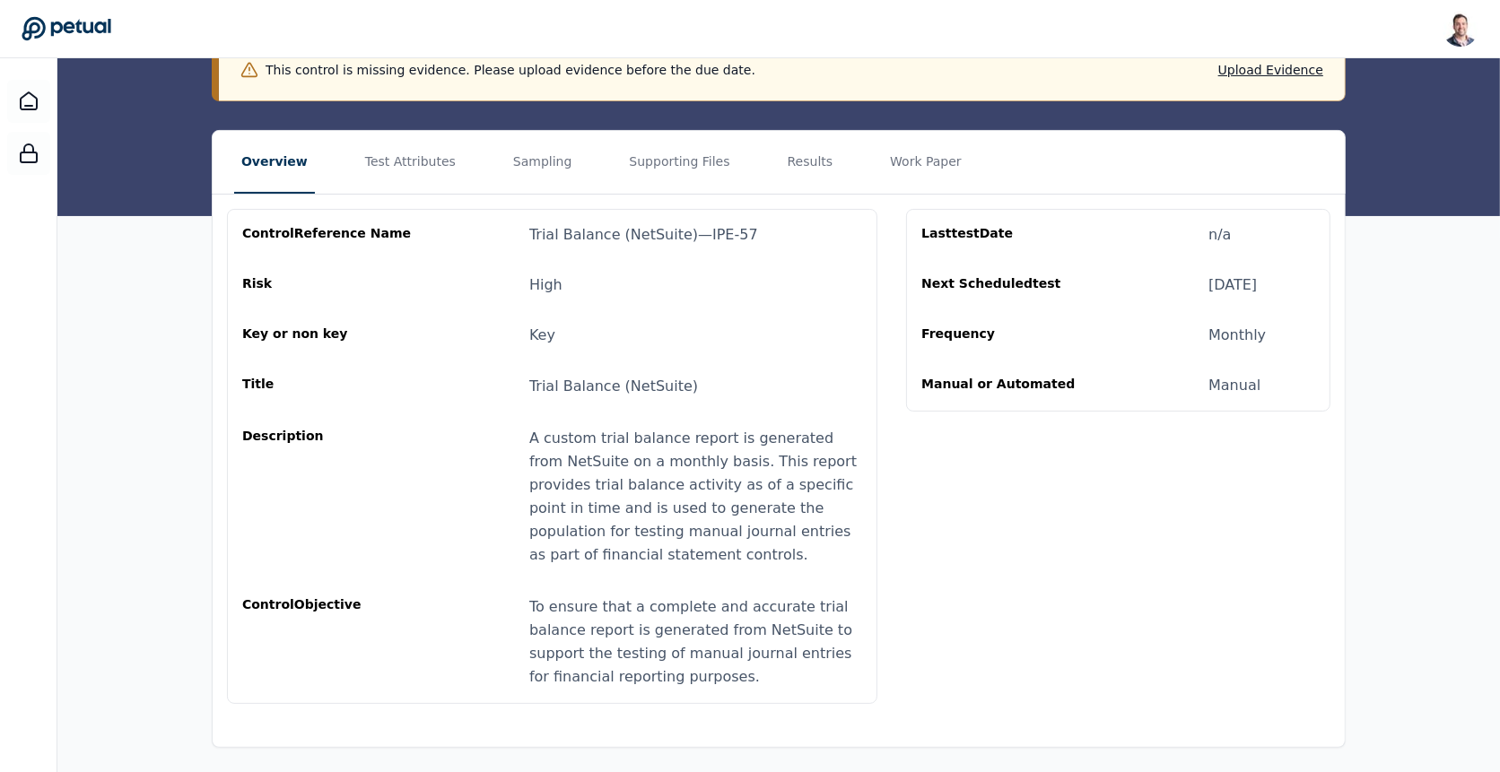
click at [326, 162] on nav "Overview Test Attributes Sampling Supporting Files Results Work Paper" at bounding box center [779, 162] width 1132 height 63
click at [367, 161] on button "Test Attributes" at bounding box center [410, 162] width 105 height 63
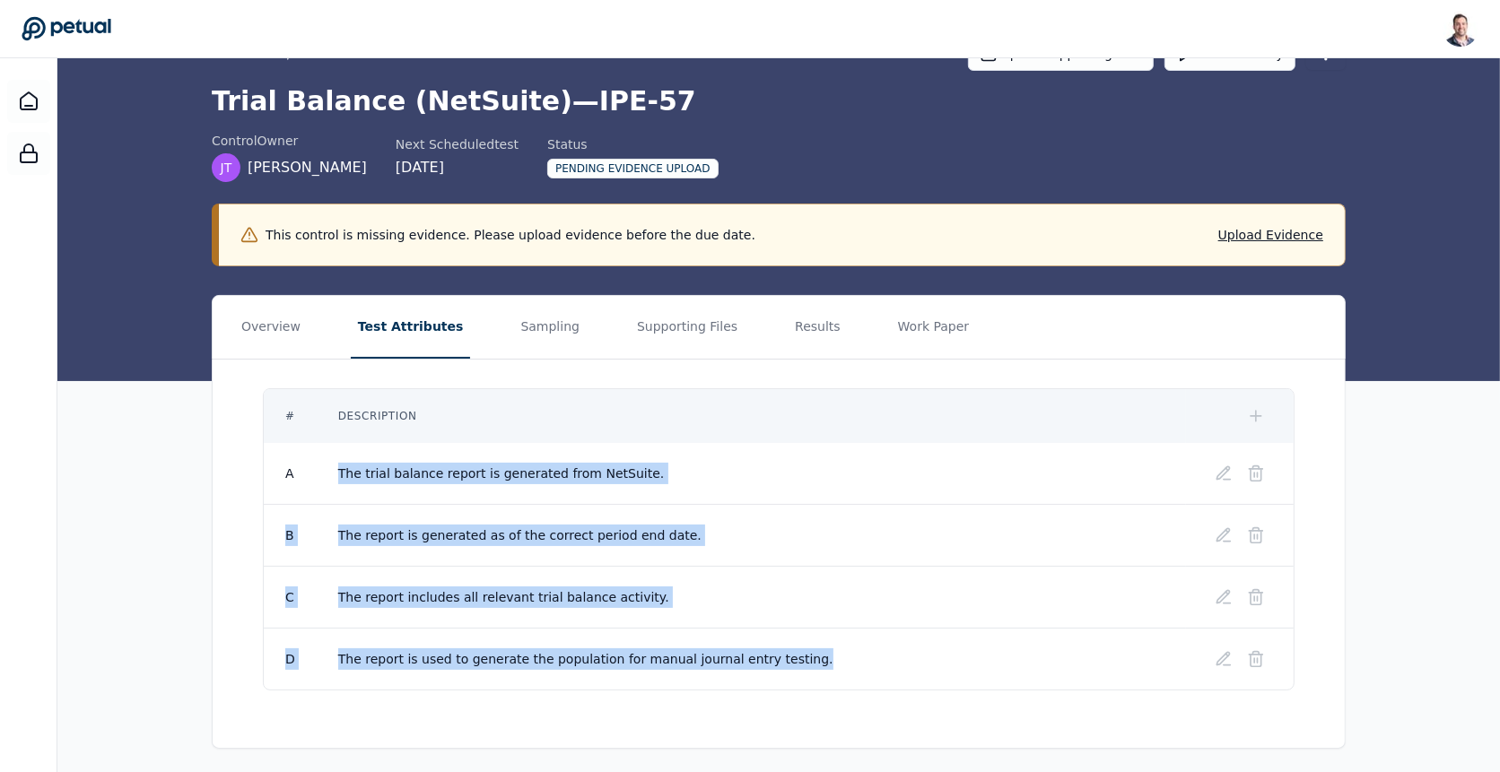
drag, startPoint x: 787, startPoint y: 658, endPoint x: 336, endPoint y: 474, distance: 486.8
click at [336, 474] on tbody "A The trial balance report is generated from NetSuite. B The report is generate…" at bounding box center [779, 566] width 1030 height 247
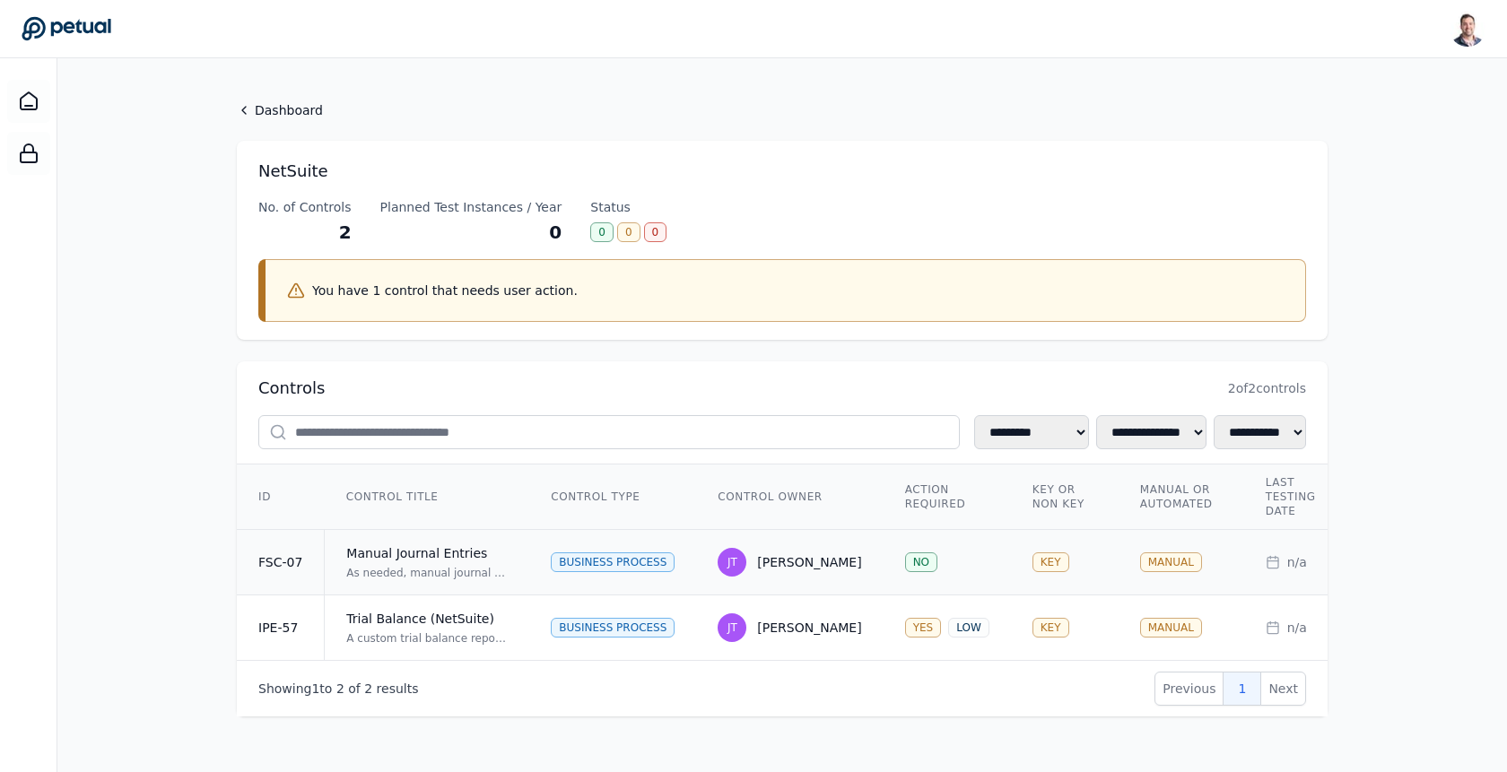
click at [438, 566] on div "As needed, manual journal entries are prepared in NetSuite along with supportin…" at bounding box center [426, 573] width 161 height 14
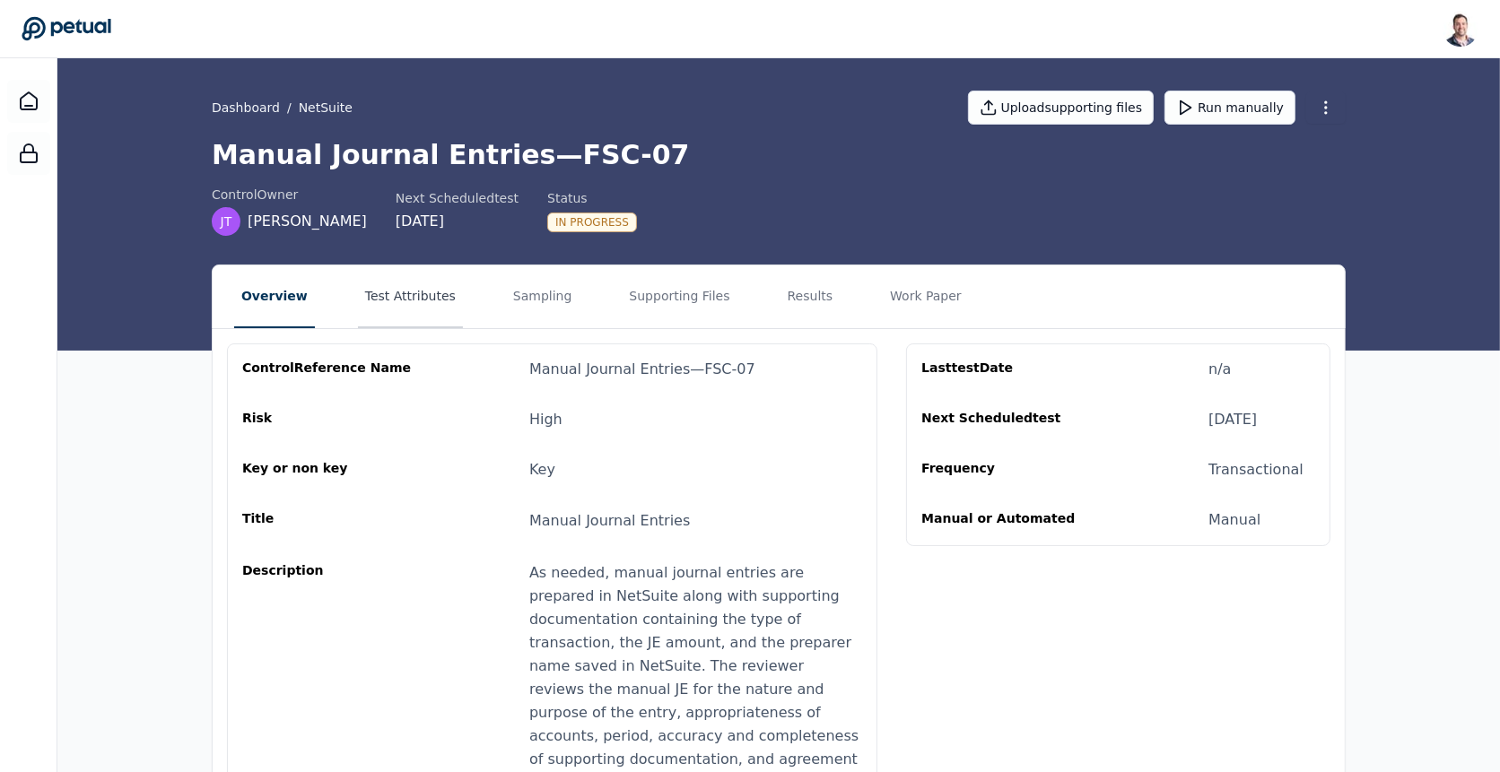
click at [407, 291] on button "Test Attributes" at bounding box center [410, 297] width 105 height 63
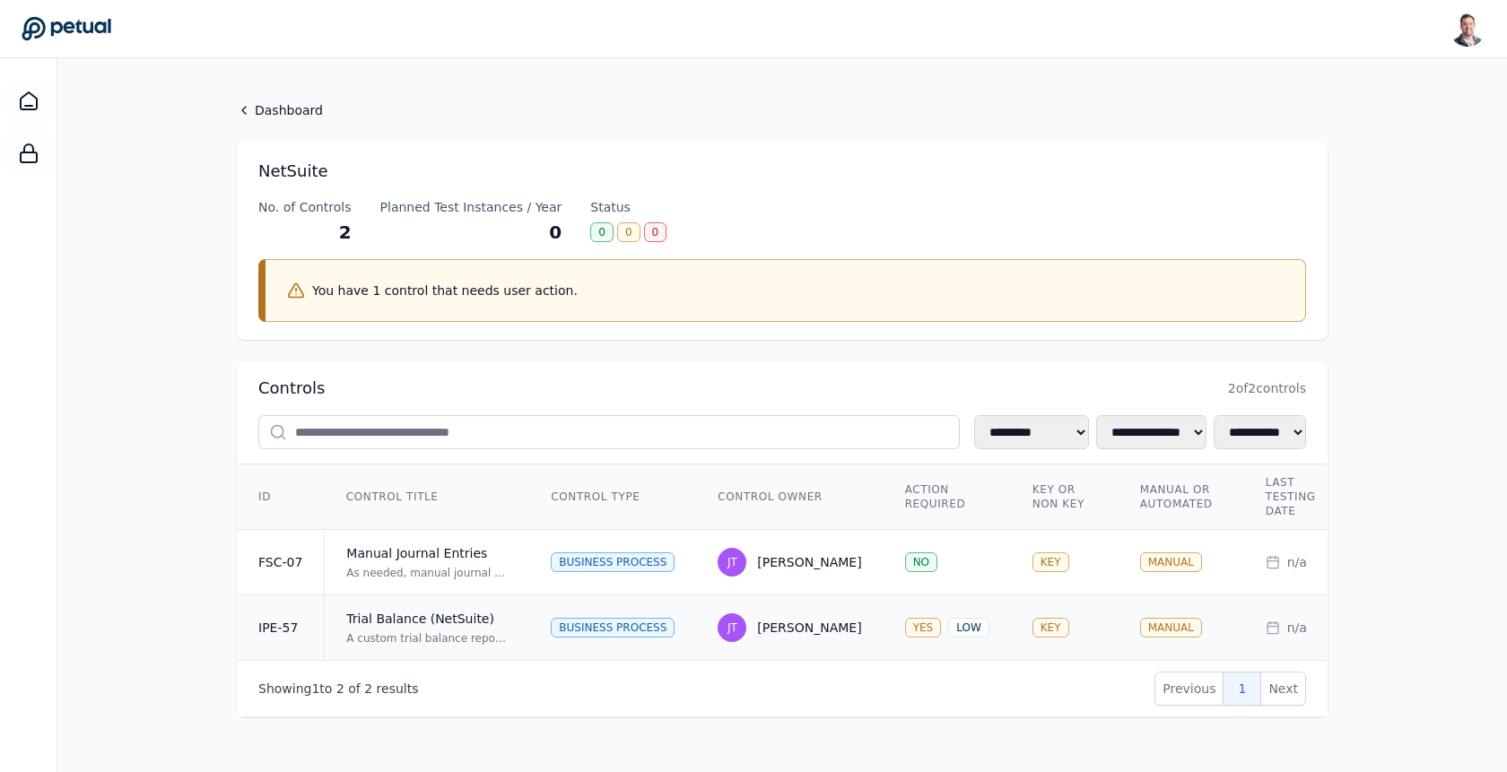
click at [449, 606] on td "Trial Balance (NetSuite) A custom trial balance report is generated from NetSui…" at bounding box center [427, 628] width 205 height 65
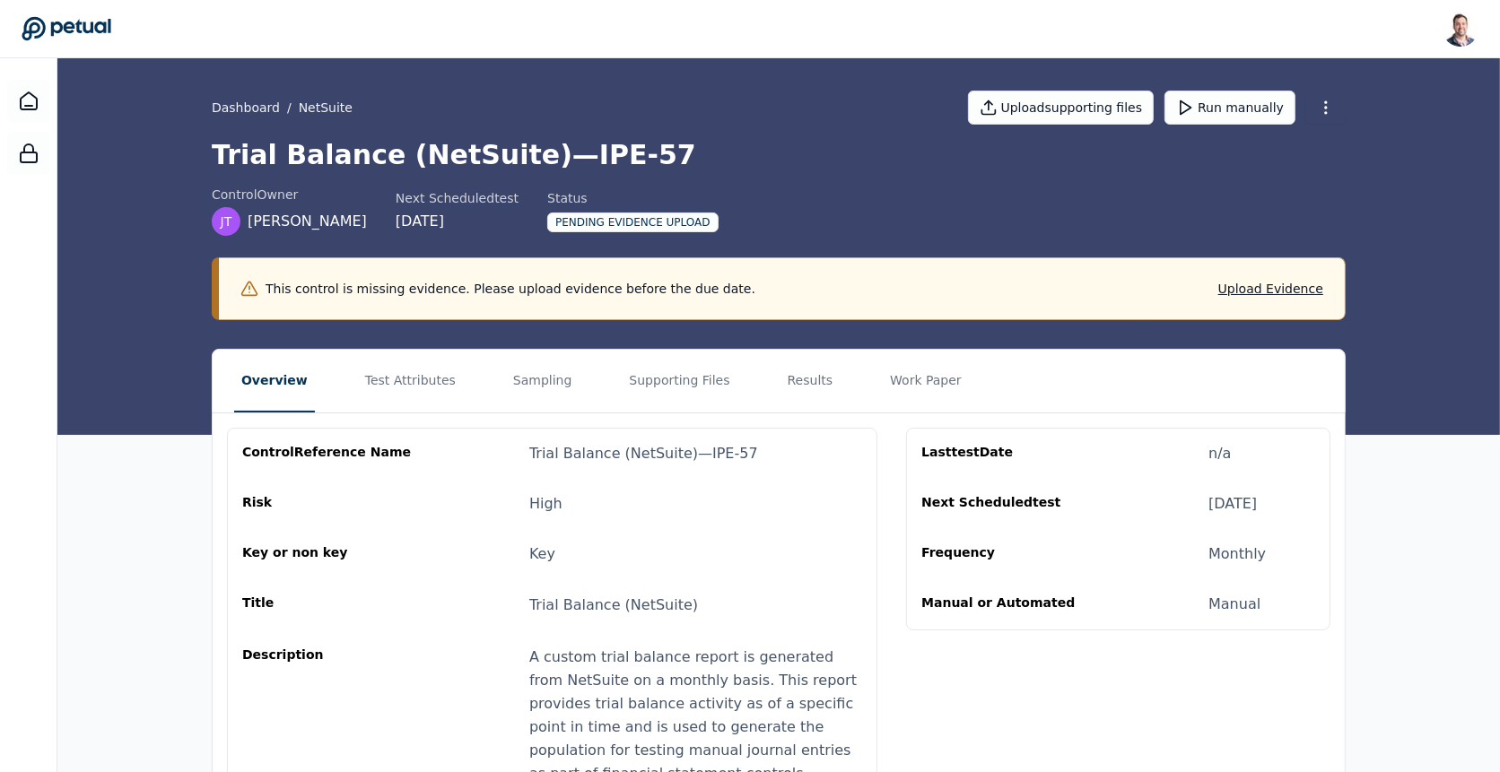
scroll to position [219, 0]
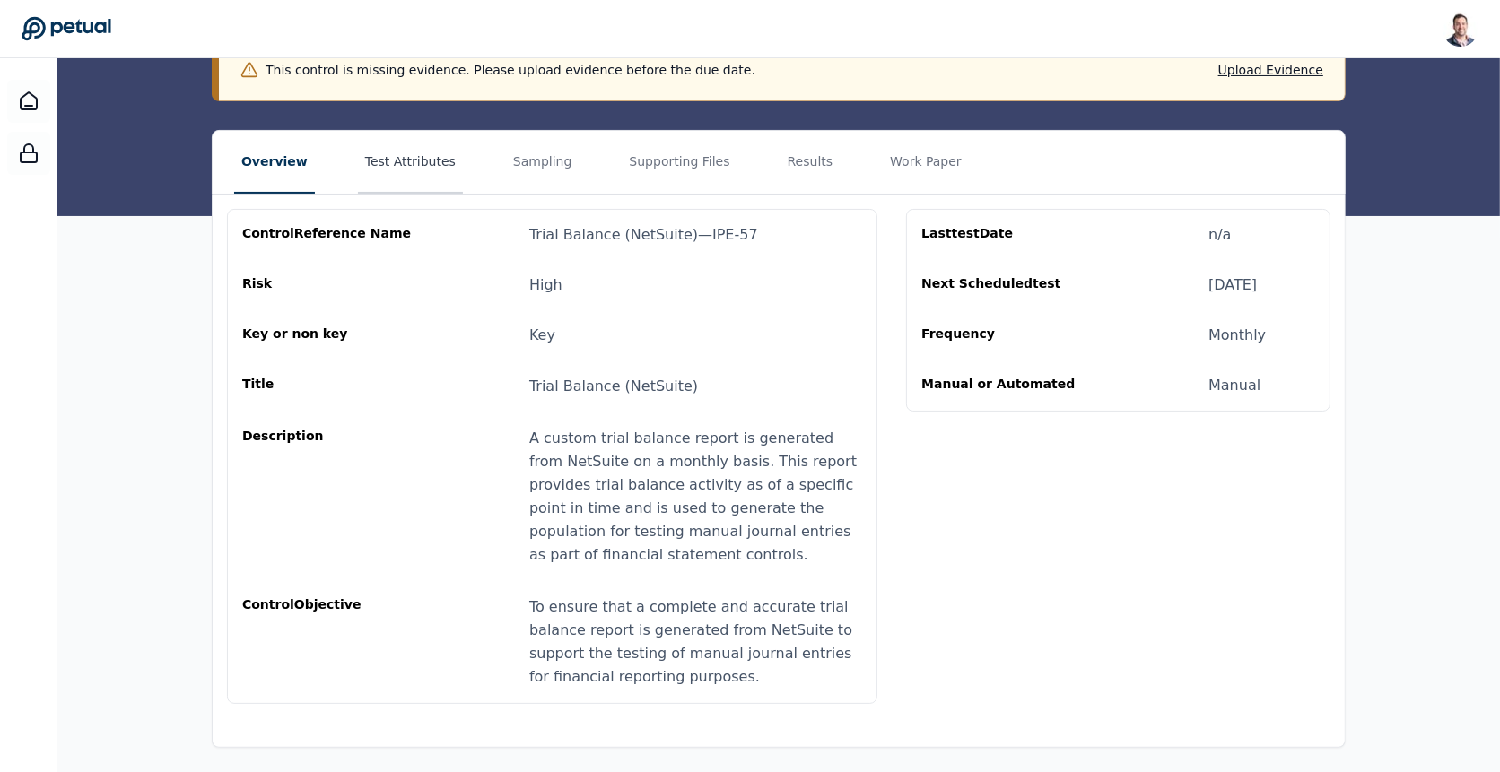
click at [368, 157] on button "Test Attributes" at bounding box center [410, 162] width 105 height 63
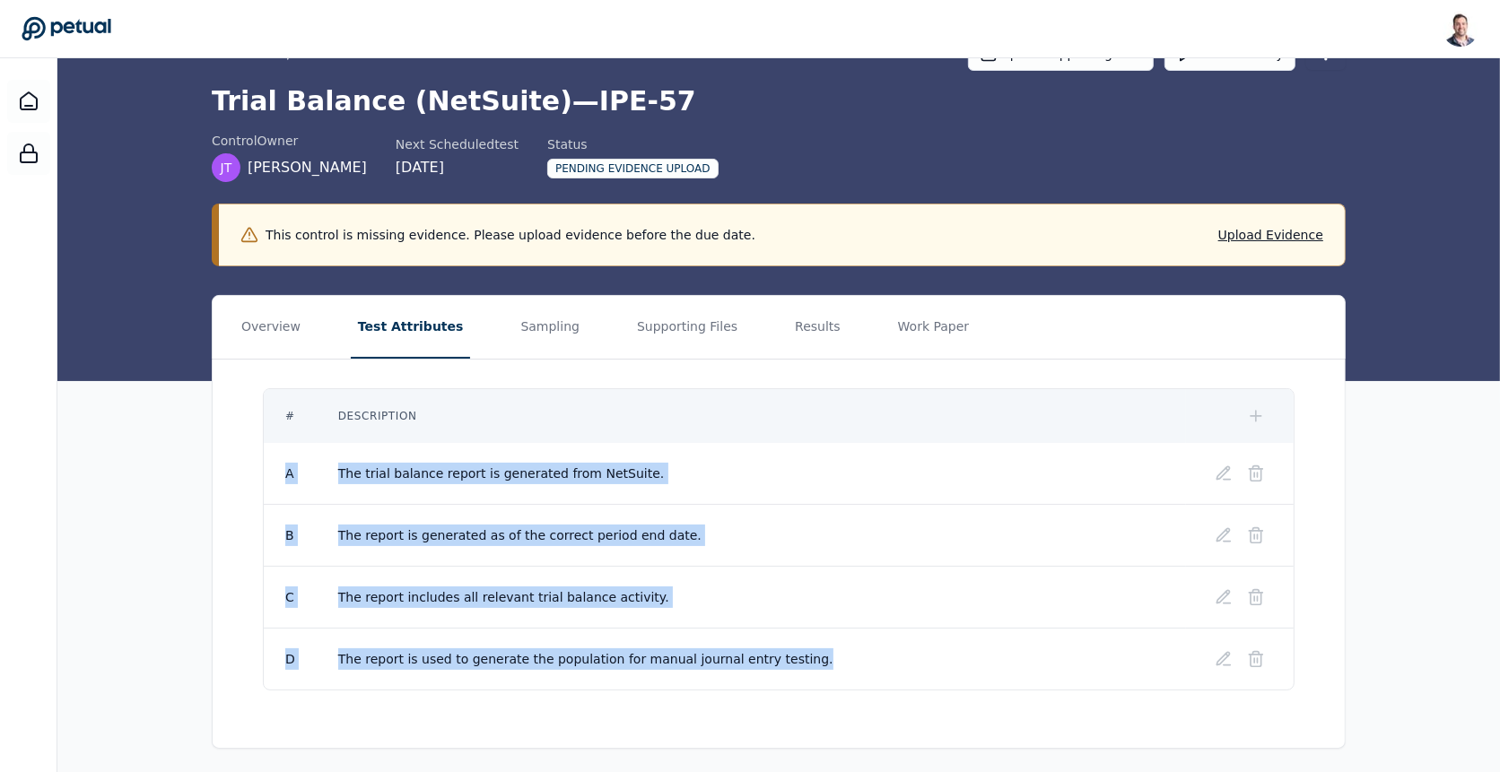
drag, startPoint x: 830, startPoint y: 658, endPoint x: 275, endPoint y: 466, distance: 587.6
click at [275, 466] on tbody "A The trial balance report is generated from NetSuite. B The report is generate…" at bounding box center [779, 566] width 1030 height 247
click at [553, 344] on button "Sampling" at bounding box center [550, 327] width 74 height 63
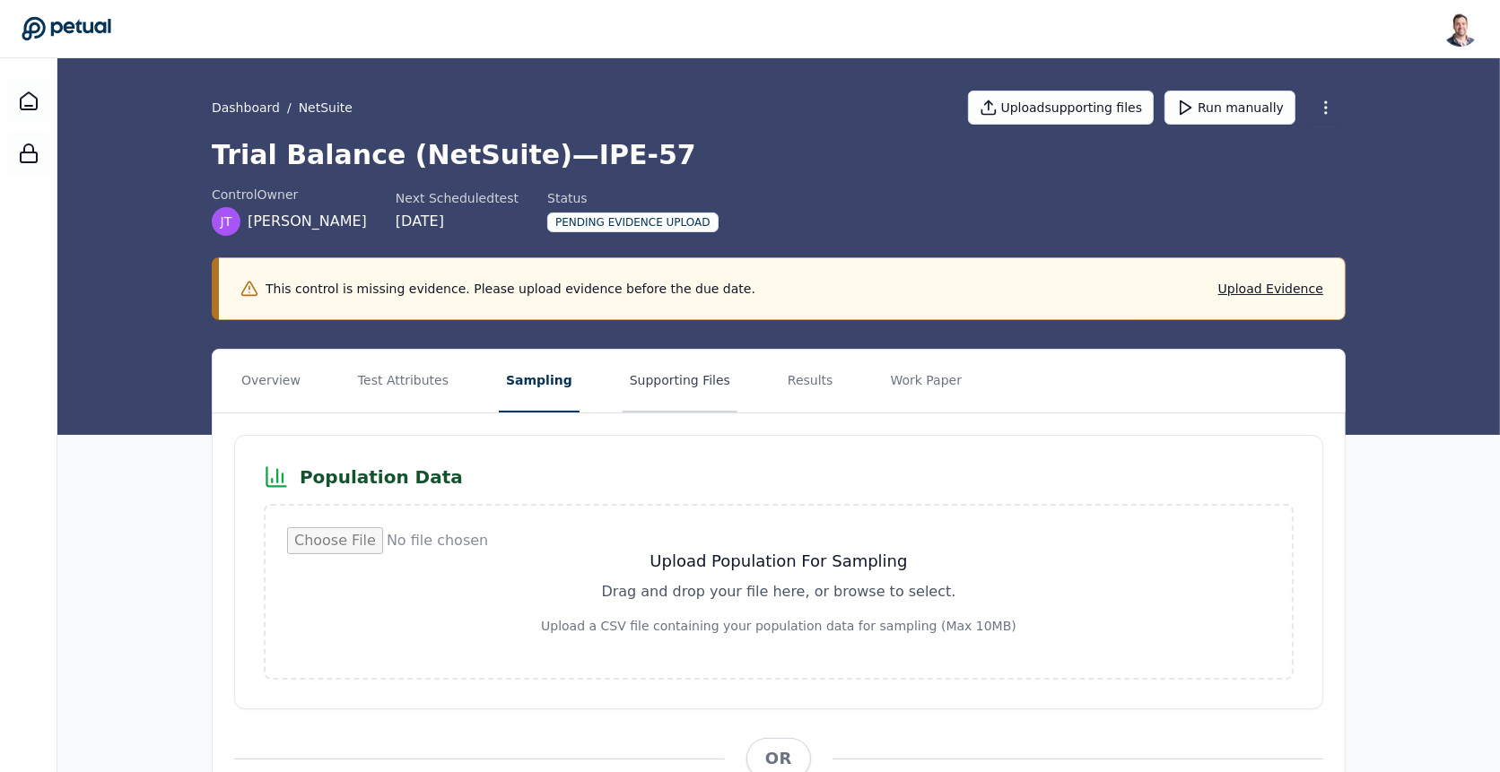
click at [658, 359] on button "Supporting Files" at bounding box center [680, 381] width 115 height 63
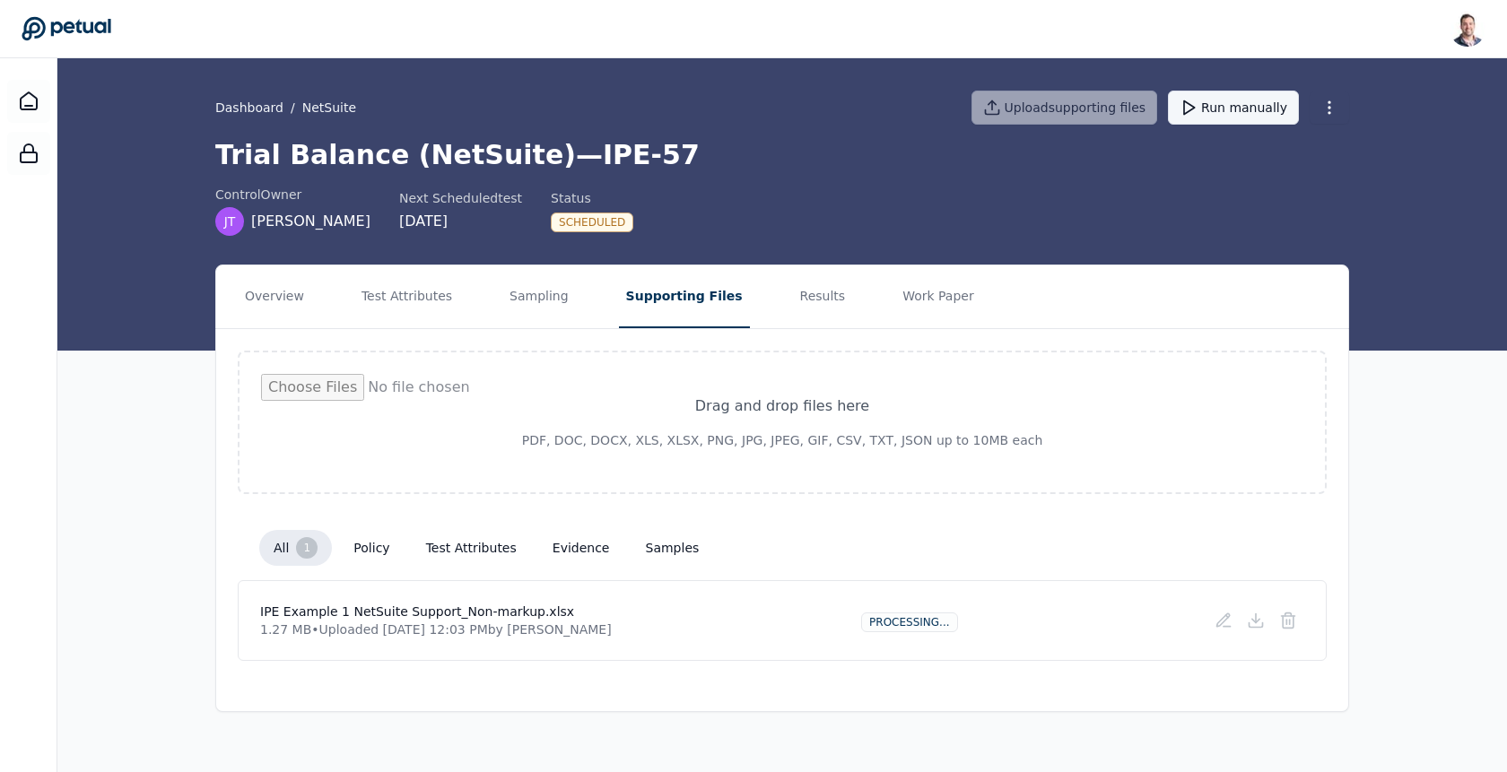
click at [1226, 111] on button "Run manually" at bounding box center [1233, 108] width 131 height 34
click at [405, 301] on button "Test Attributes" at bounding box center [406, 297] width 105 height 63
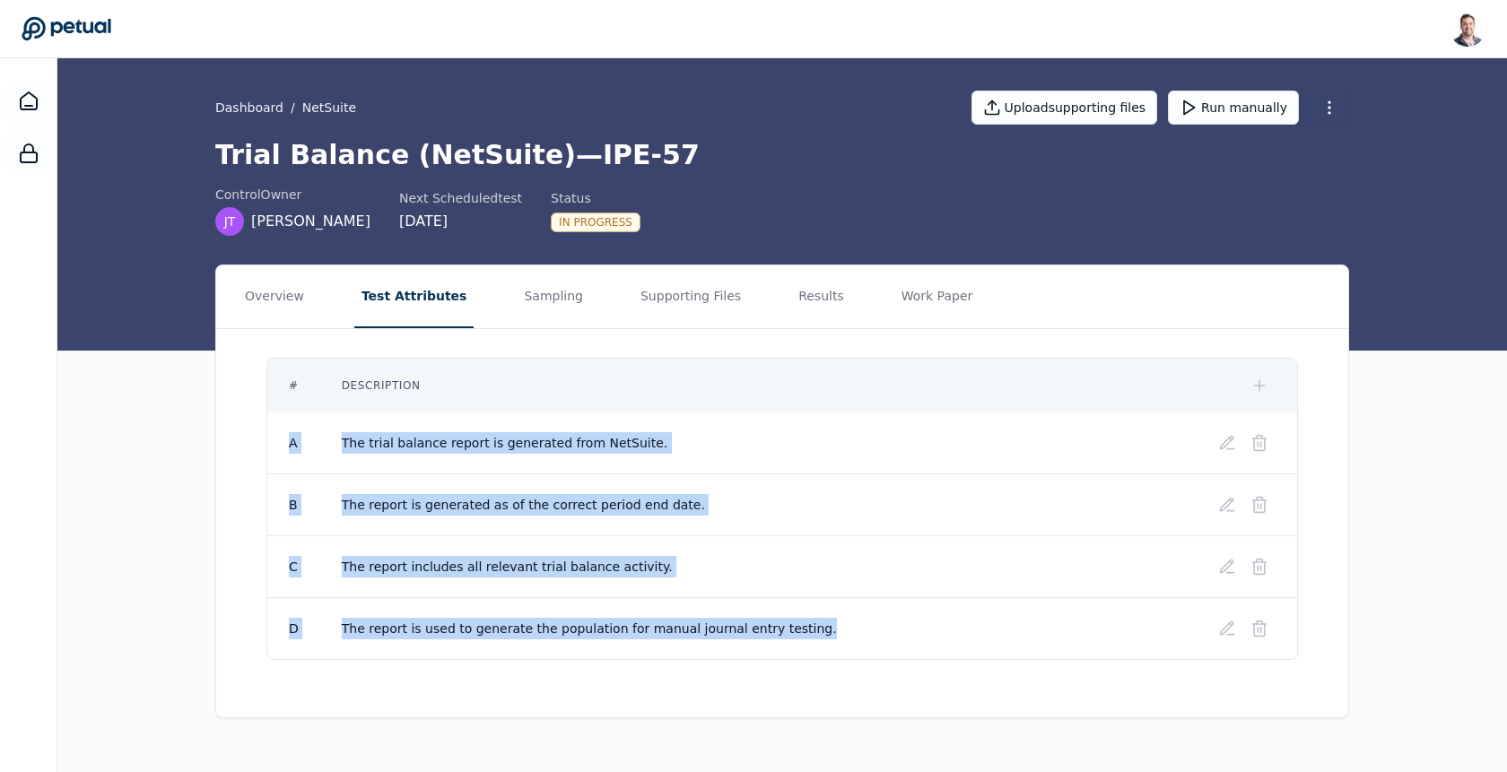
drag, startPoint x: 822, startPoint y: 630, endPoint x: 276, endPoint y: 438, distance: 578.2
click at [276, 438] on tbody "A The trial balance report is generated from NetSuite. B The report is generate…" at bounding box center [782, 536] width 1030 height 247
copy tbody "A The trial balance report is generated from NetSuite. B The report is generate…"
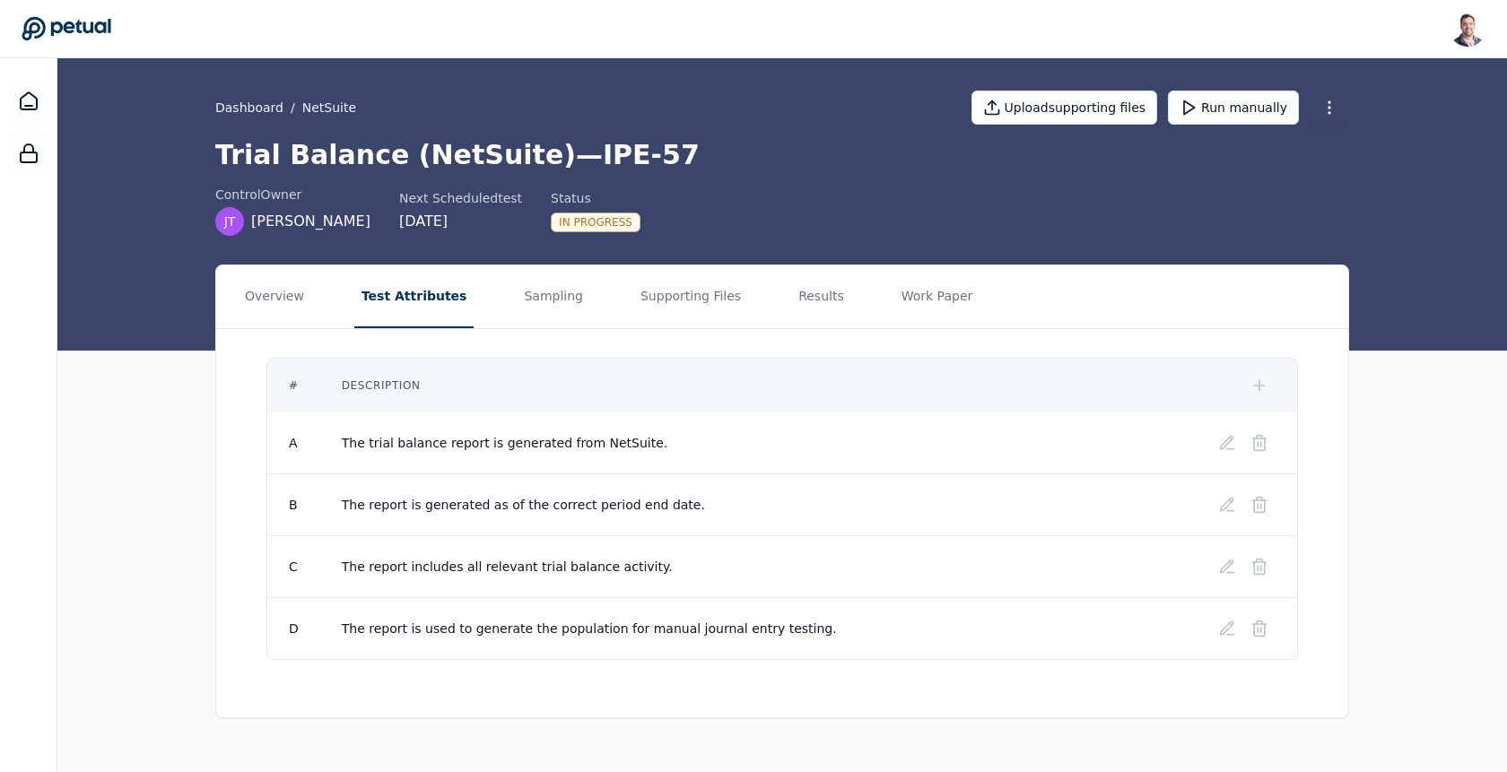
click at [865, 109] on div "Dashboard / NetSuite Upload supporting files Run manually" at bounding box center [782, 107] width 1134 height 63
click at [284, 289] on button "Overview" at bounding box center [275, 297] width 74 height 63
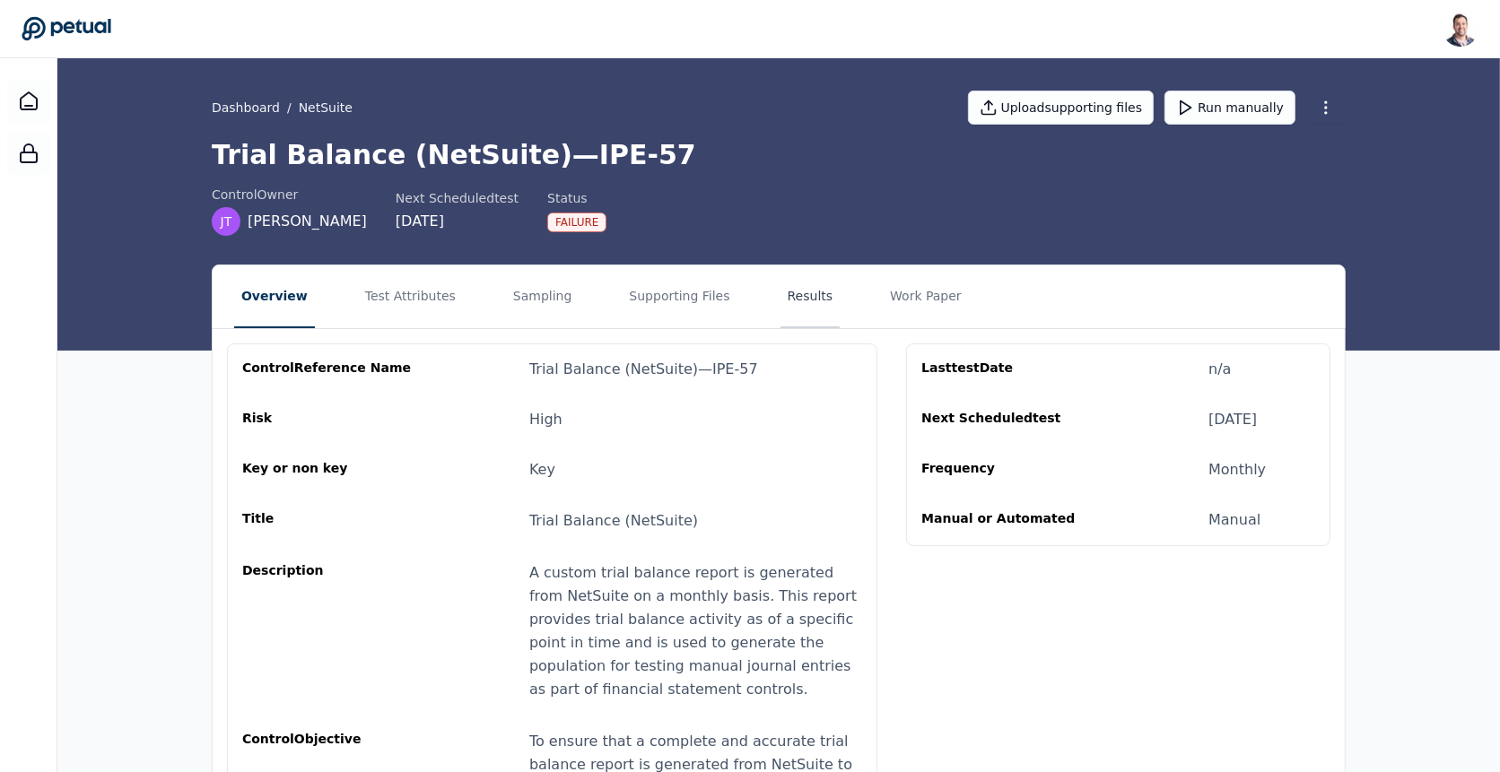
click at [798, 289] on button "Results" at bounding box center [810, 297] width 60 height 63
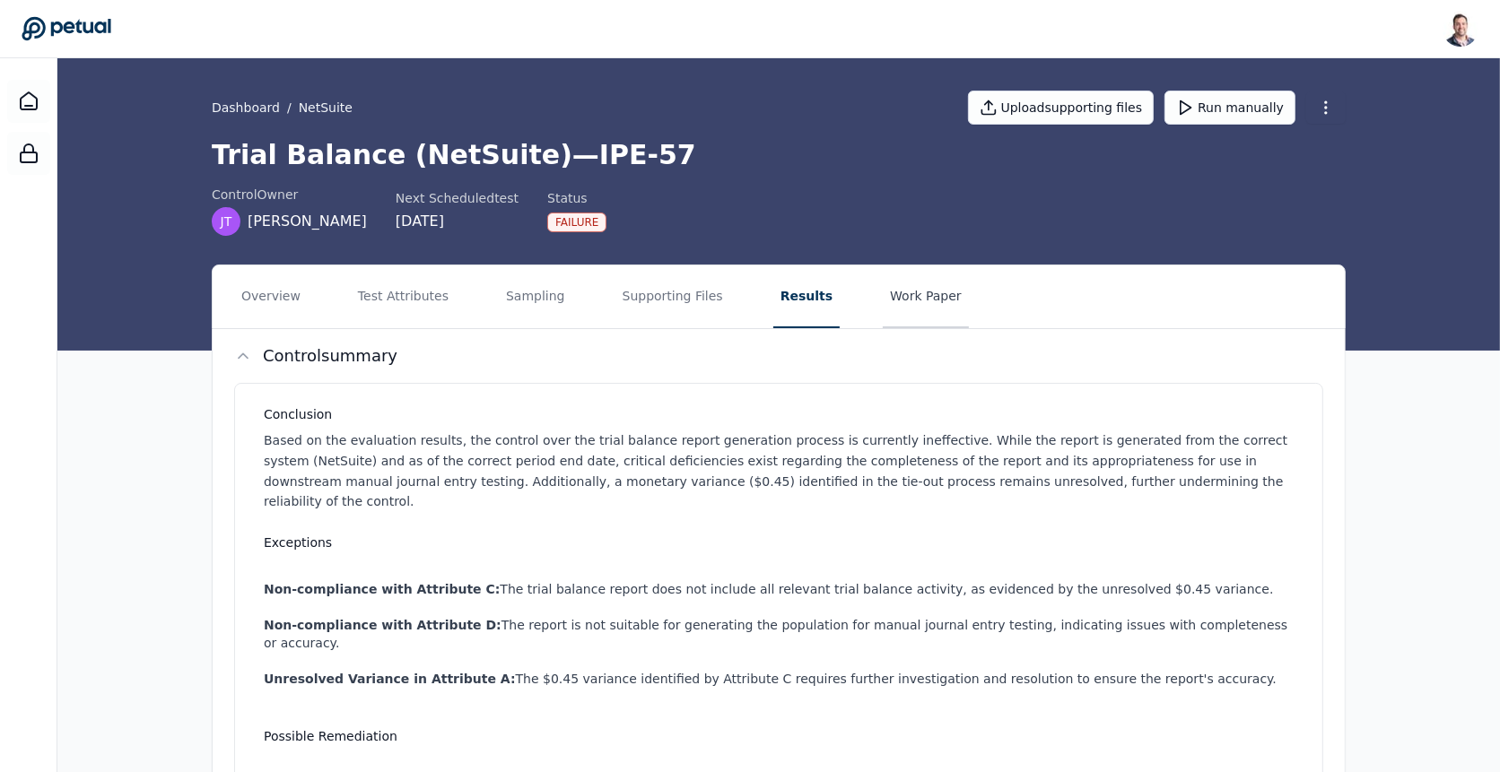
click at [892, 305] on button "Work Paper" at bounding box center [926, 297] width 86 height 63
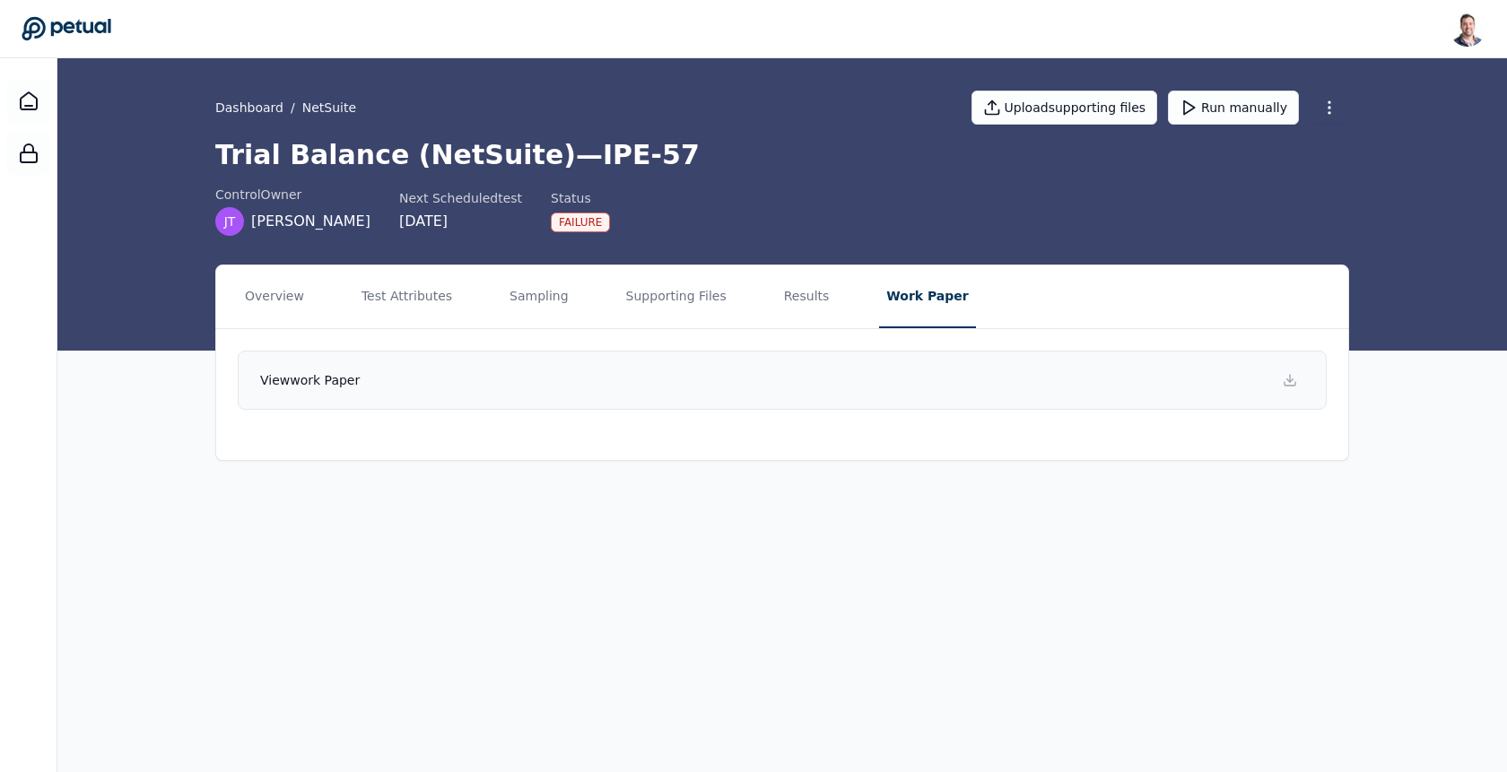
click at [1003, 388] on link "View work paper" at bounding box center [782, 380] width 1089 height 59
click at [429, 292] on button "Test Attributes" at bounding box center [406, 297] width 105 height 63
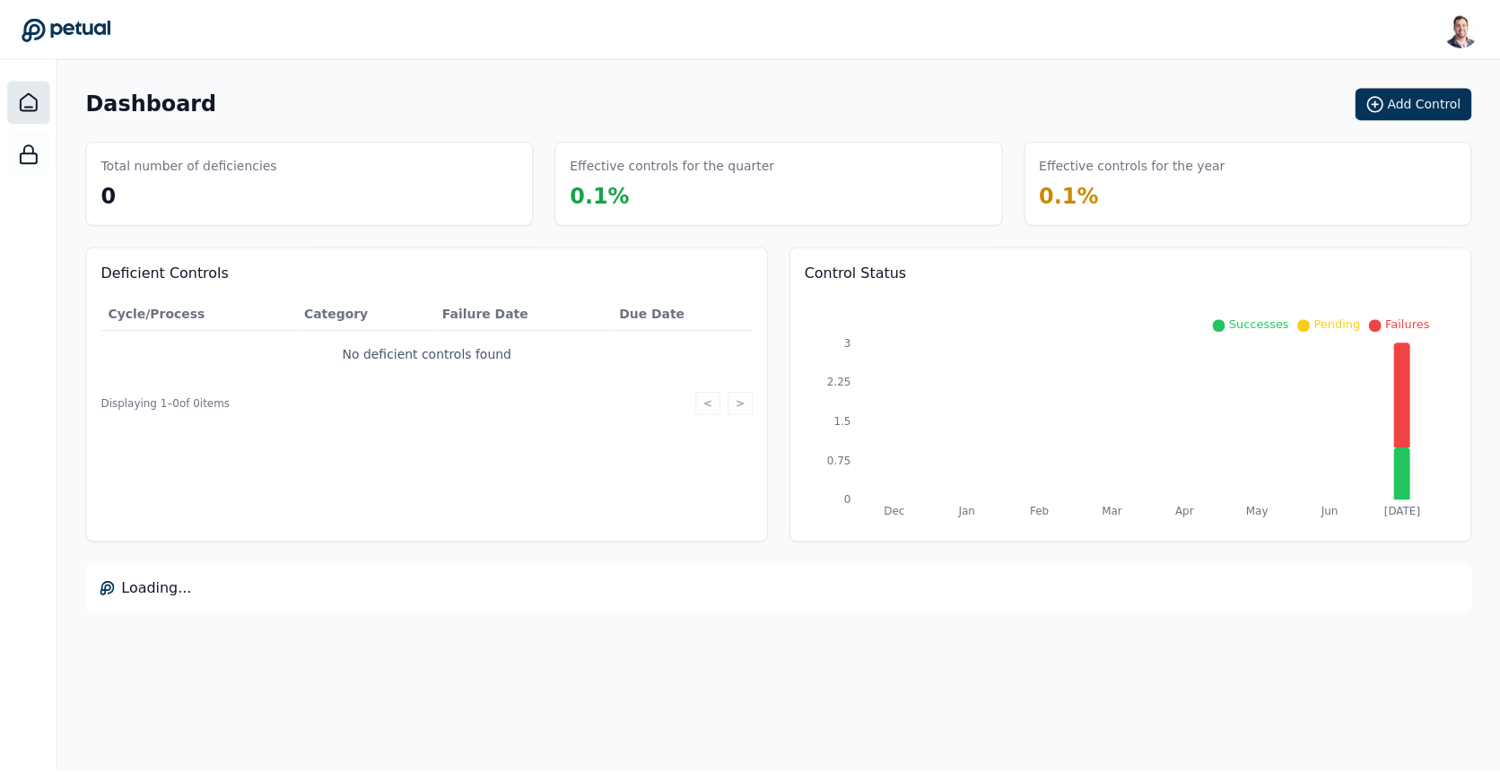
scroll to position [332, 0]
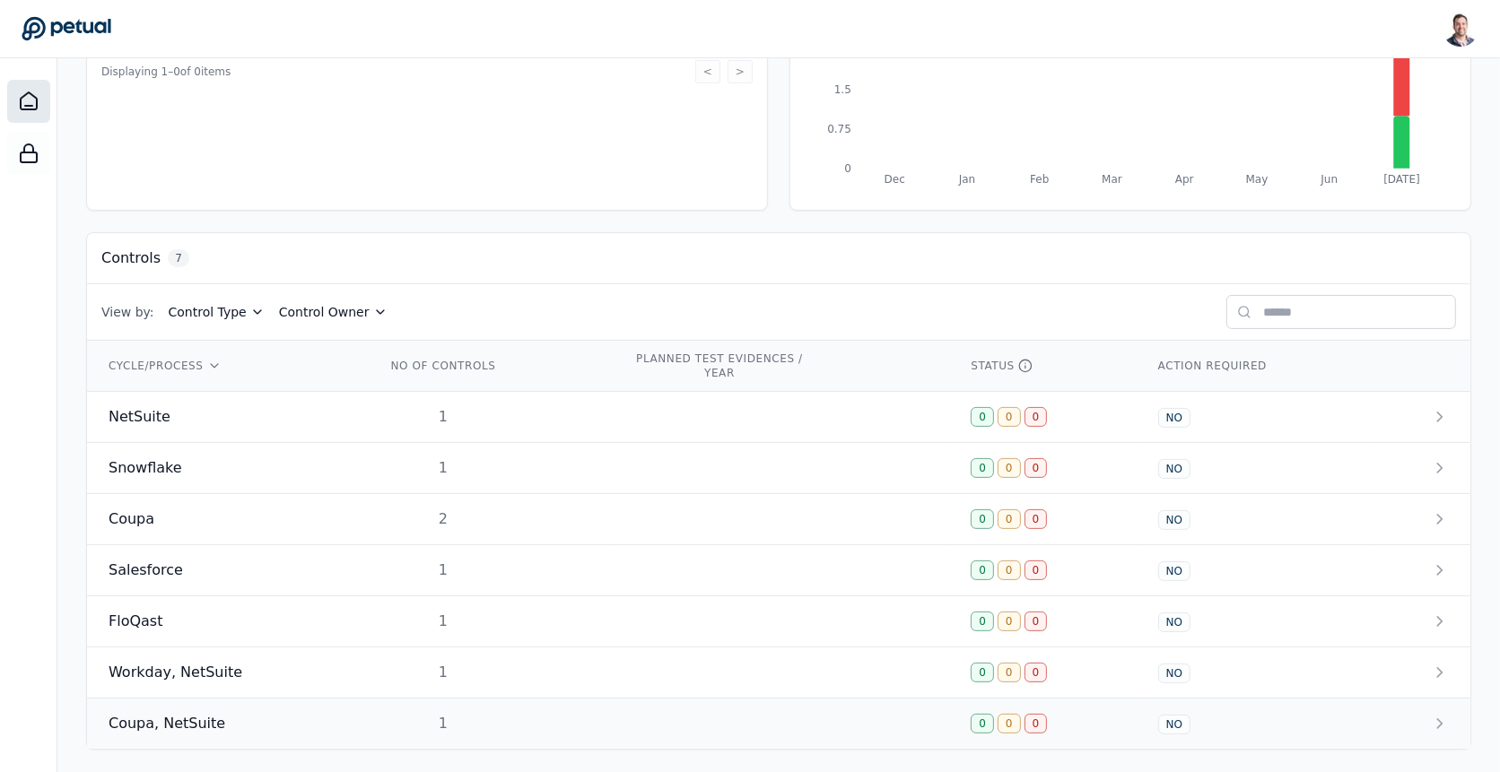
click at [514, 732] on td "1" at bounding box center [488, 724] width 248 height 51
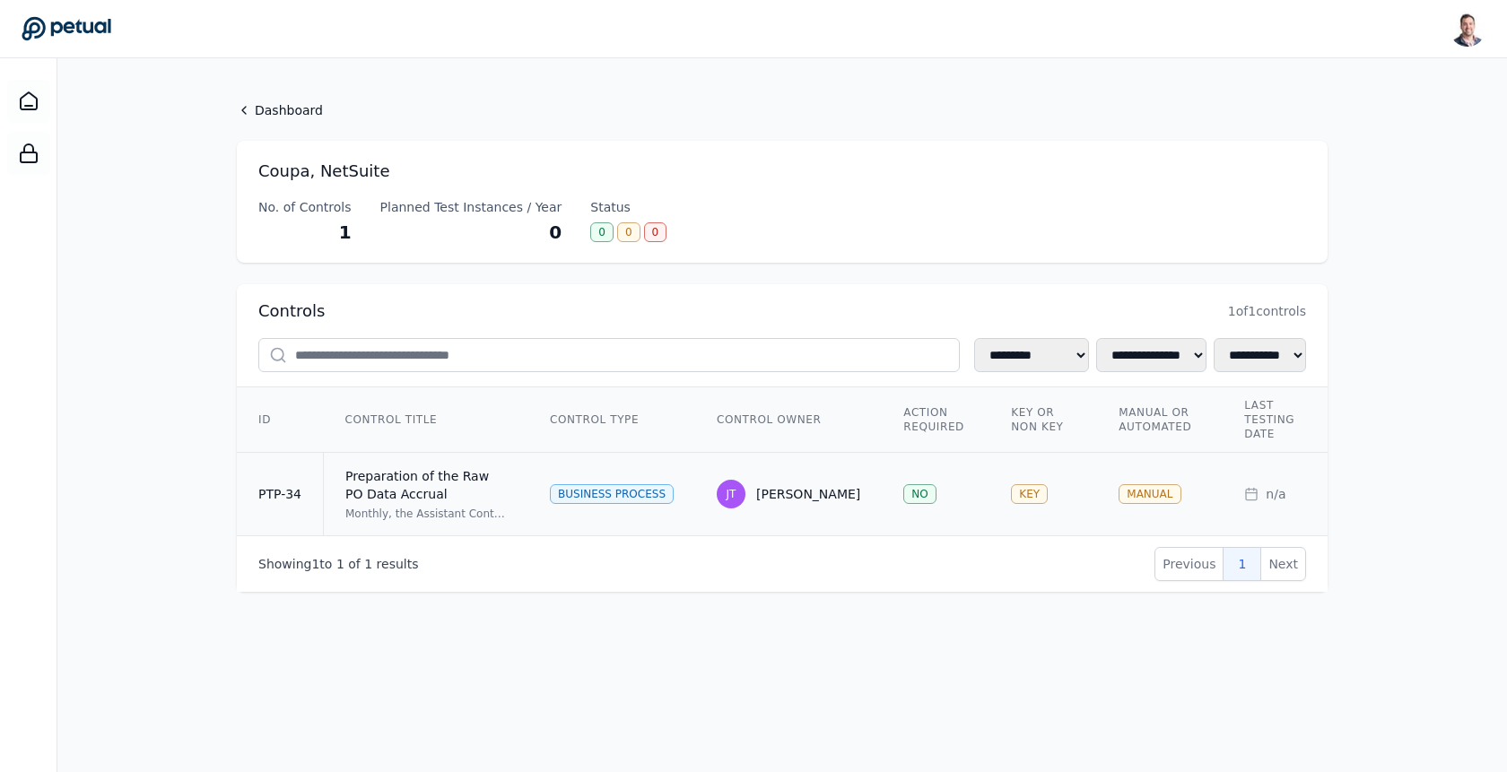
click at [518, 484] on td "Preparation of the Raw PO Data Accrual Monthly, the Assistant Controller review…" at bounding box center [426, 494] width 205 height 83
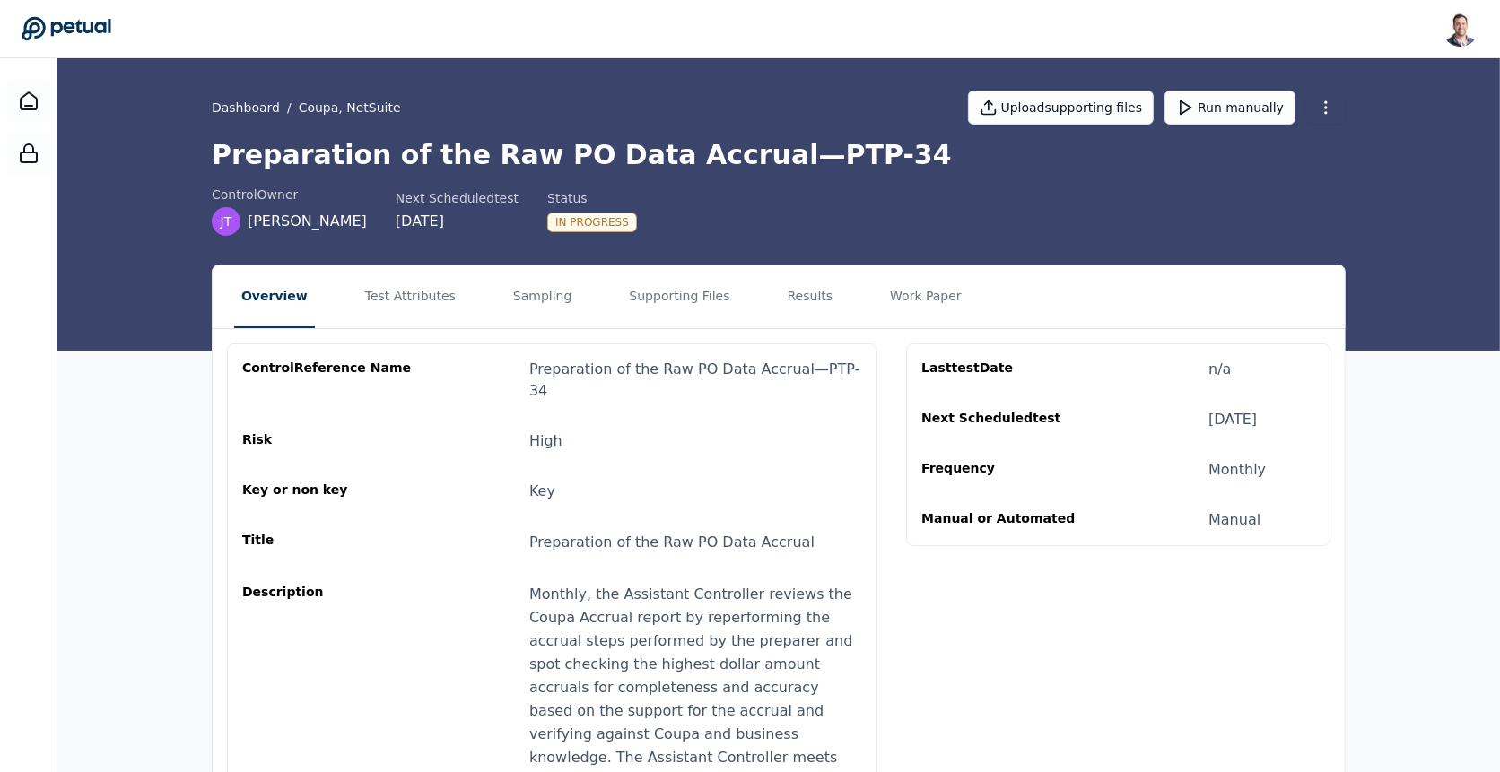
click at [470, 144] on h1 "Preparation of the Raw PO Data Accrual — PTP-34" at bounding box center [779, 155] width 1134 height 32
click at [563, 157] on h1 "Preparation of the Raw PO Data Accrual — PTP-34" at bounding box center [779, 155] width 1134 height 32
click at [667, 150] on h1 "Preparation of the Raw PO Data Accrual — PTP-34" at bounding box center [779, 155] width 1134 height 32
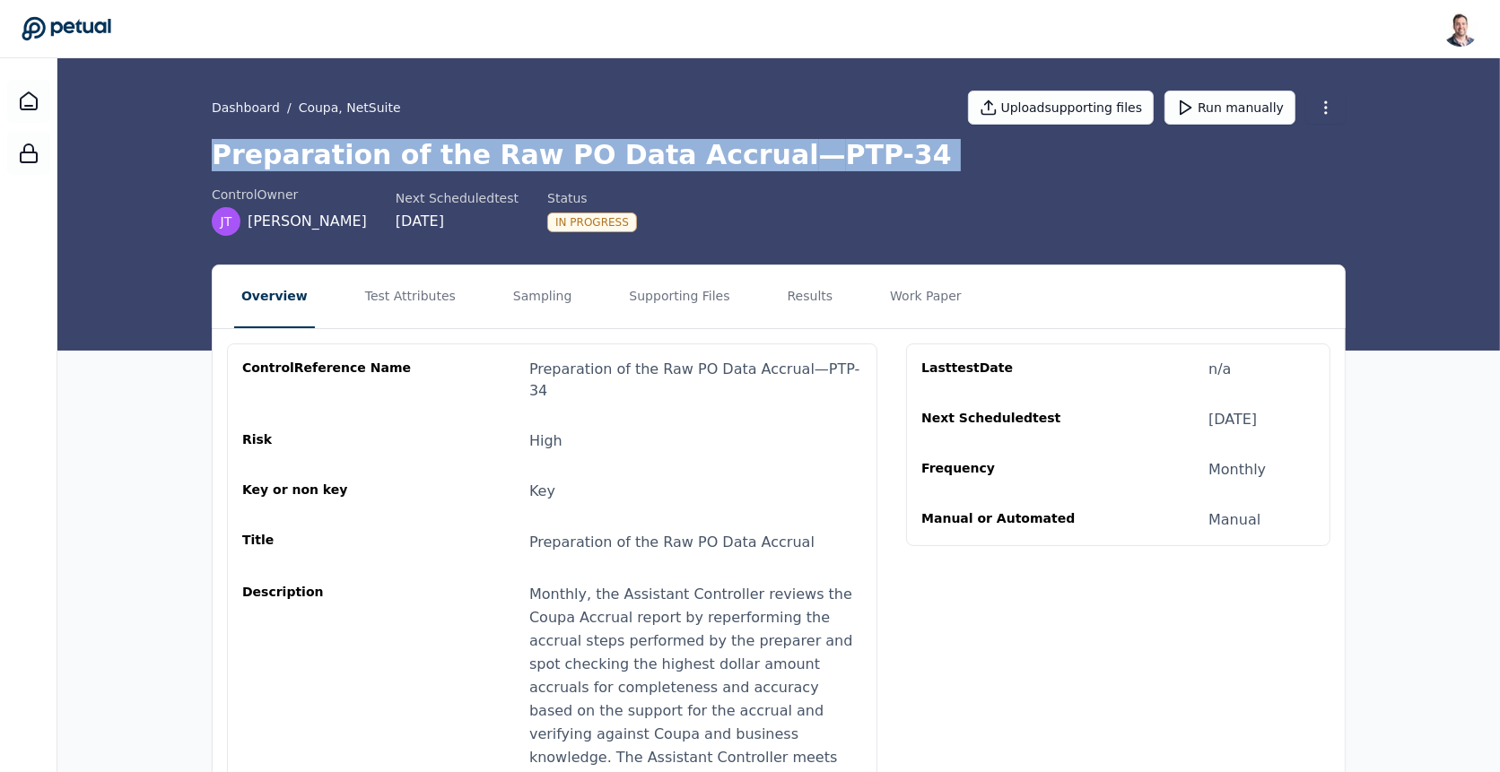
click at [667, 150] on h1 "Preparation of the Raw PO Data Accrual — PTP-34" at bounding box center [779, 155] width 1134 height 32
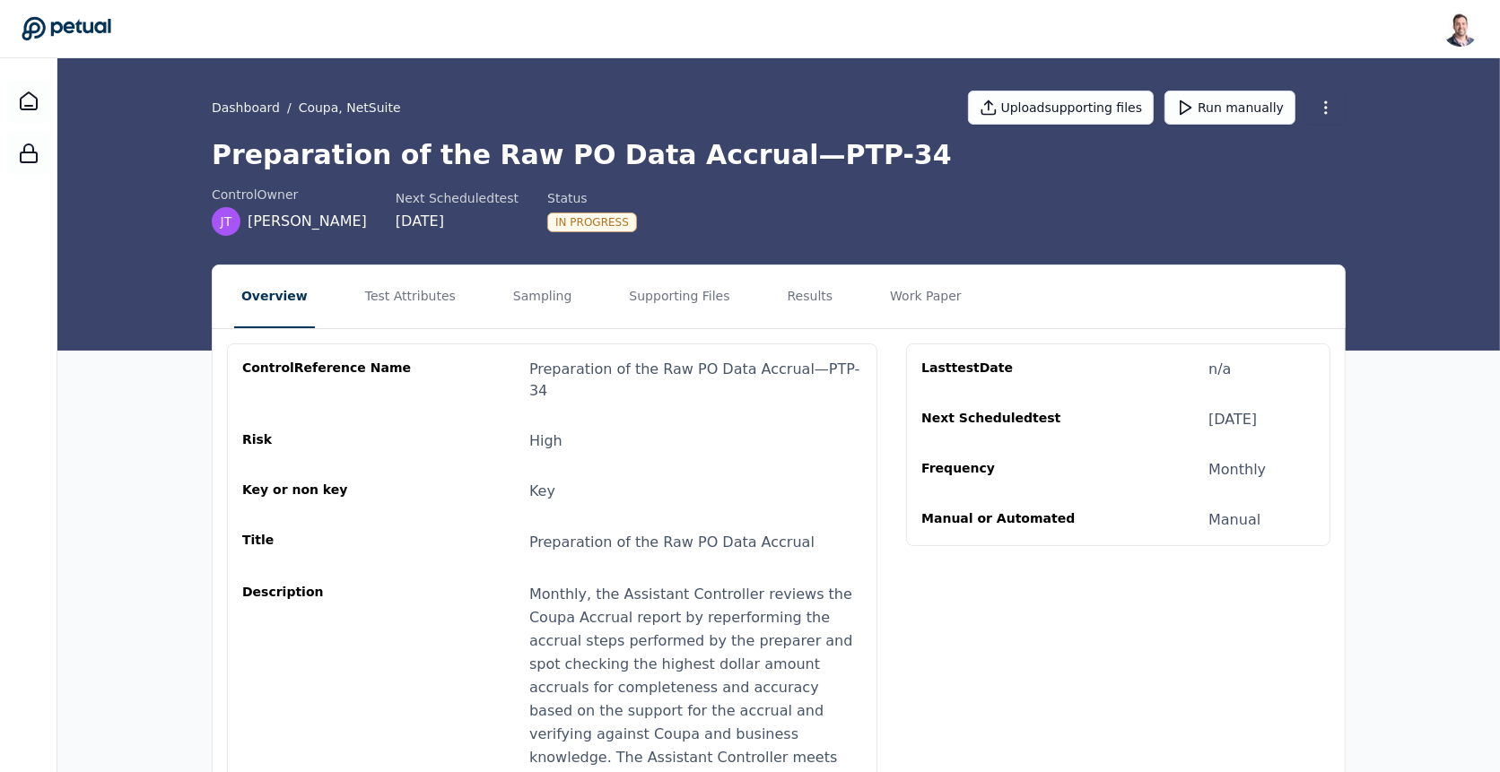
click at [738, 161] on h1 "Preparation of the Raw PO Data Accrual — PTP-34" at bounding box center [779, 155] width 1134 height 32
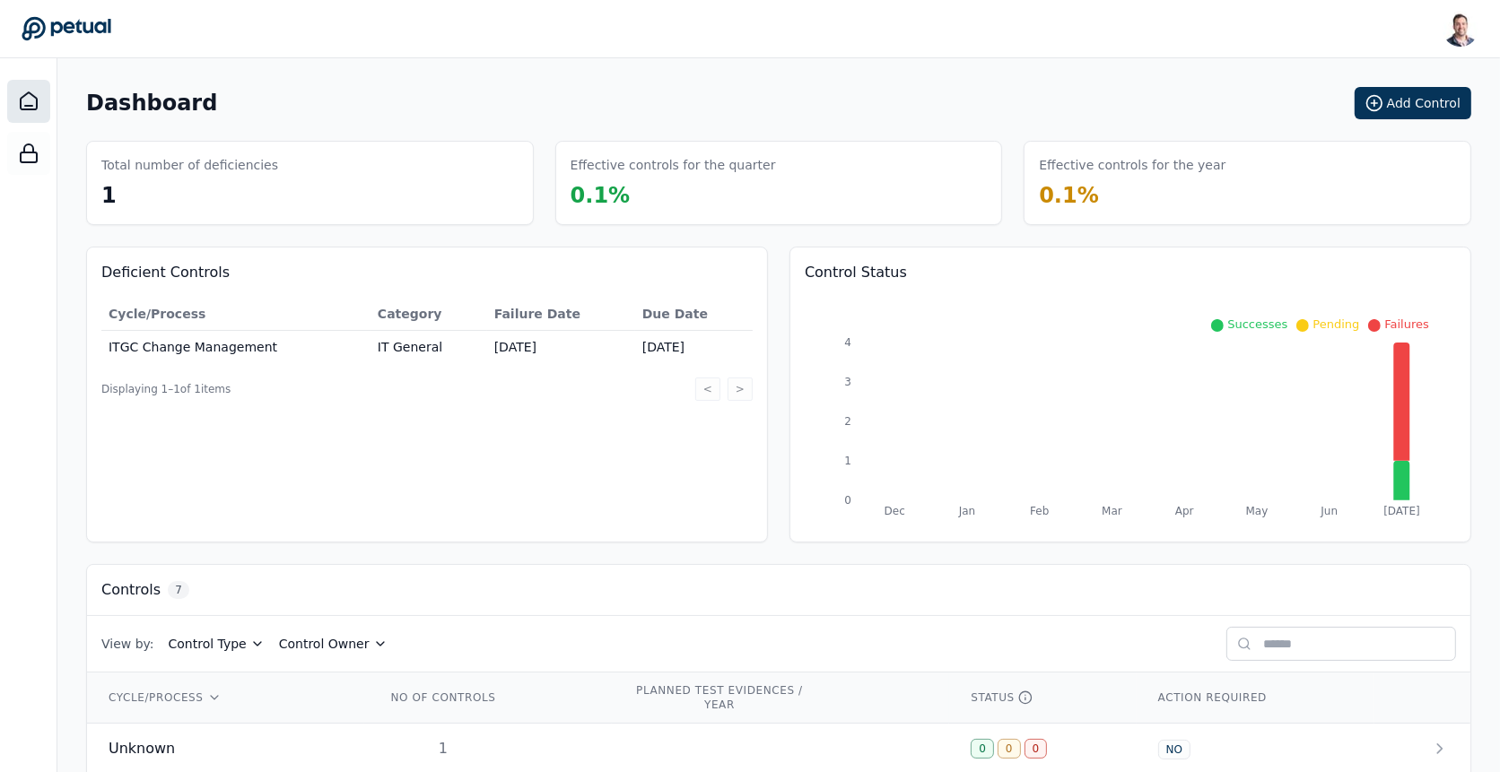
scroll to position [332, 0]
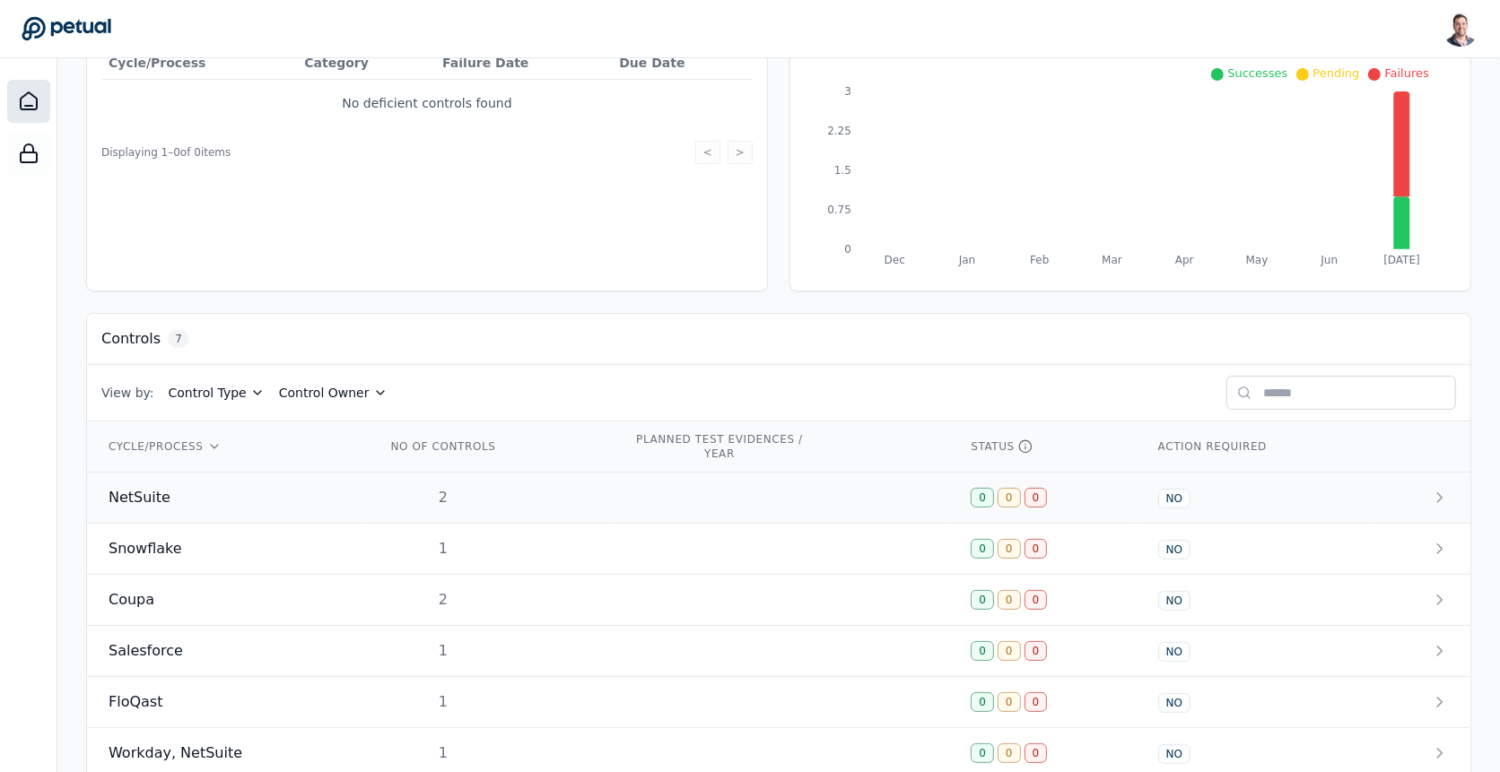
scroll to position [273, 0]
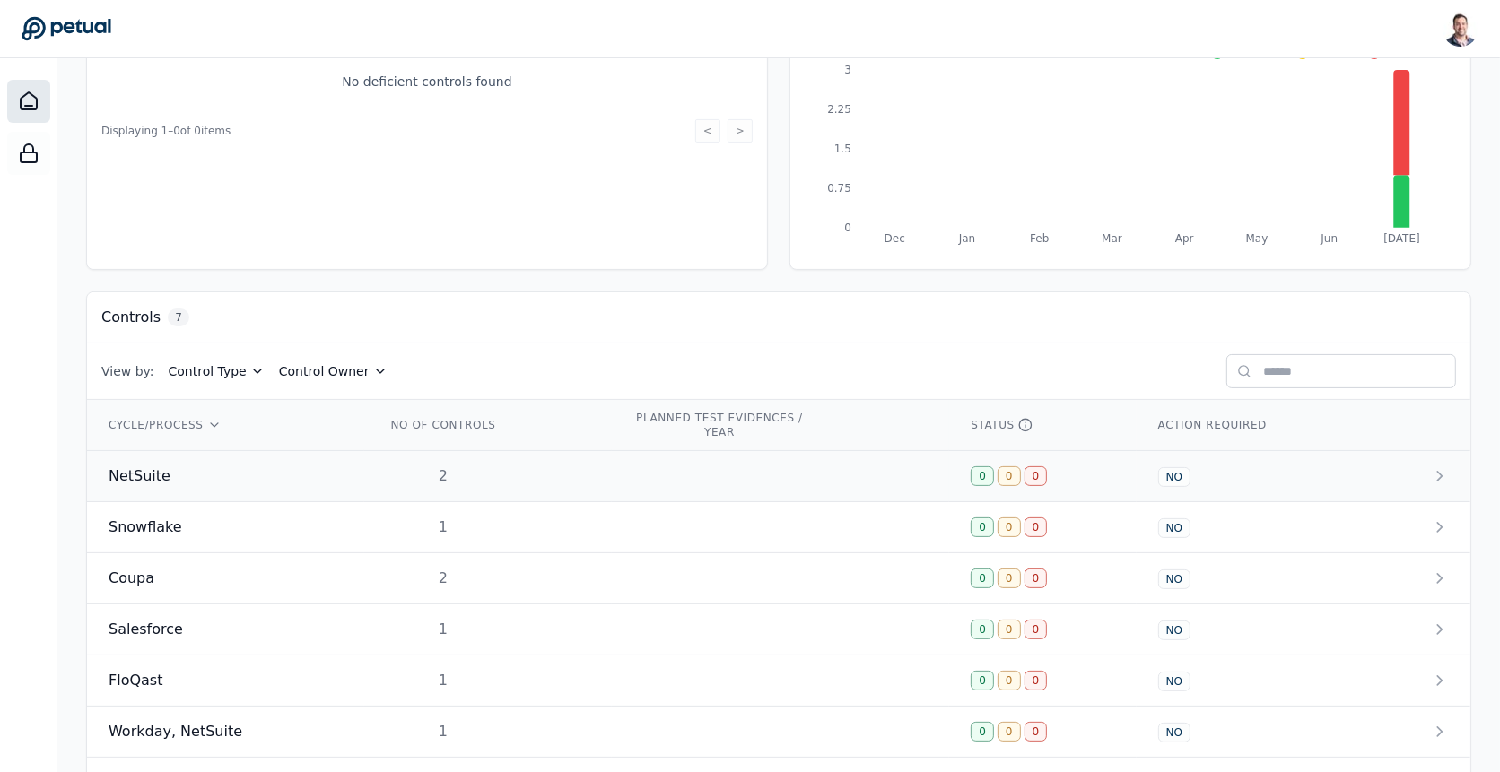
click at [621, 467] on td at bounding box center [780, 476] width 337 height 51
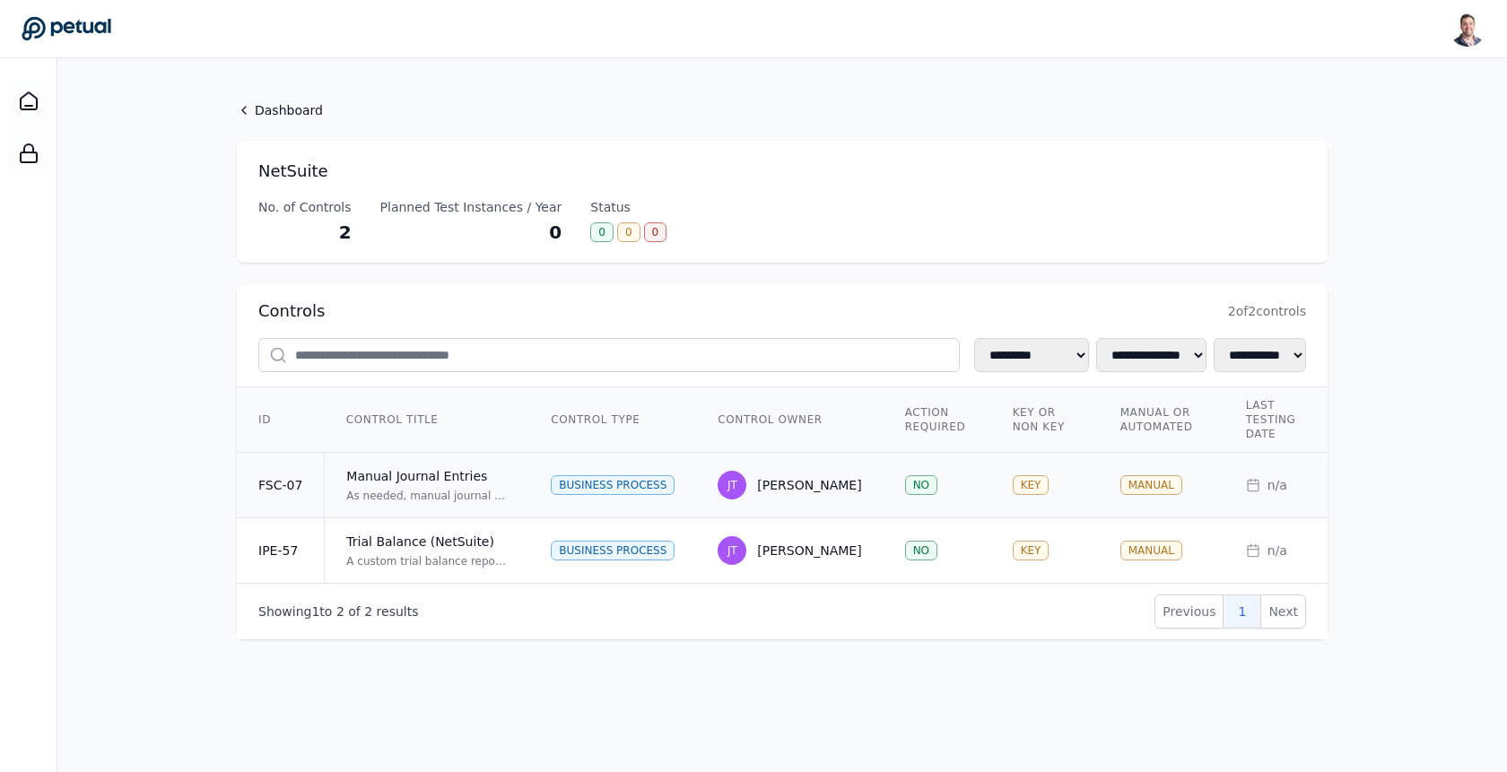
click at [439, 475] on div "Manual Journal Entries" at bounding box center [426, 476] width 161 height 18
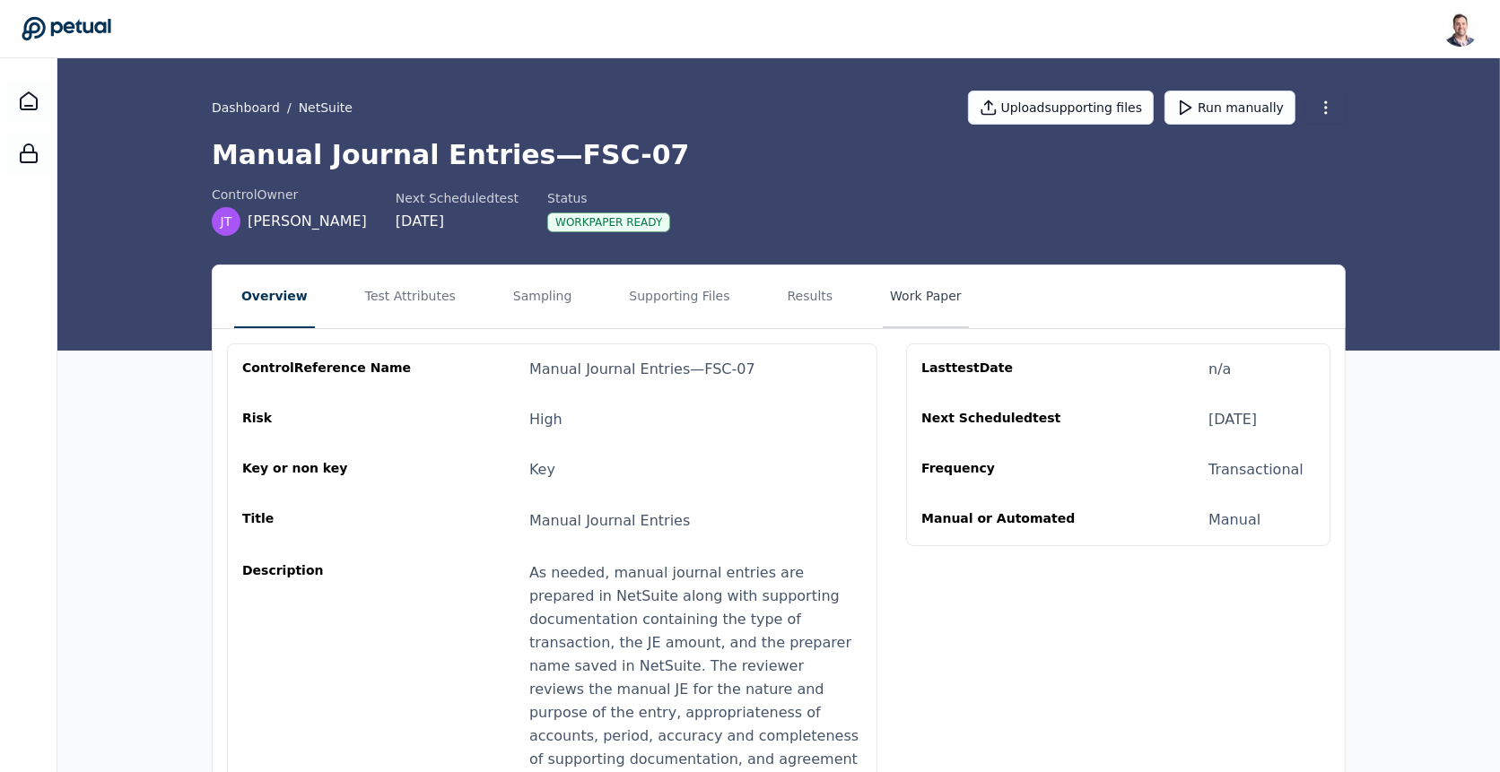
click at [902, 294] on button "Work Paper" at bounding box center [926, 297] width 86 height 63
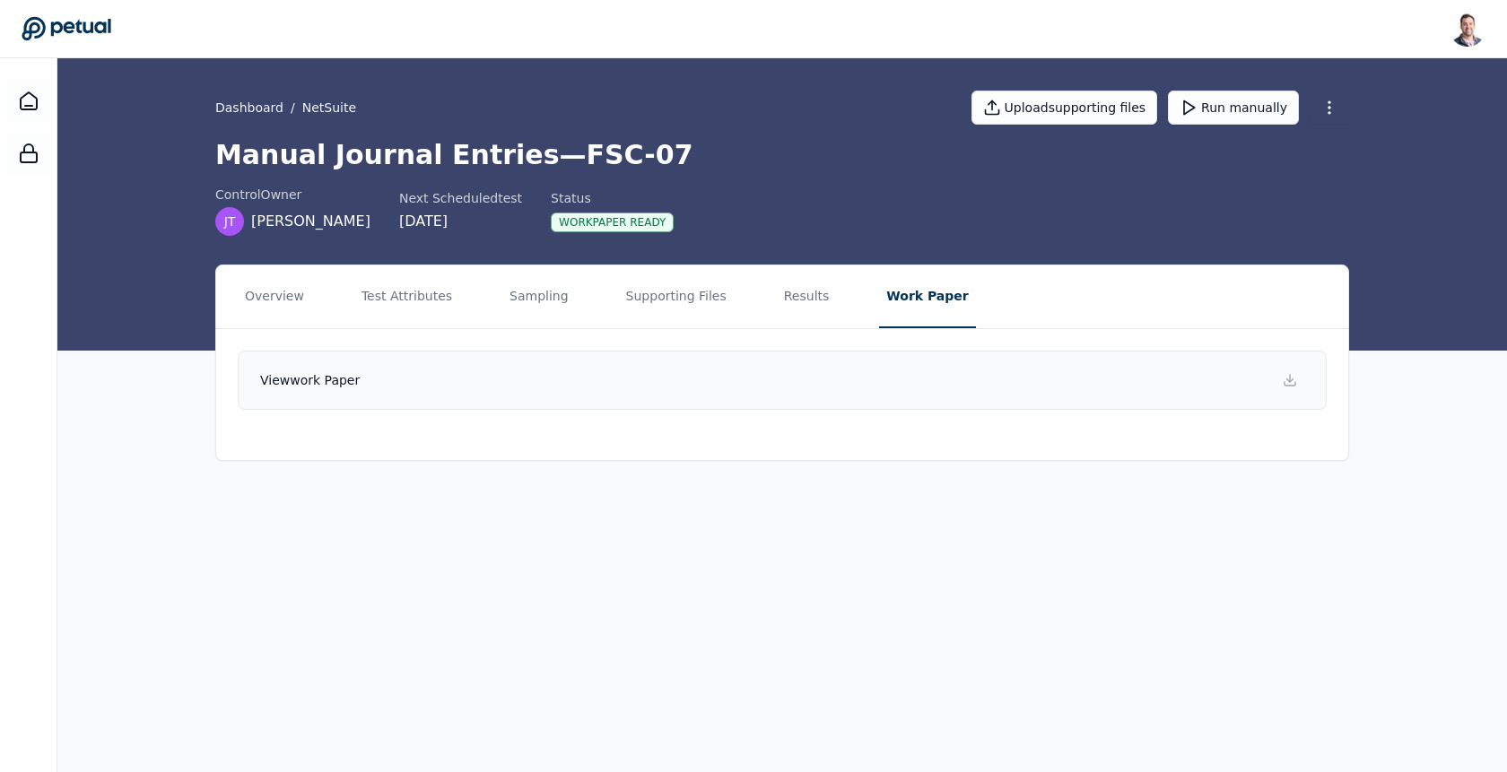
click at [763, 391] on link "View work paper" at bounding box center [782, 380] width 1089 height 59
click at [777, 298] on button "Results" at bounding box center [807, 297] width 60 height 63
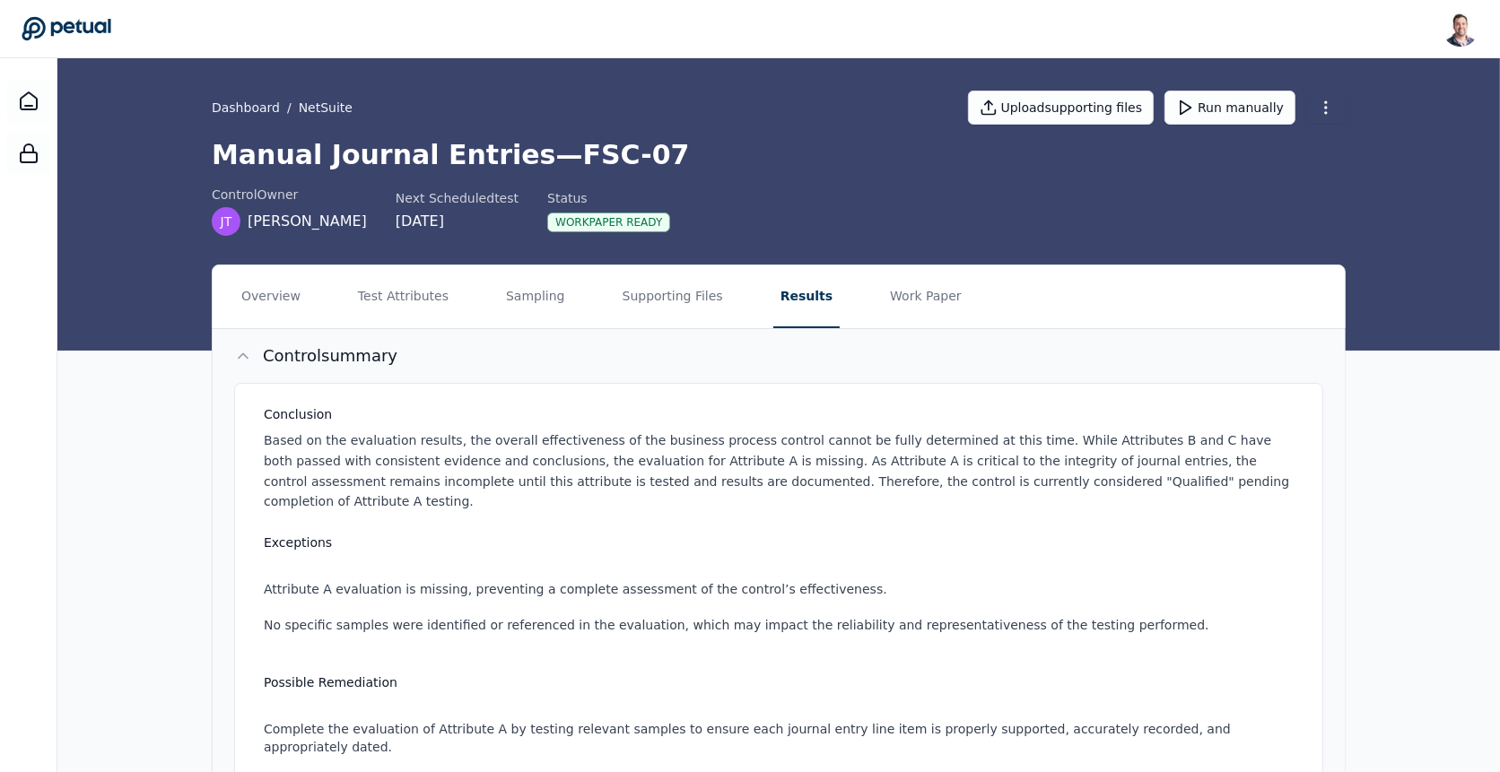
click at [642, 485] on p "Based on the evaluation results, the overall effectiveness of the business proc…" at bounding box center [782, 472] width 1037 height 82
click at [614, 534] on h3 "Exceptions" at bounding box center [782, 543] width 1037 height 18
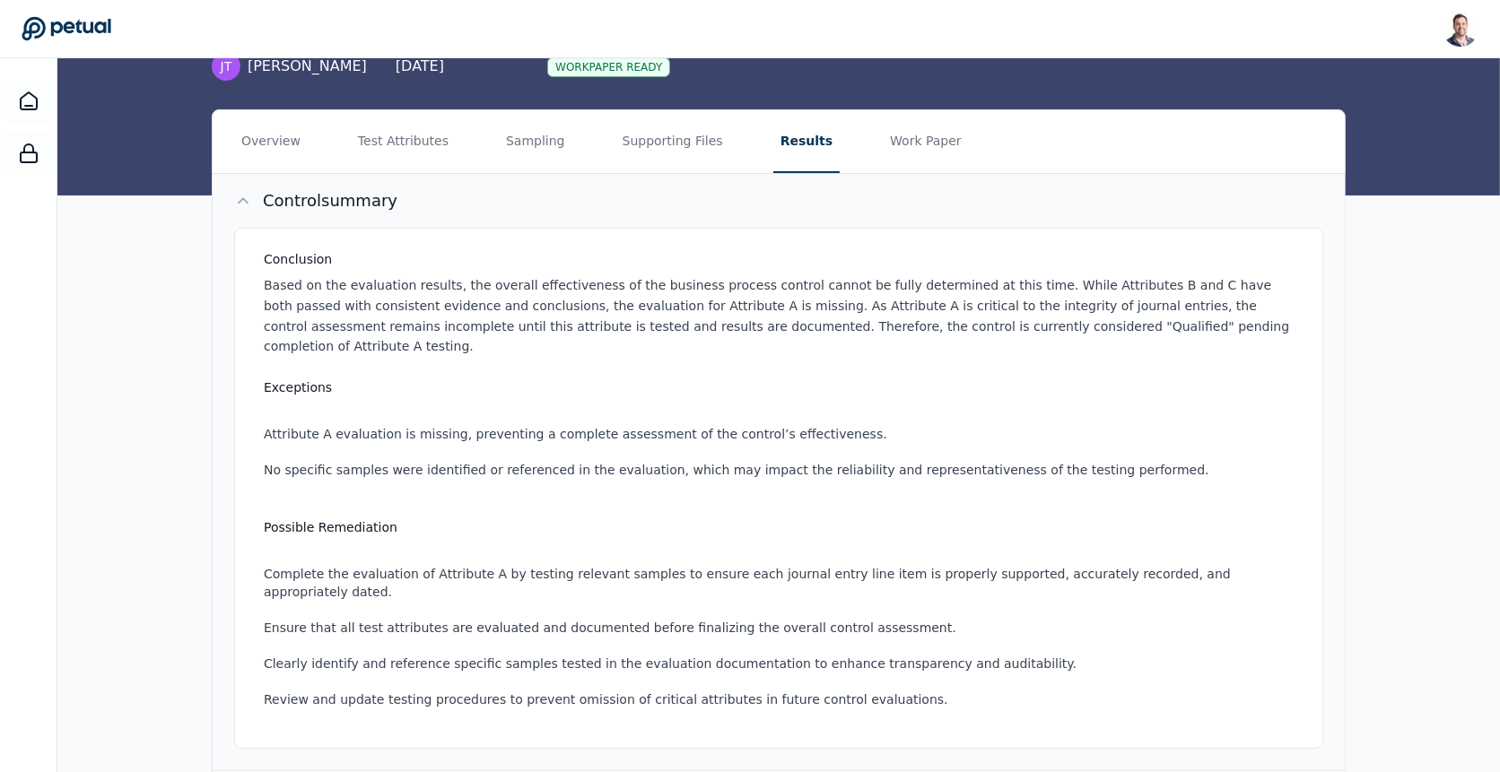
scroll to position [271, 0]
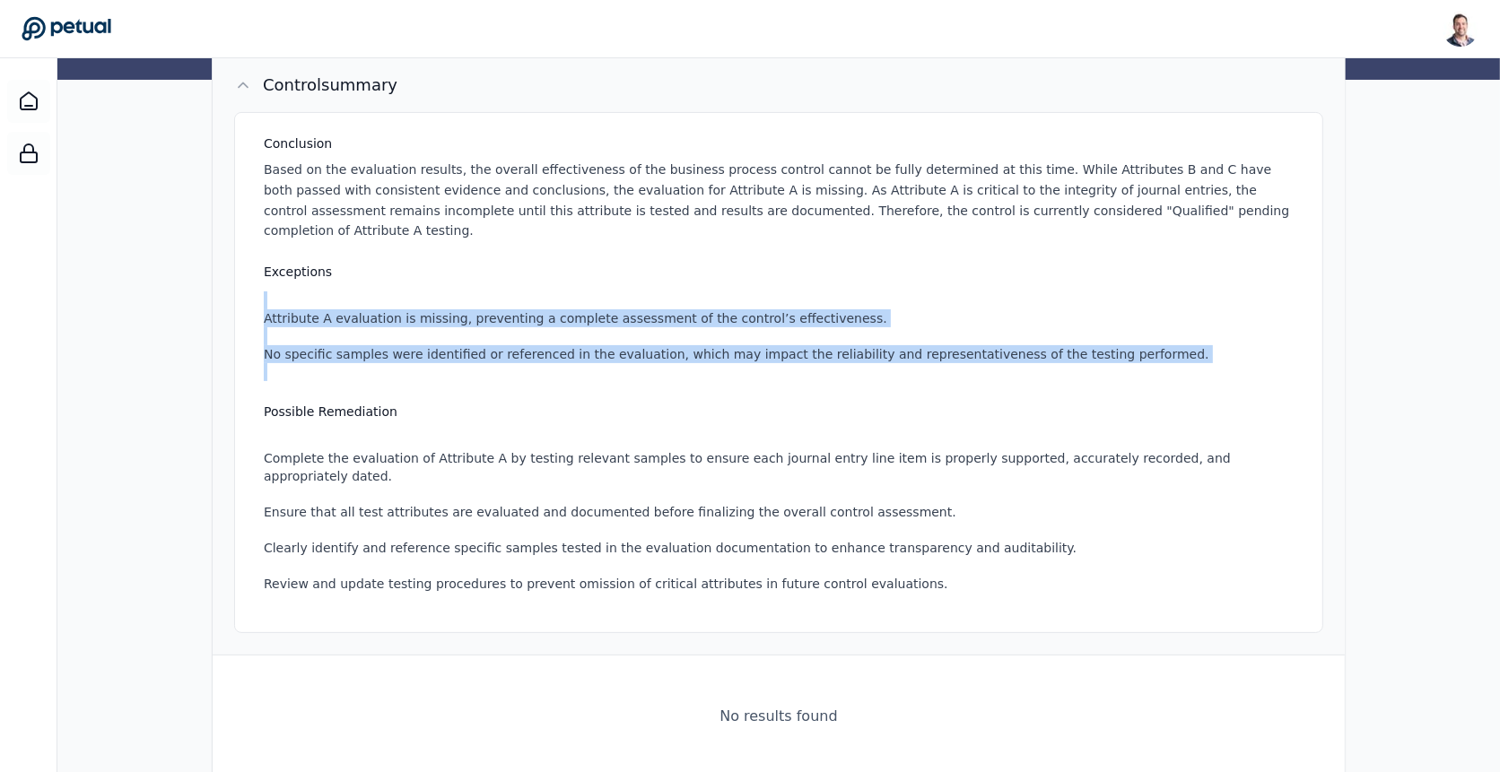
drag, startPoint x: 699, startPoint y: 272, endPoint x: 735, endPoint y: 365, distance: 100.0
click at [735, 365] on div "Conclusion Based on the evaluation results, the overall effectiveness of the bu…" at bounding box center [778, 372] width 1089 height 521
drag, startPoint x: 735, startPoint y: 365, endPoint x: 731, endPoint y: 253, distance: 112.2
click at [731, 253] on div "Conclusion Based on the evaluation results, the overall effectiveness of the bu…" at bounding box center [778, 372] width 1089 height 521
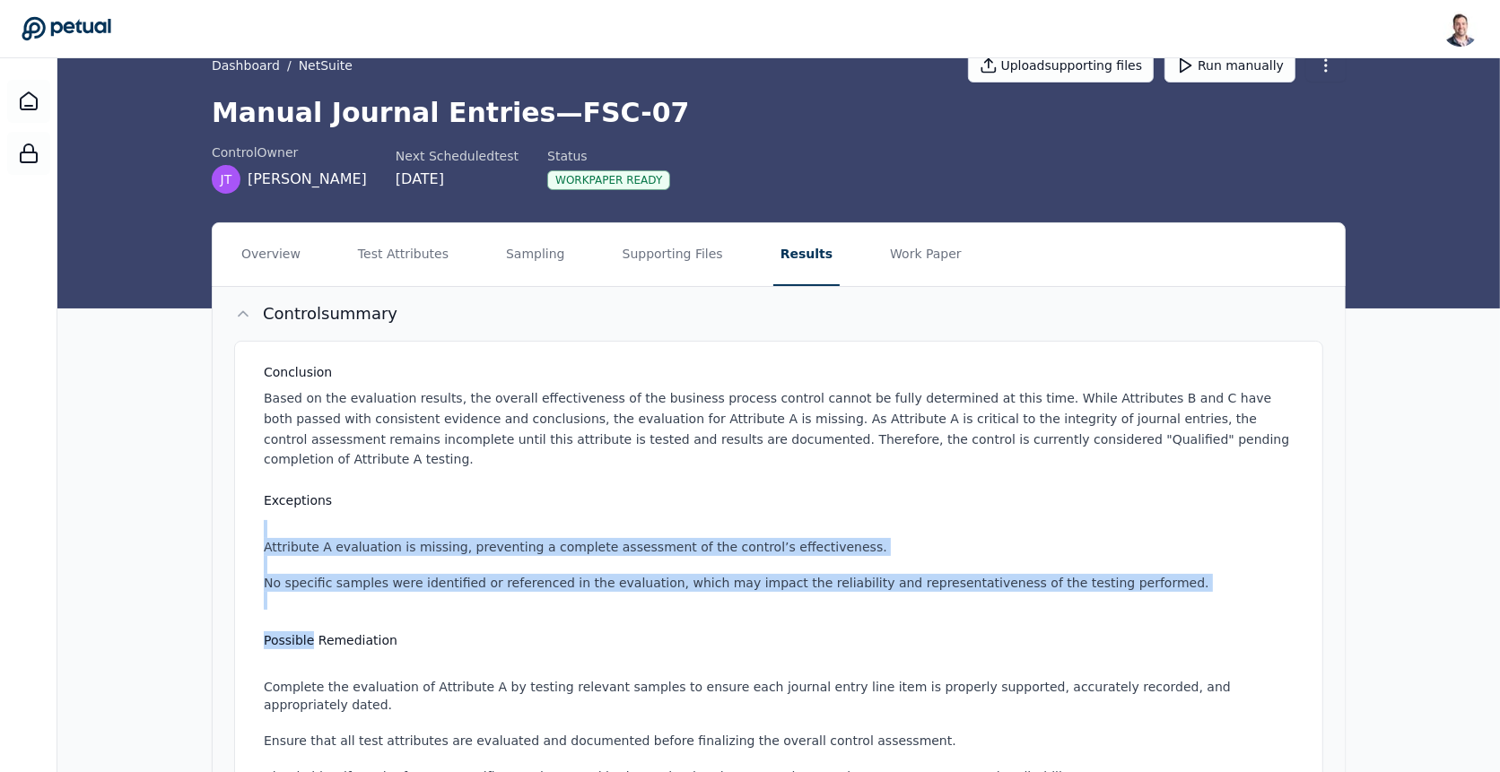
scroll to position [0, 0]
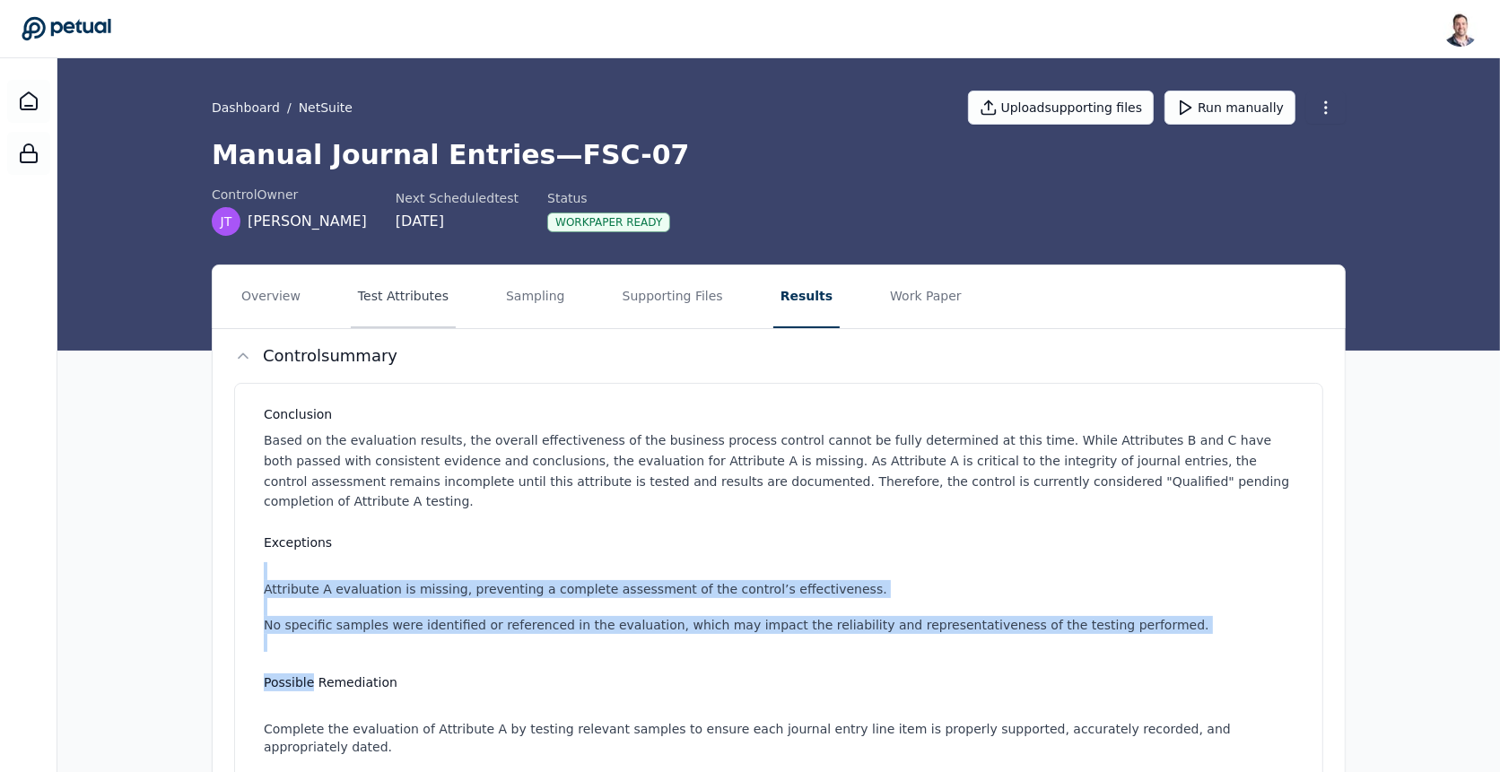
click at [395, 273] on button "Test Attributes" at bounding box center [403, 297] width 105 height 63
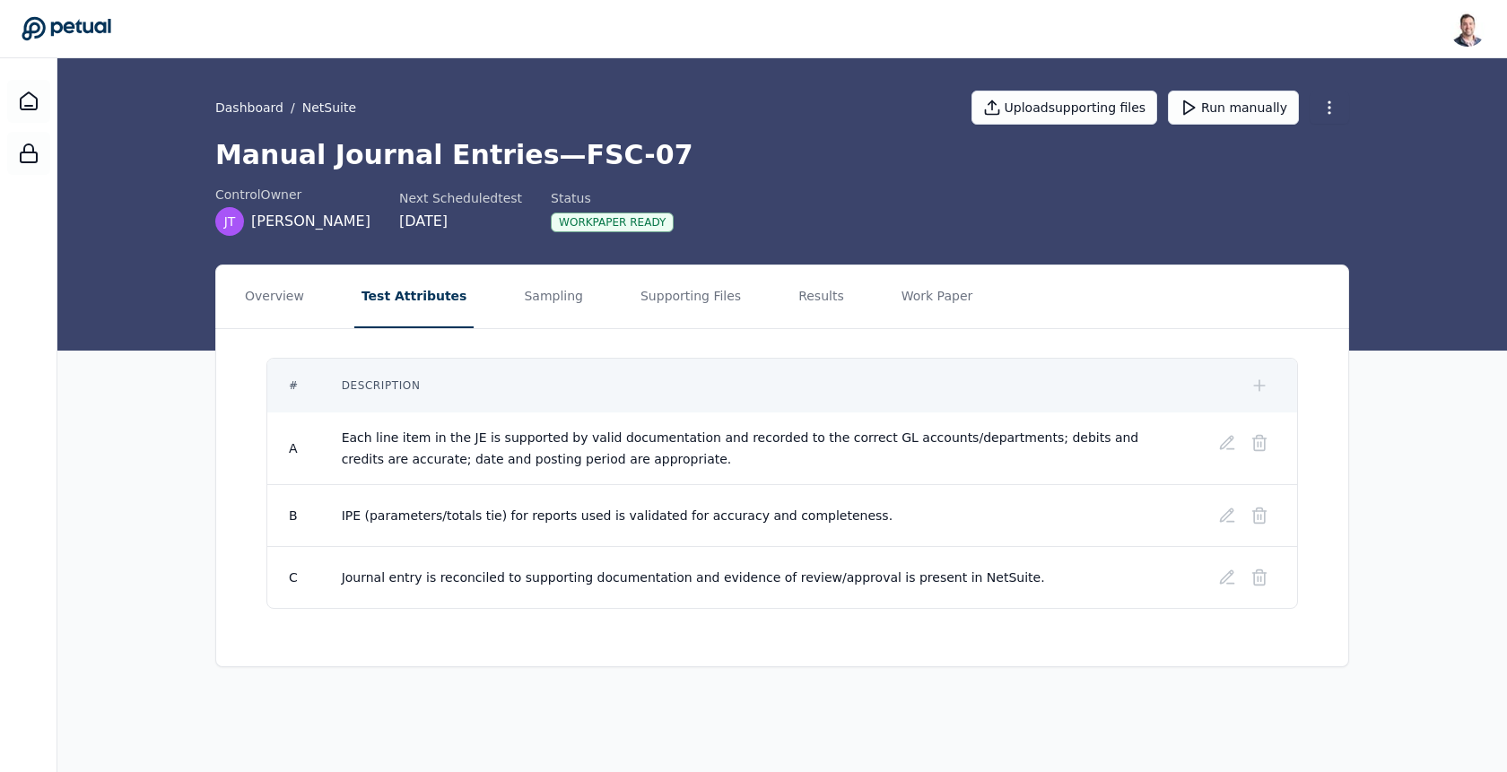
click at [824, 292] on nav "Overview Test Attributes Sampling Supporting Files Results Work Paper" at bounding box center [782, 297] width 1132 height 63
click at [812, 292] on button "Results" at bounding box center [821, 297] width 60 height 63
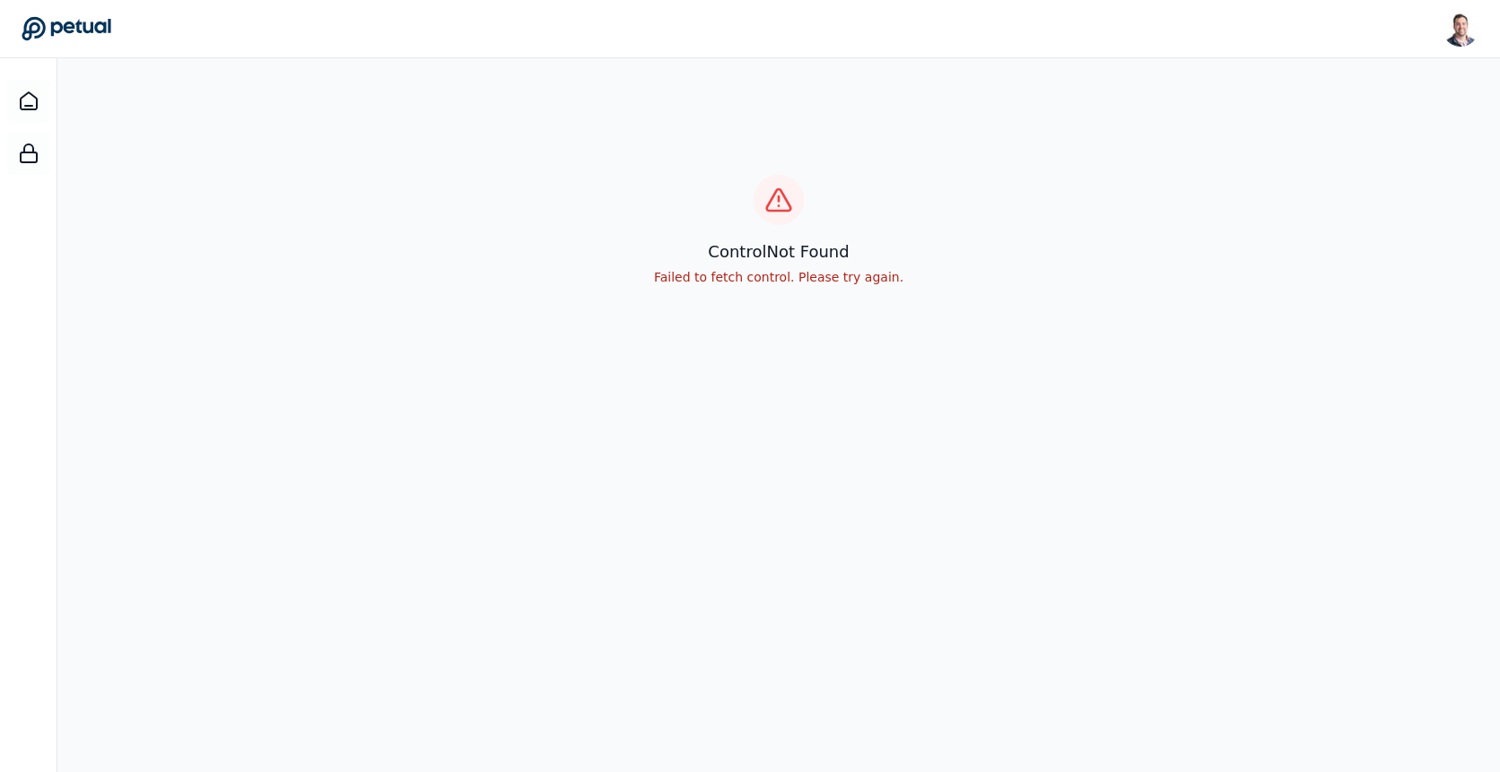
scroll to position [58, 0]
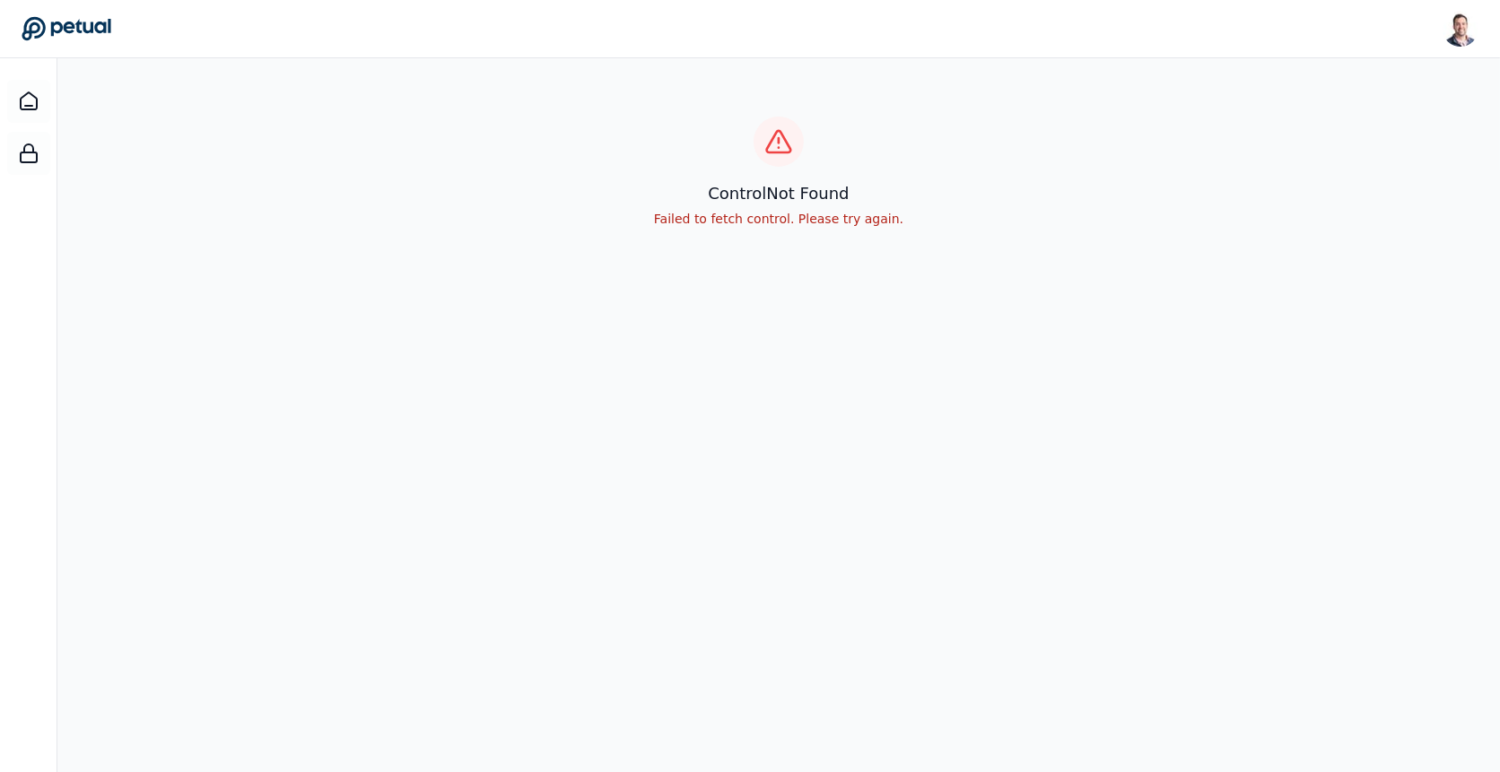
click at [49, 21] on icon at bounding box center [67, 28] width 90 height 25
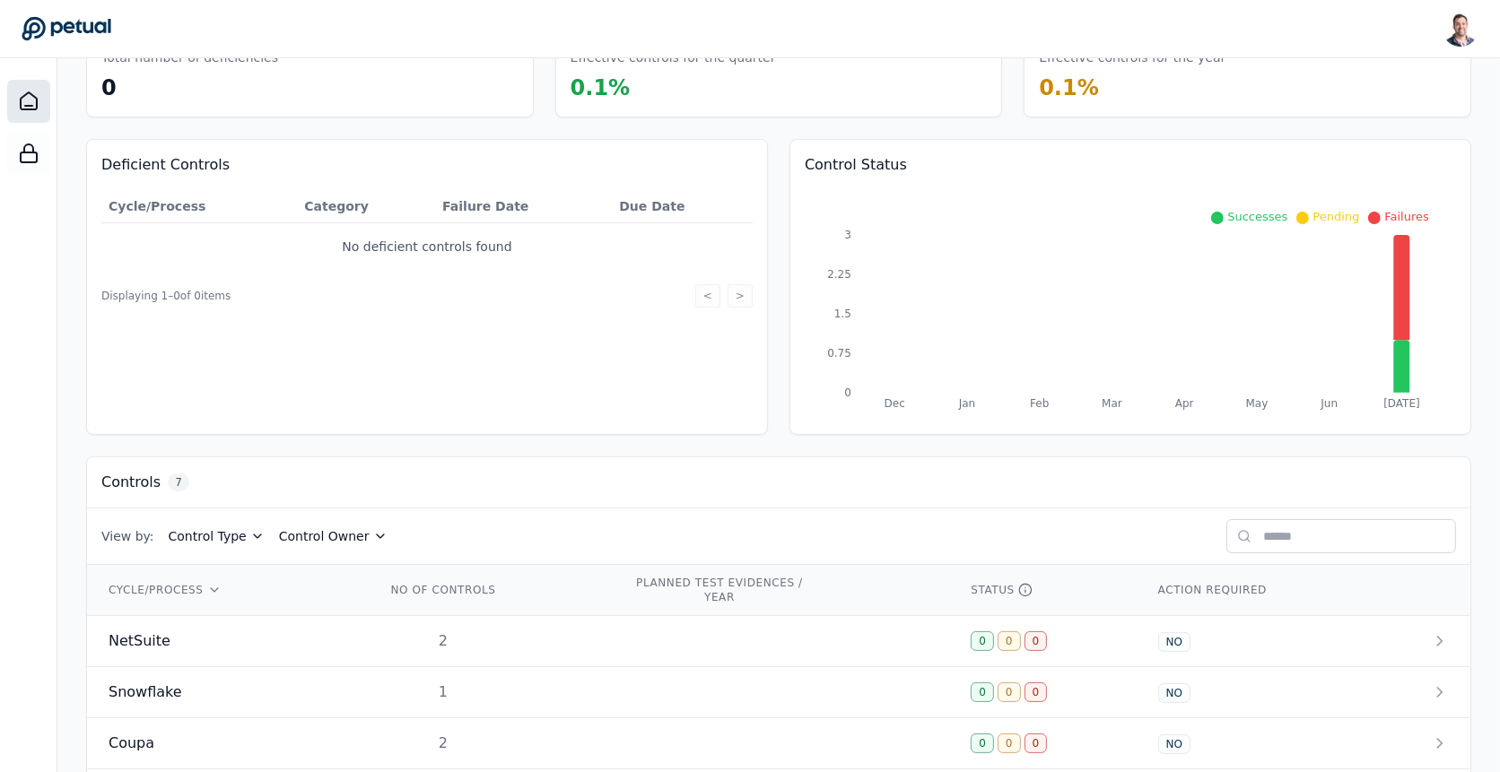
scroll to position [332, 0]
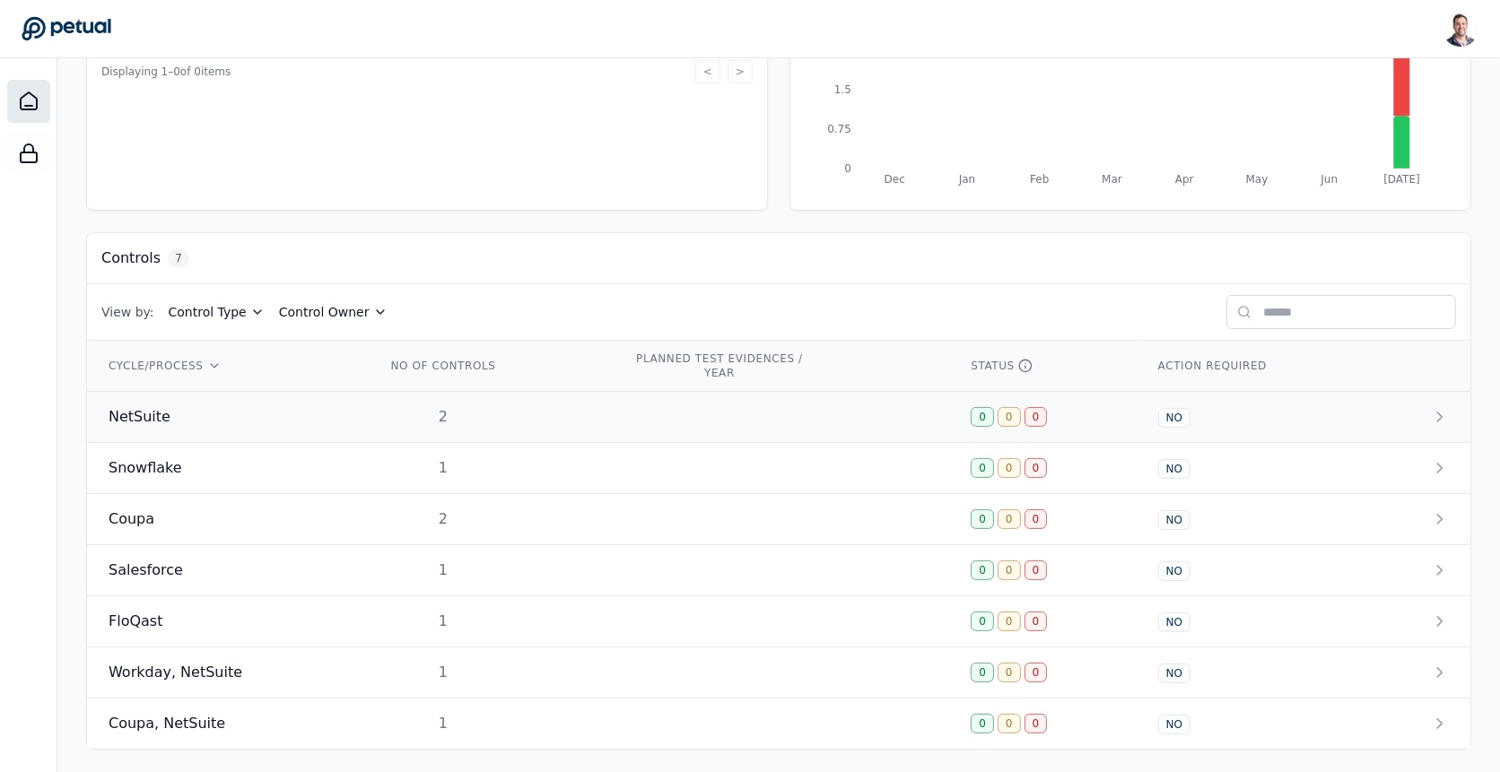
click at [364, 403] on td "2" at bounding box center [488, 417] width 248 height 51
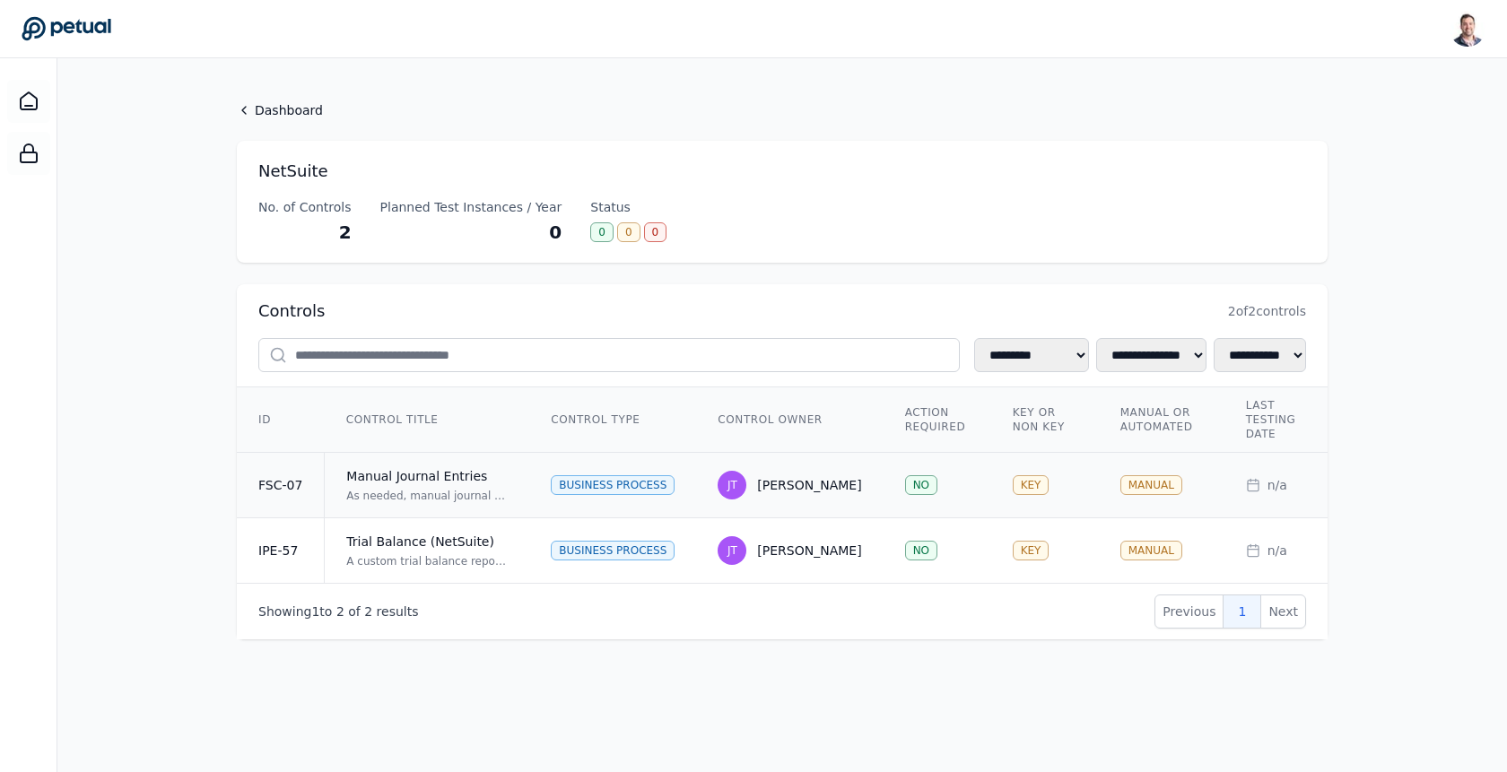
click at [461, 470] on div "Manual Journal Entries" at bounding box center [426, 476] width 161 height 18
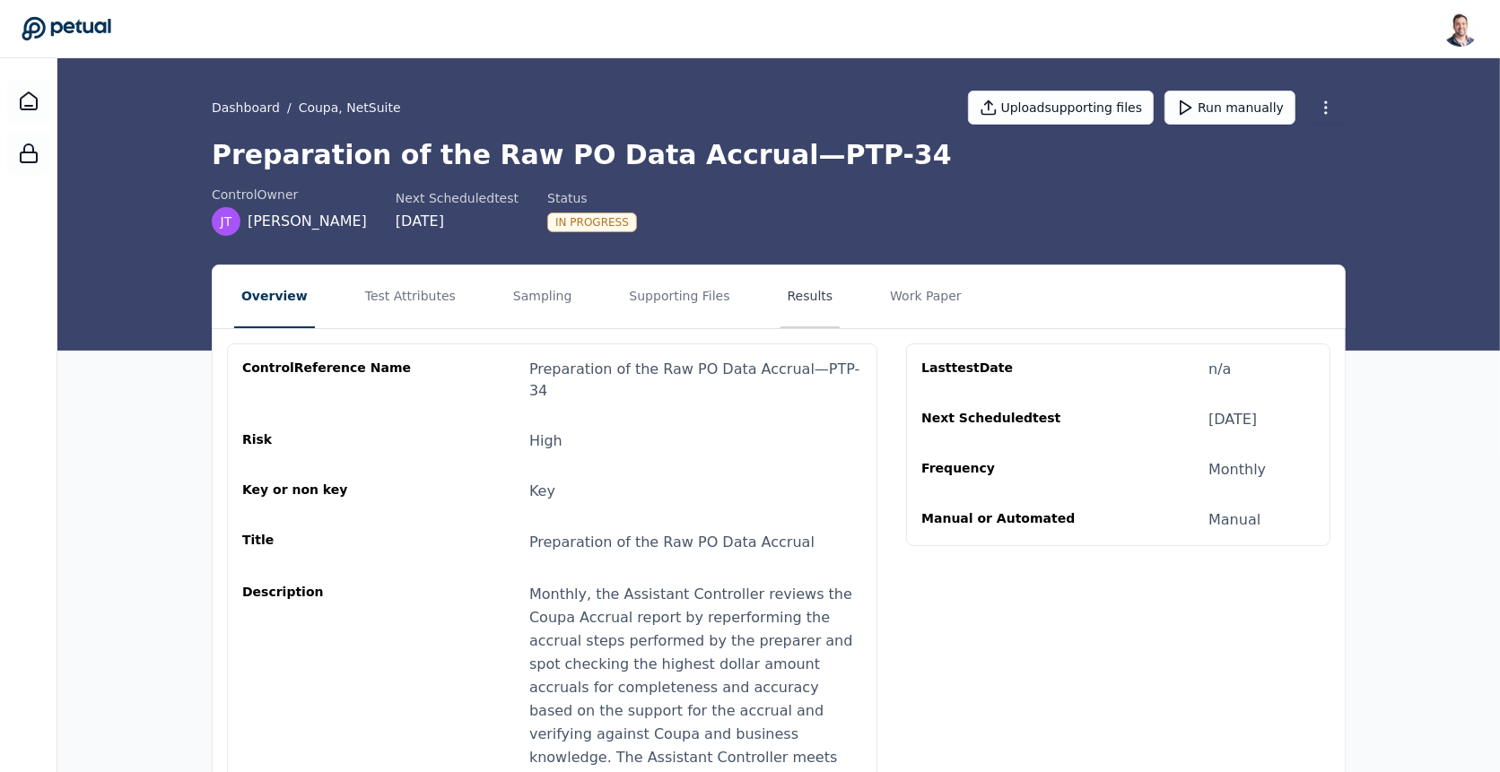
click at [782, 297] on button "Results" at bounding box center [810, 297] width 60 height 63
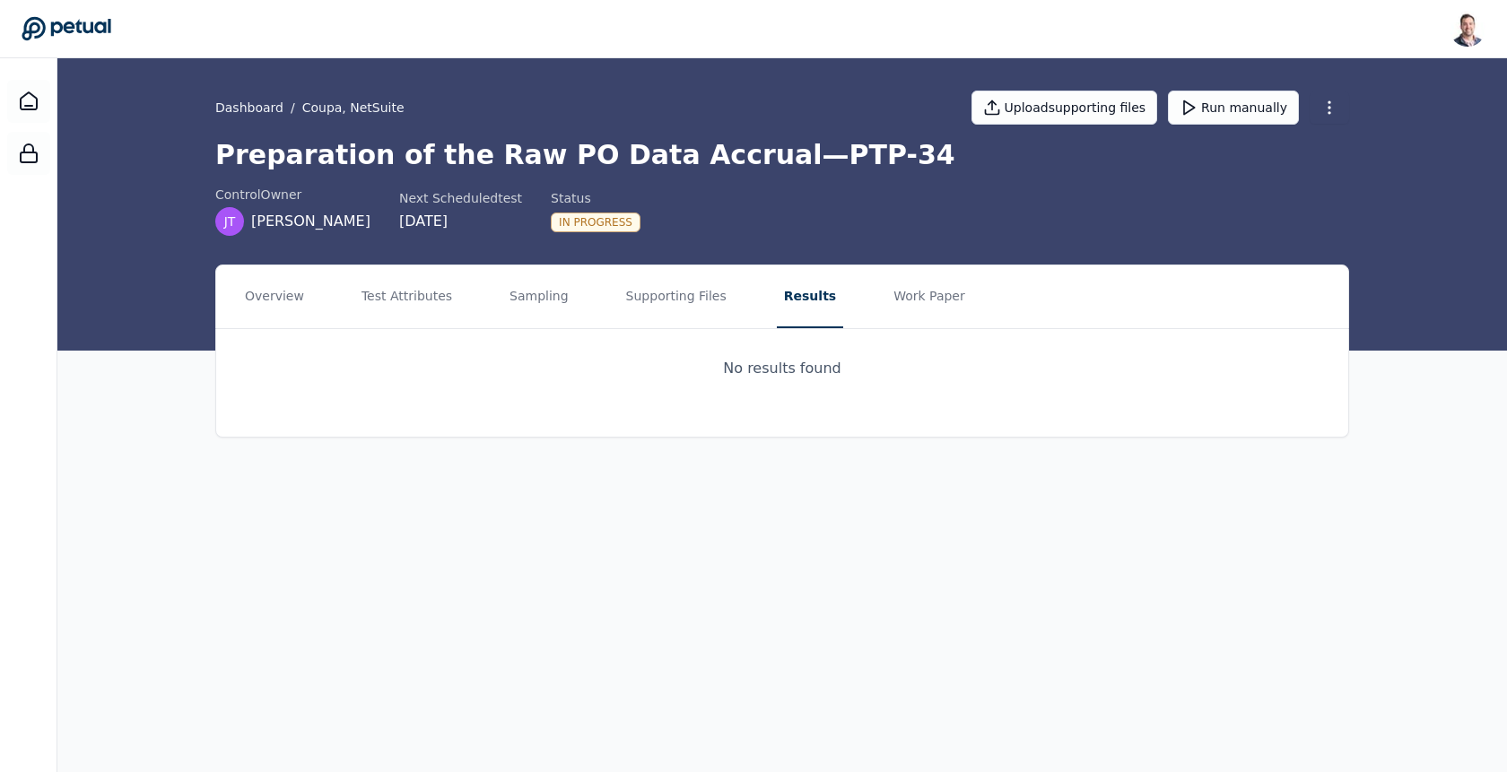
click at [507, 154] on h1 "Preparation of the Raw PO Data Accrual — PTP-34" at bounding box center [782, 155] width 1134 height 32
